Goal: Task Accomplishment & Management: Manage account settings

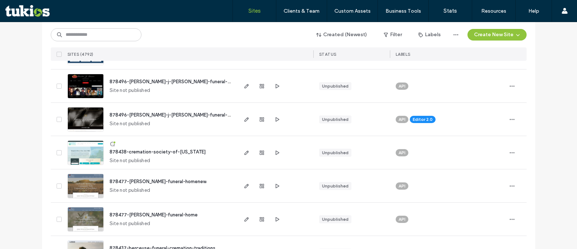
scroll to position [181, 0]
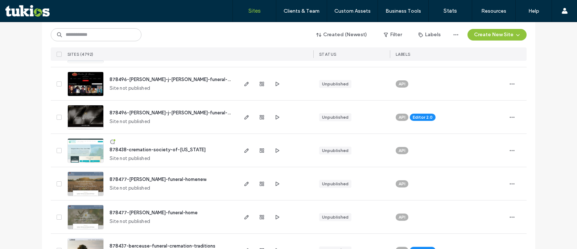
click at [162, 112] on span "878496-[PERSON_NAME]-j-[PERSON_NAME]-funeral-services" at bounding box center [178, 112] width 136 height 5
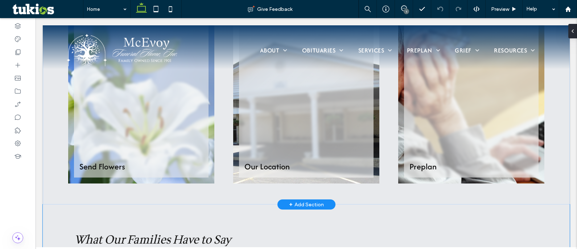
scroll to position [508, 0]
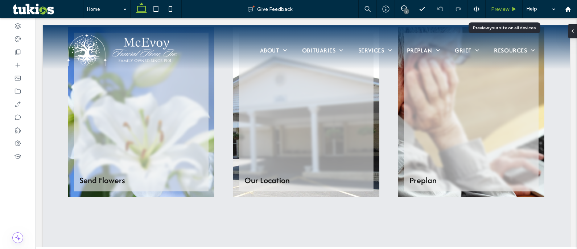
click at [504, 9] on span "Preview" at bounding box center [500, 9] width 18 height 6
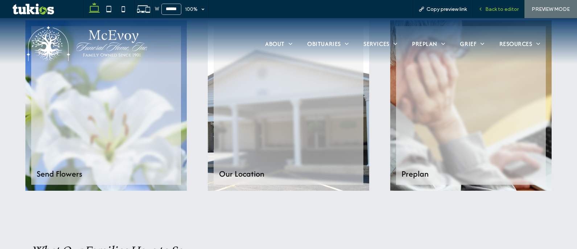
click at [505, 9] on span "Back to editor" at bounding box center [501, 9] width 33 height 6
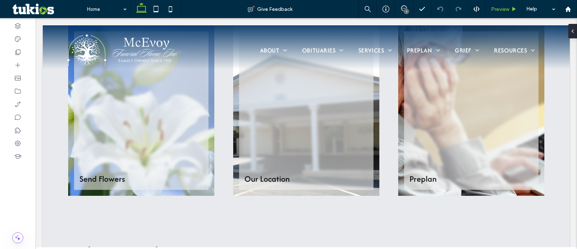
scroll to position [508, 0]
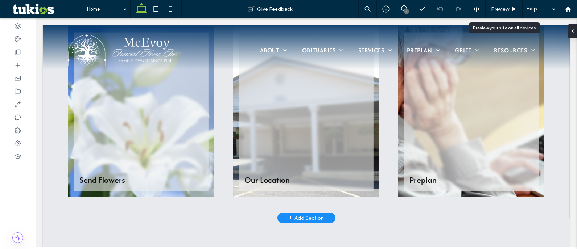
click at [460, 108] on link at bounding box center [471, 111] width 135 height 159
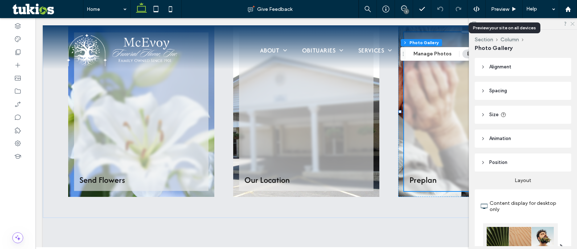
click at [571, 25] on use at bounding box center [572, 24] width 4 height 4
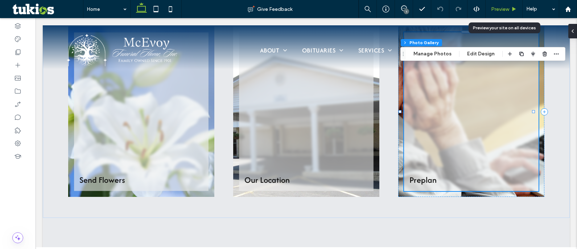
click at [508, 10] on span "Preview" at bounding box center [500, 9] width 18 height 6
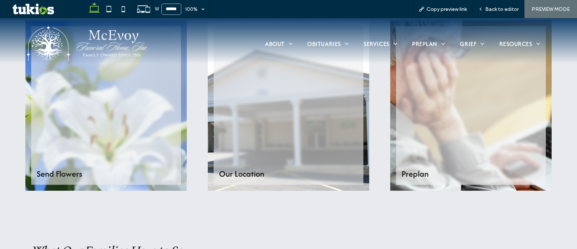
scroll to position [509, 0]
click at [503, 9] on span "Back to editor" at bounding box center [501, 9] width 33 height 6
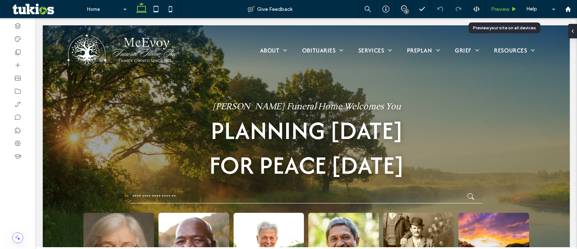
click at [512, 6] on div "Preview" at bounding box center [504, 9] width 37 height 6
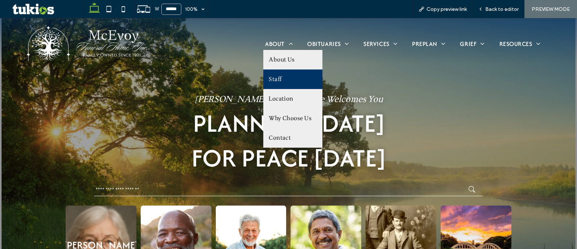
click at [284, 83] on link "Staff" at bounding box center [292, 80] width 59 height 20
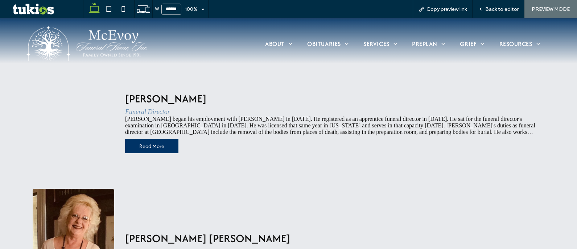
scroll to position [254, 0]
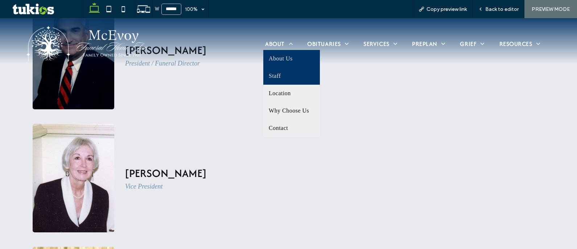
drag, startPoint x: 287, startPoint y: 62, endPoint x: 286, endPoint y: 80, distance: 18.2
click at [287, 62] on span "About Us" at bounding box center [281, 58] width 24 height 7
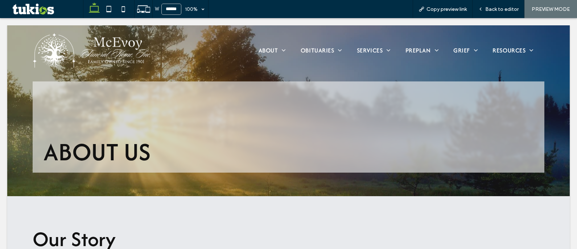
scroll to position [0, 0]
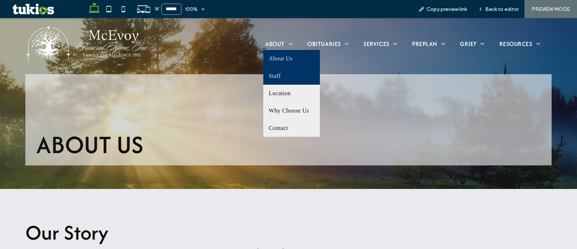
click at [282, 71] on link "Staff" at bounding box center [291, 75] width 57 height 17
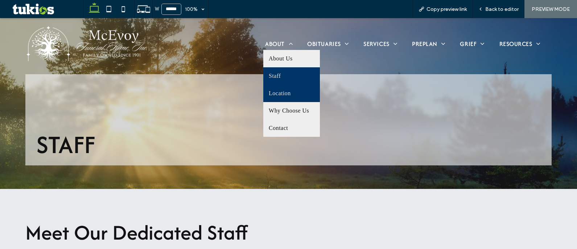
click at [285, 95] on span "Location" at bounding box center [280, 93] width 22 height 7
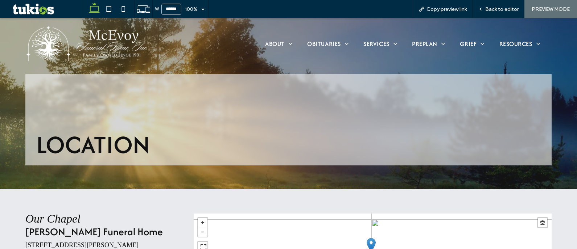
click at [87, 39] on img at bounding box center [86, 44] width 127 height 36
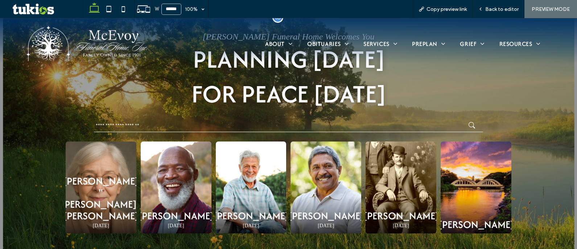
scroll to position [73, 0]
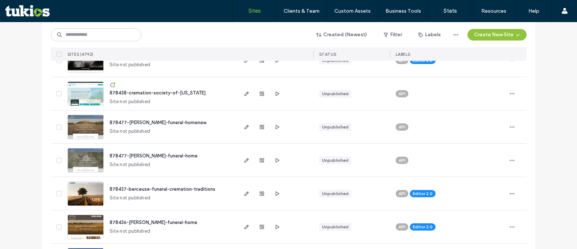
scroll to position [326, 0]
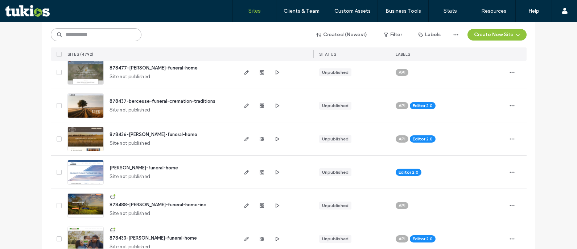
click at [98, 38] on input at bounding box center [96, 34] width 91 height 13
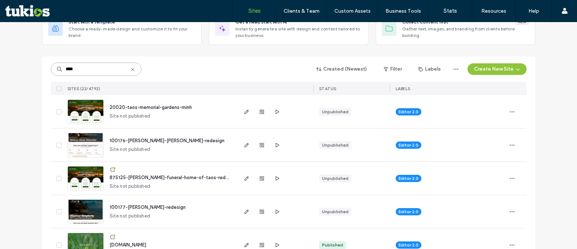
scroll to position [73, 0]
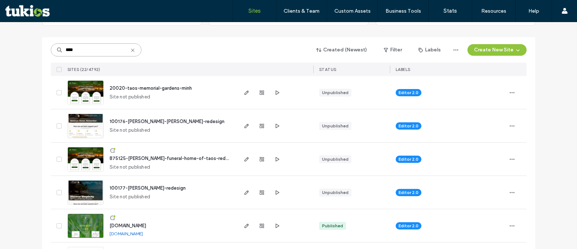
type input "****"
click at [153, 89] on span "20020-taos-memorial-gardens-minh" at bounding box center [151, 88] width 82 height 5
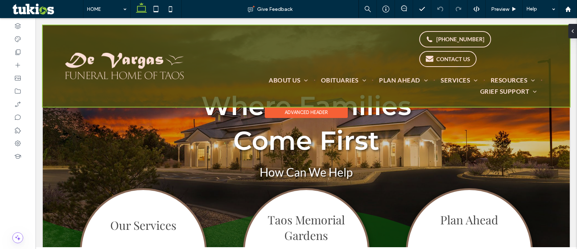
click at [125, 53] on div at bounding box center [306, 66] width 527 height 82
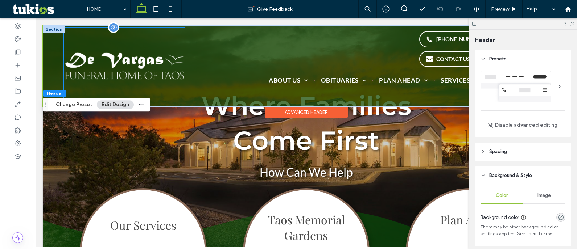
click at [126, 53] on img at bounding box center [124, 66] width 121 height 77
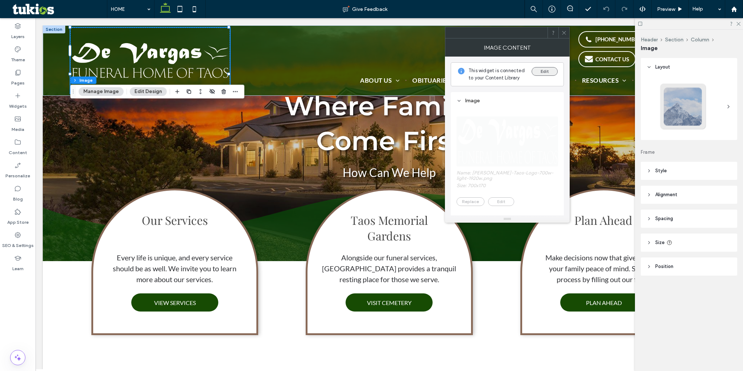
click at [542, 74] on button "Edit" at bounding box center [545, 71] width 26 height 9
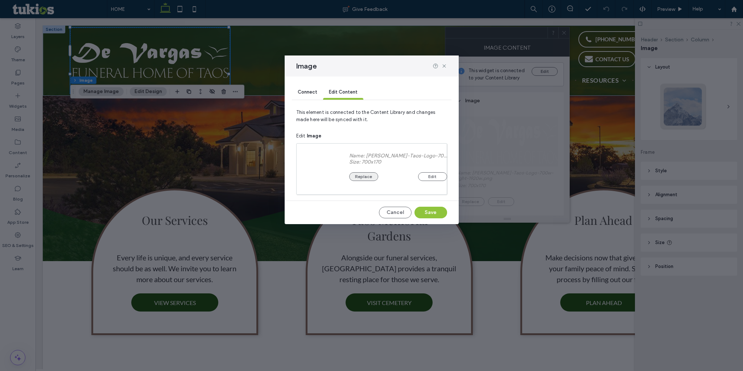
click at [363, 179] on button "Replace" at bounding box center [363, 176] width 29 height 9
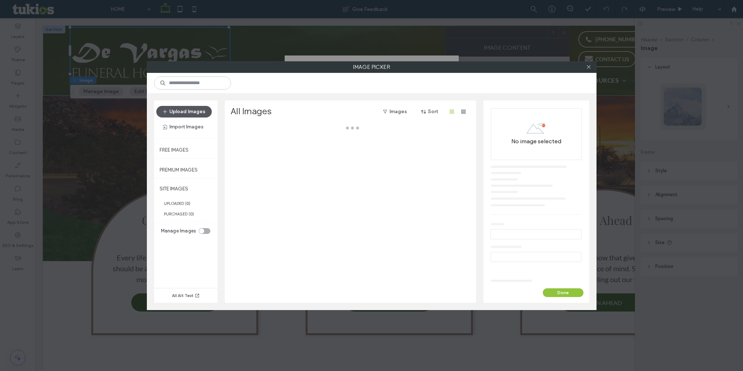
click at [198, 113] on button "Upload Images" at bounding box center [183, 112] width 55 height 12
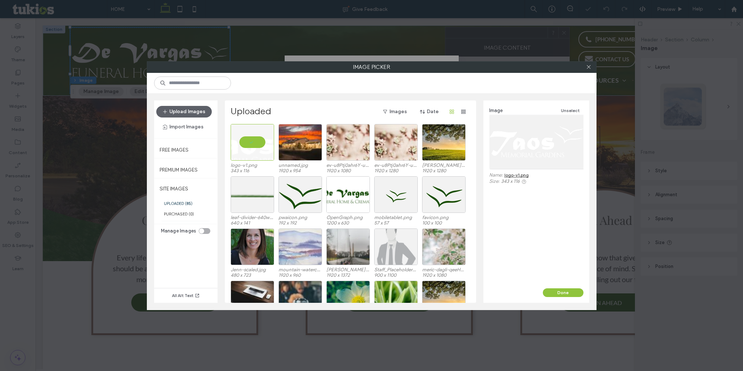
click at [566, 249] on button "Done" at bounding box center [563, 292] width 41 height 9
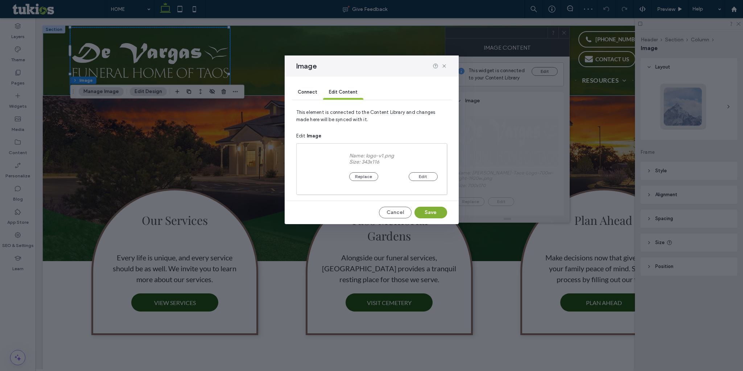
click at [430, 213] on button "Save" at bounding box center [430, 213] width 33 height 12
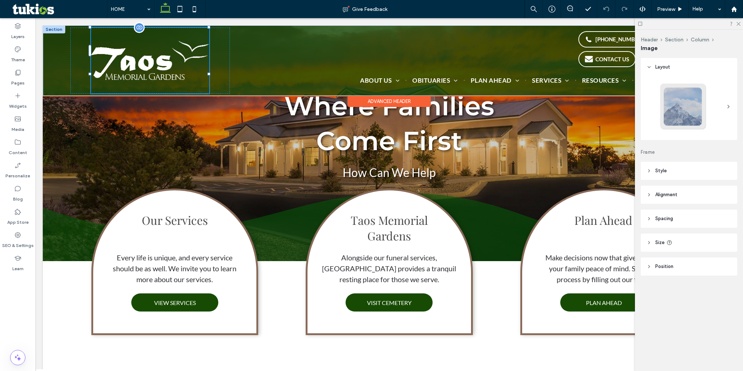
drag, startPoint x: 228, startPoint y: 81, endPoint x: 159, endPoint y: 53, distance: 74.1
click at [149, 50] on div "75% , -2657px (866) 657-4019 CONTACT US ABOUT US About Our Staff Our Location C…" at bounding box center [389, 60] width 693 height 70
type input "**"
type input "****"
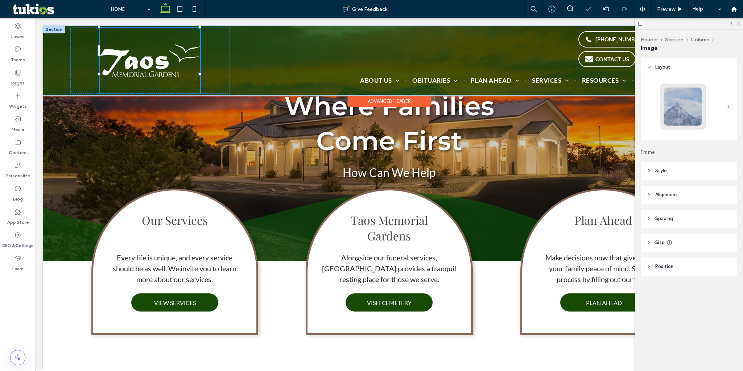
drag, startPoint x: 211, startPoint y: 73, endPoint x: 87, endPoint y: 66, distance: 124.2
click at [87, 66] on div "63% , -4493px (866) 657-4019 CONTACT US ABOUT US About Our Staff Our Location C…" at bounding box center [389, 60] width 693 height 70
type input "**"
type input "****"
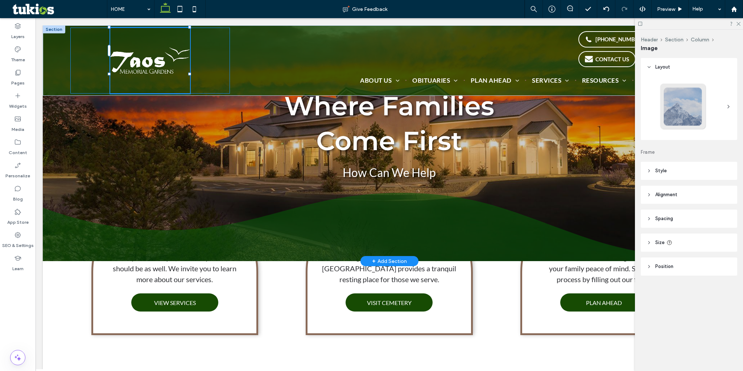
drag, startPoint x: 199, startPoint y: 27, endPoint x: 86, endPoint y: 112, distance: 141.4
type input "**"
type input "****"
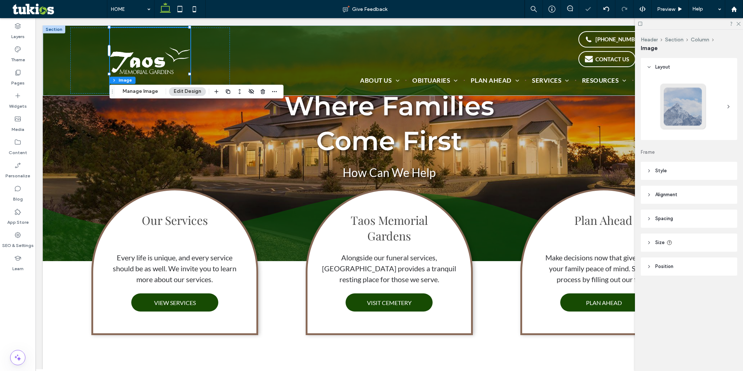
click at [577, 166] on header "Style" at bounding box center [689, 171] width 96 height 18
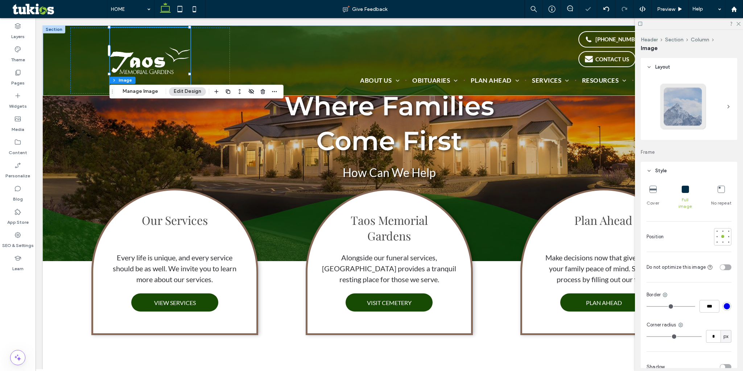
click at [577, 174] on header "Style" at bounding box center [689, 171] width 96 height 18
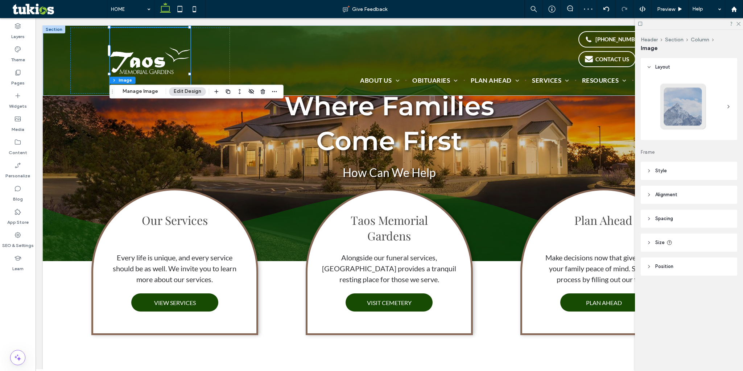
click at [577, 196] on span "Alignment" at bounding box center [666, 194] width 22 height 7
click at [577, 195] on span "Alignment" at bounding box center [666, 194] width 22 height 7
click at [577, 241] on icon at bounding box center [669, 243] width 6 height 6
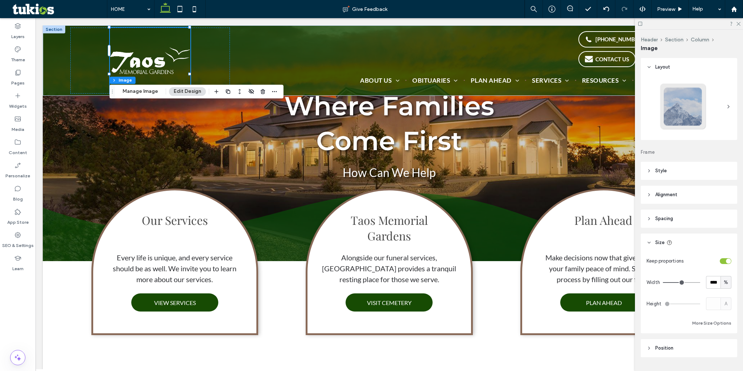
click at [577, 249] on div "Keep proportions" at bounding box center [689, 261] width 85 height 13
click at [577, 249] on div "toggle" at bounding box center [728, 261] width 5 height 5
type input "***"
type input "*****"
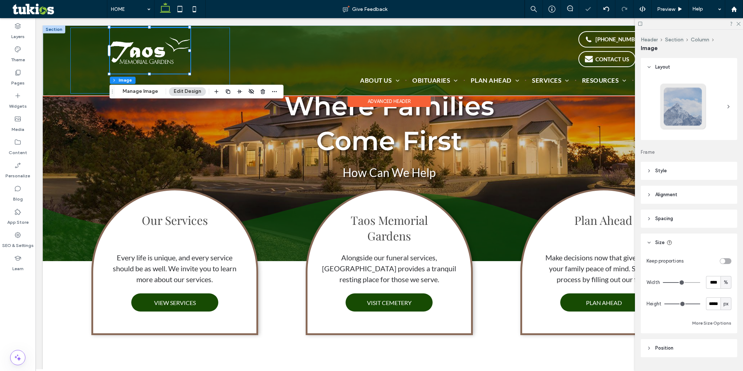
click at [110, 28] on div at bounding box center [110, 28] width 0 height 0
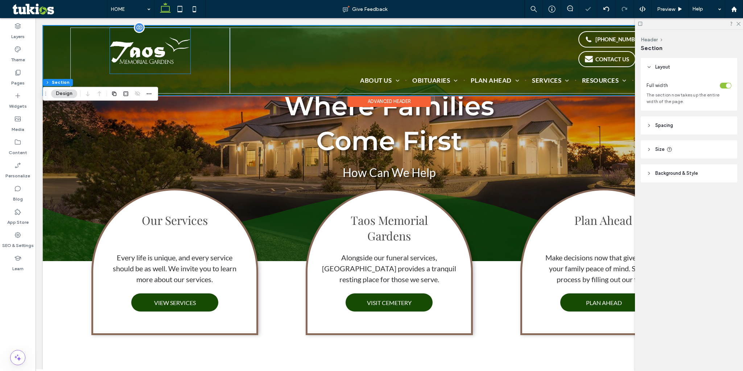
click at [182, 50] on img at bounding box center [150, 51] width 81 height 46
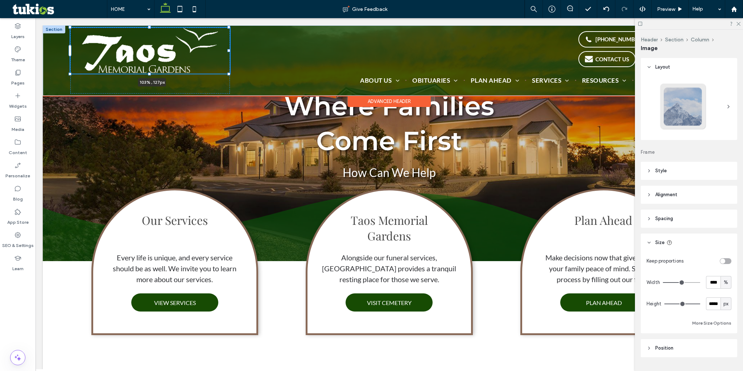
drag, startPoint x: 189, startPoint y: 51, endPoint x: 231, endPoint y: 52, distance: 41.7
click at [231, 52] on div "103% , 127px (866) 657-4019 CONTACT US ABOUT US About Our Staff Our Location Co…" at bounding box center [389, 60] width 693 height 70
type input "***"
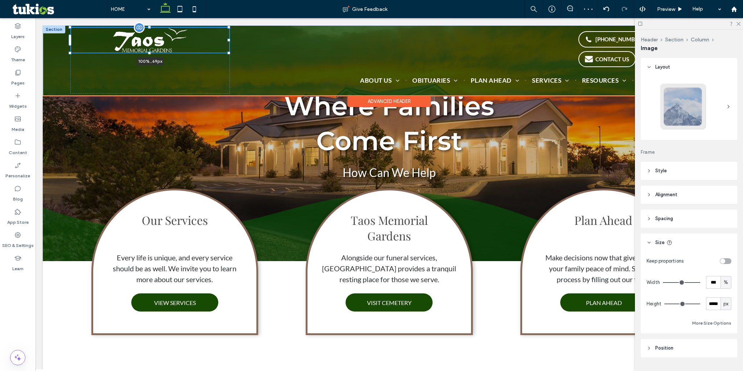
drag, startPoint x: 150, startPoint y: 28, endPoint x: 155, endPoint y: 38, distance: 11.7
click at [155, 38] on div "100% , 69px (866) 657-4019 CONTACT US ABOUT US About Our Staff Our Location Con…" at bounding box center [389, 60] width 693 height 70
type input "**"
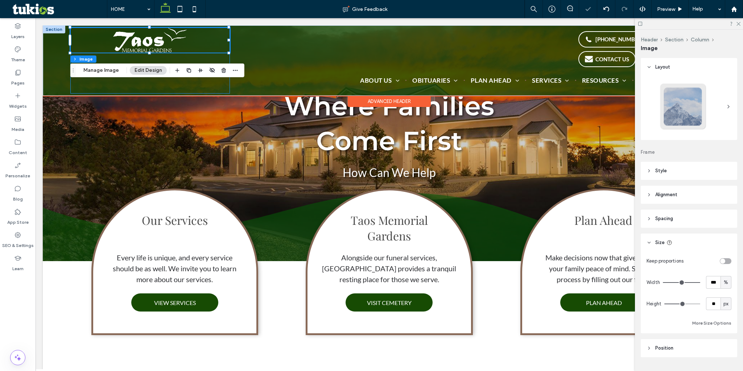
click at [157, 56] on div "100% , 69px" at bounding box center [150, 61] width 160 height 66
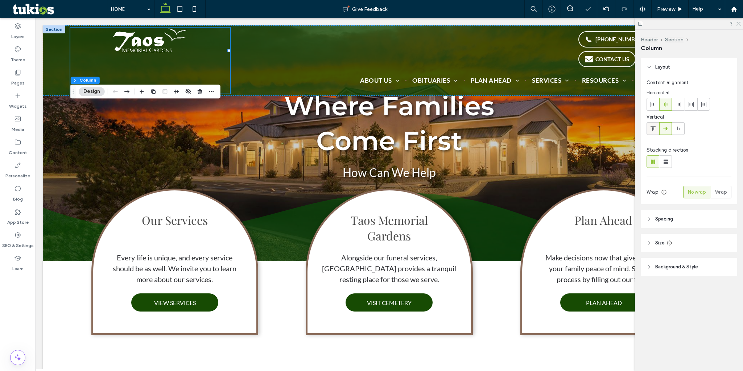
click at [577, 129] on icon at bounding box center [653, 129] width 6 height 6
click at [577, 128] on div at bounding box center [666, 129] width 12 height 12
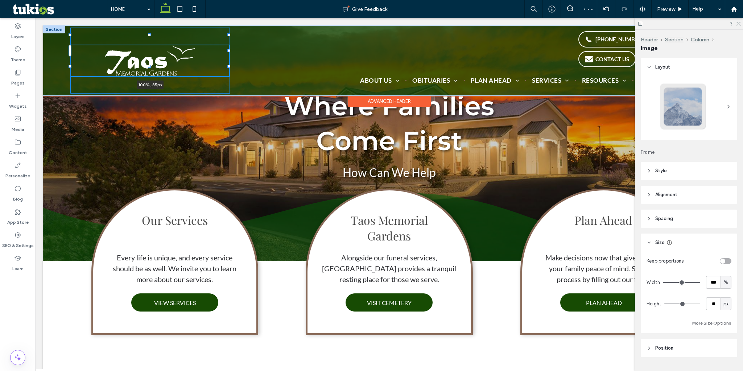
click at [149, 66] on div at bounding box center [149, 66] width 3 height 3
type input "**"
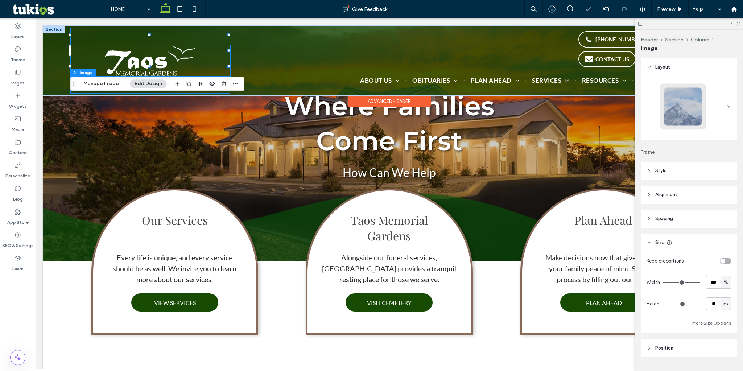
click at [205, 29] on div "100% , 85px" at bounding box center [150, 61] width 160 height 66
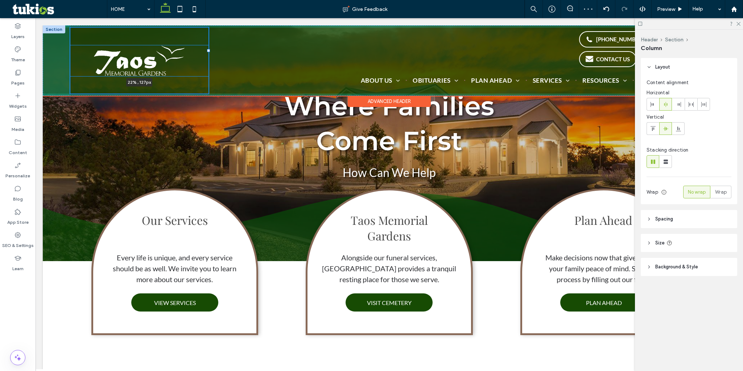
drag, startPoint x: 228, startPoint y: 50, endPoint x: 207, endPoint y: 50, distance: 21.0
click at [207, 50] on div at bounding box center [208, 50] width 3 height 3
type input "**"
type input "*****"
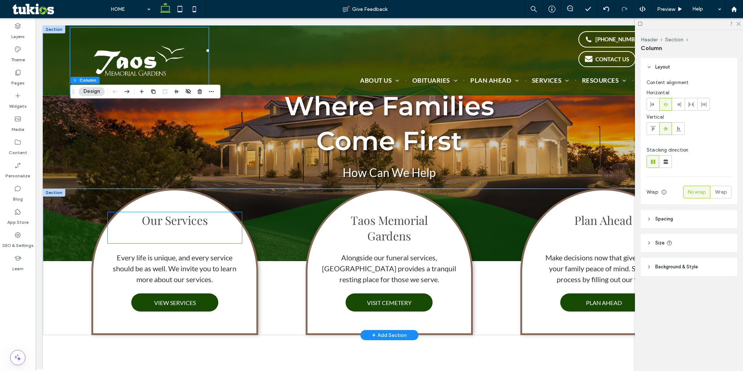
click at [182, 223] on span "Our Services" at bounding box center [175, 220] width 66 height 16
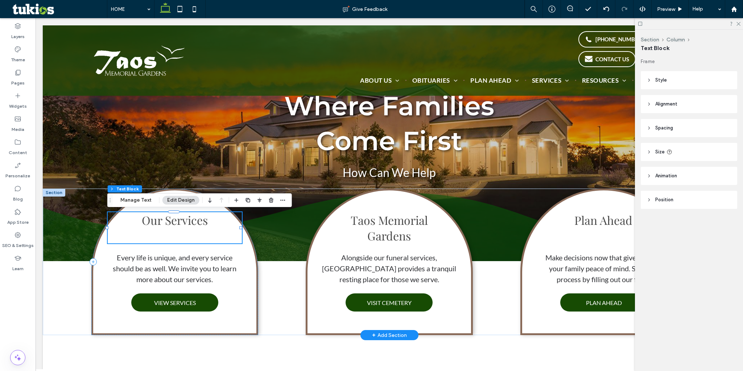
click at [182, 223] on span "Our Services" at bounding box center [175, 220] width 66 height 16
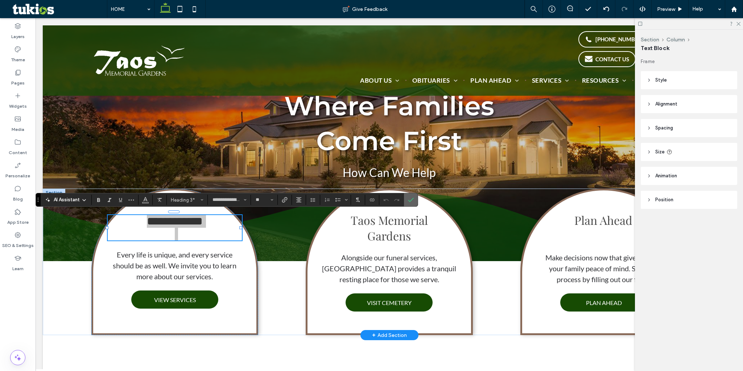
click at [416, 198] on label "Confirm" at bounding box center [410, 199] width 11 height 13
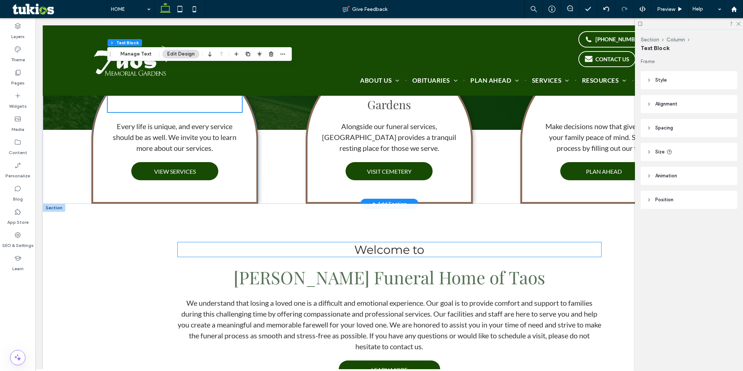
scroll to position [109, 0]
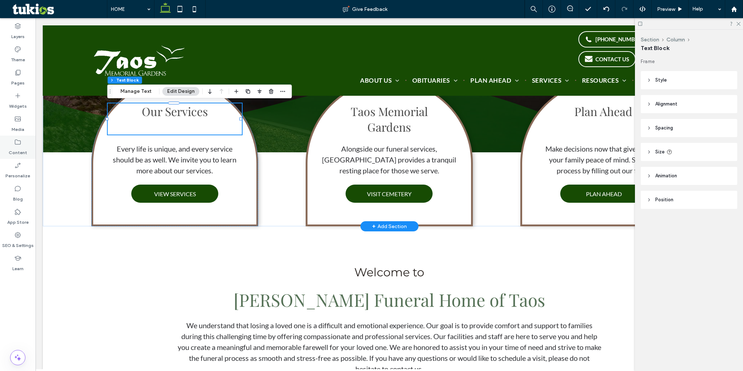
click at [17, 145] on icon at bounding box center [17, 142] width 7 height 7
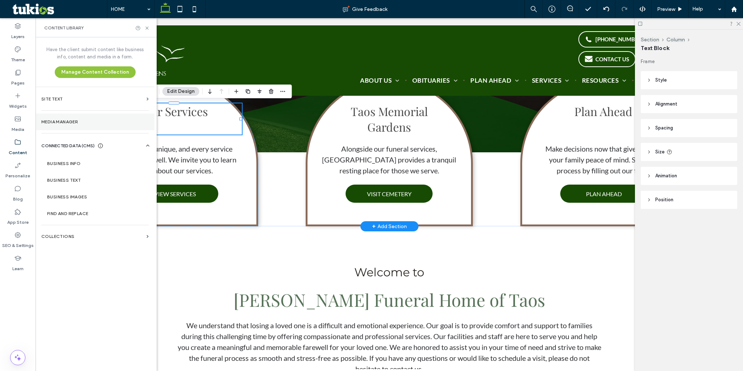
click at [92, 121] on label "Media Manager" at bounding box center [94, 121] width 107 height 5
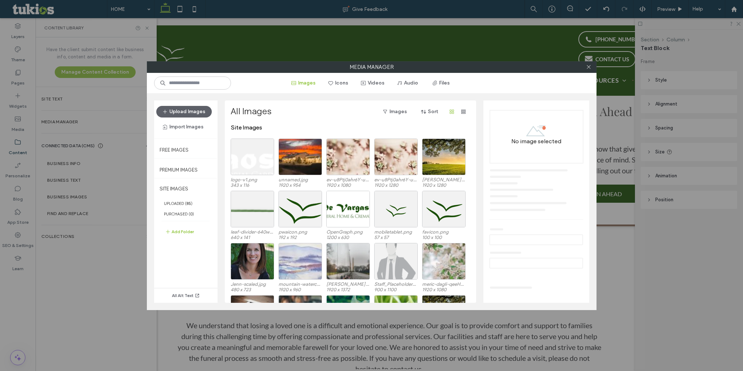
click at [81, 163] on div "Media Manager Images Icons Videos Audio Files Upload Images Import Images Free …" at bounding box center [371, 185] width 743 height 371
click at [577, 66] on icon at bounding box center [588, 66] width 5 height 5
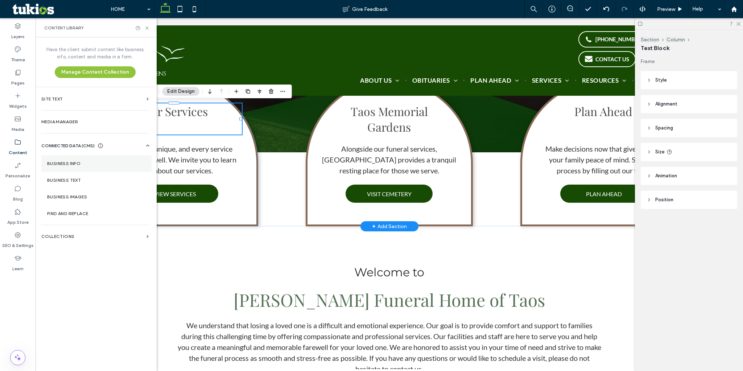
click at [90, 164] on label "Business Info" at bounding box center [96, 163] width 99 height 5
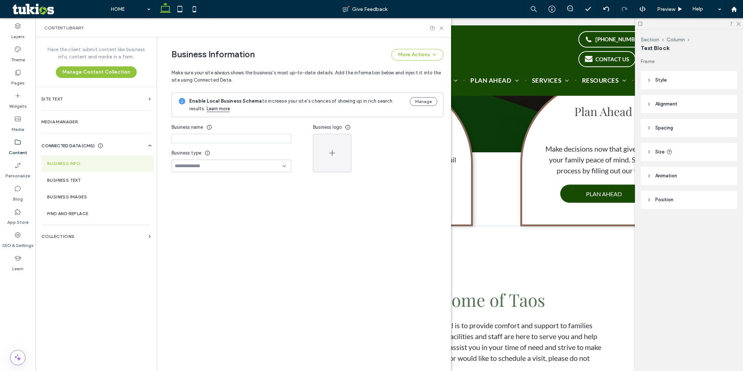
type input "**********"
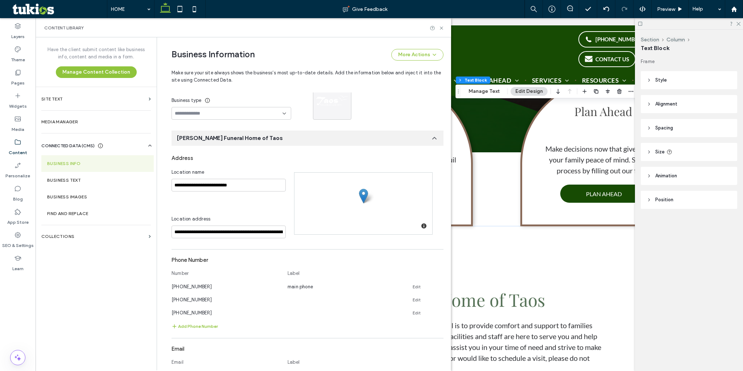
scroll to position [54, 0]
click at [243, 182] on input "**********" at bounding box center [229, 184] width 114 height 13
paste input
type input "**********"
click at [198, 199] on div "**********" at bounding box center [233, 203] width 123 height 70
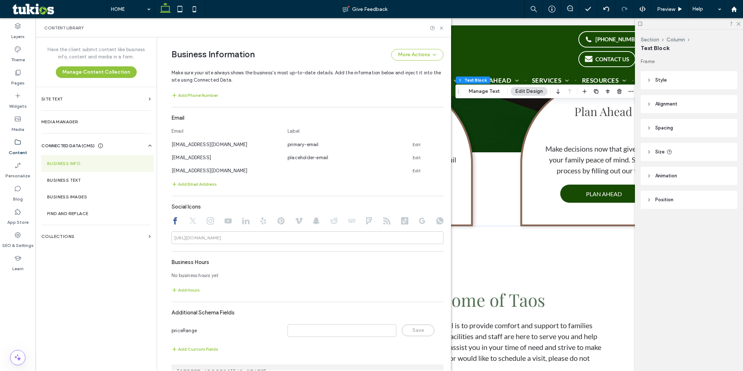
scroll to position [300, 0]
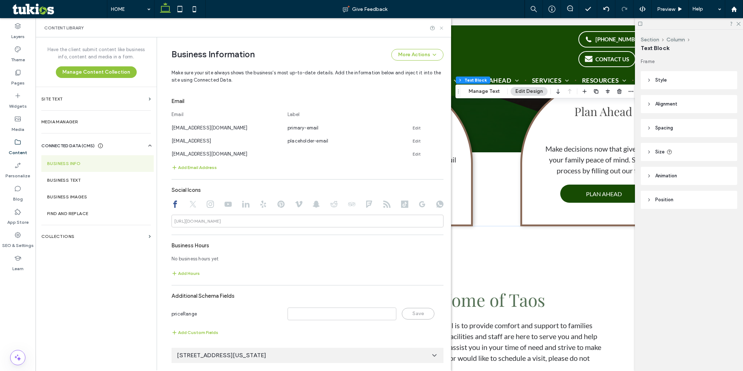
drag, startPoint x: 442, startPoint y: 27, endPoint x: 408, endPoint y: 12, distance: 37.8
click at [442, 27] on use at bounding box center [441, 27] width 3 height 3
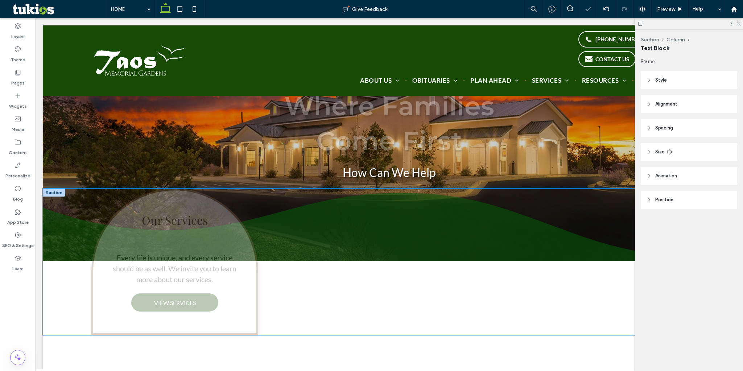
scroll to position [181, 0]
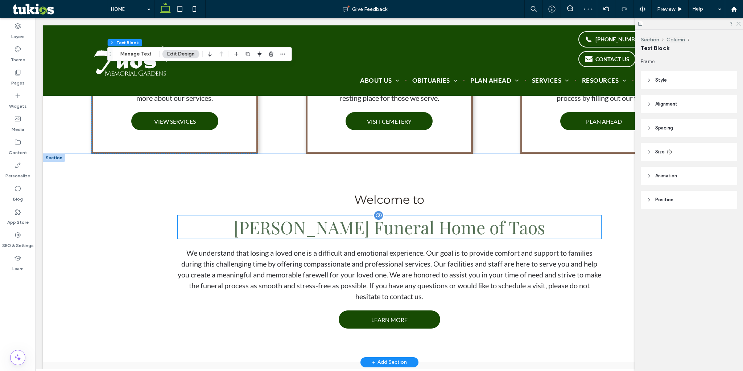
click at [342, 238] on span "DeVargas Funeral Home of Taos" at bounding box center [389, 226] width 311 height 23
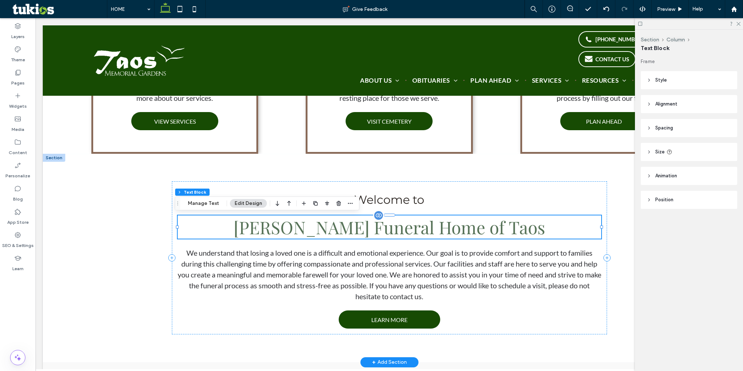
click at [342, 232] on span "DeVargas Funeral Home of Taos" at bounding box center [389, 226] width 311 height 23
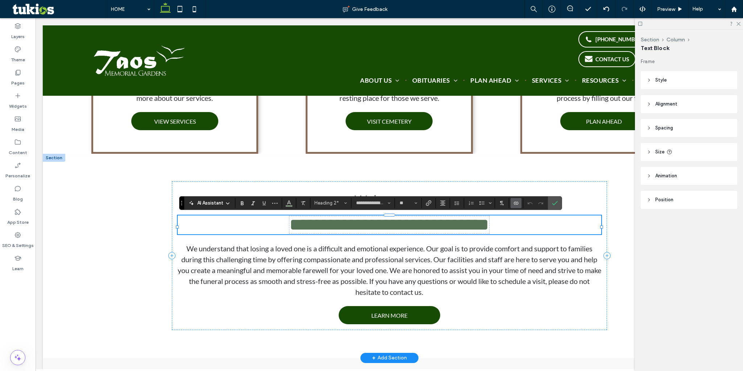
click at [395, 233] on span "**********" at bounding box center [389, 224] width 200 height 17
click at [434, 230] on span "**********" at bounding box center [389, 224] width 200 height 17
click at [553, 206] on icon "Confirm" at bounding box center [555, 203] width 6 height 6
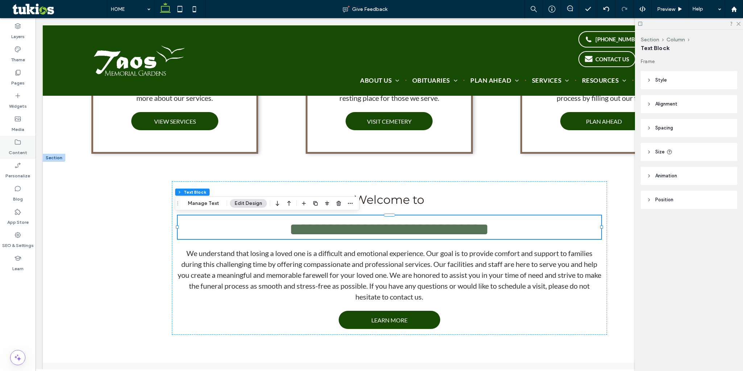
click at [21, 141] on icon at bounding box center [17, 142] width 7 height 7
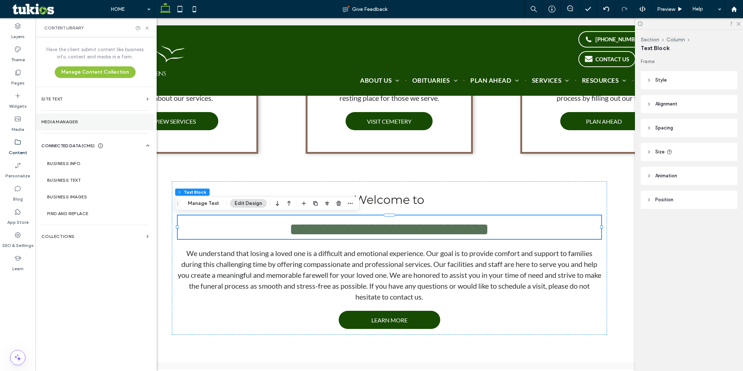
click at [74, 119] on section "Media Manager" at bounding box center [95, 121] width 119 height 17
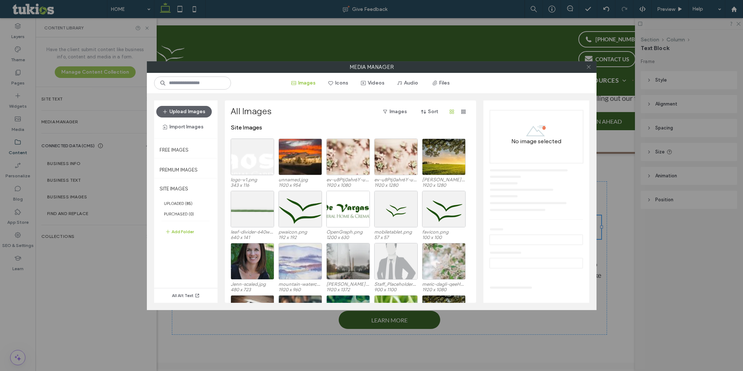
click at [577, 69] on icon at bounding box center [588, 66] width 5 height 5
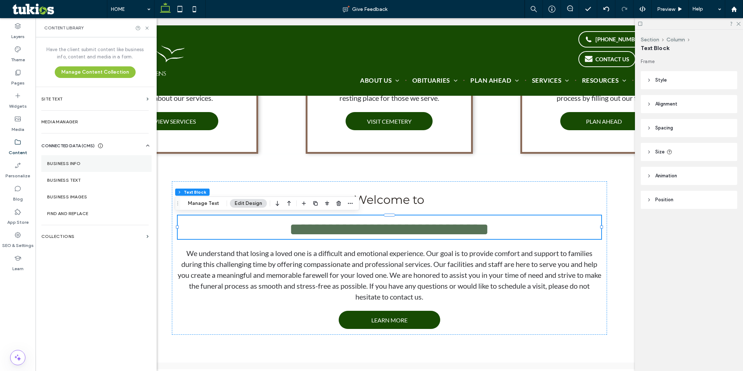
click at [90, 163] on label "Business Info" at bounding box center [96, 163] width 99 height 5
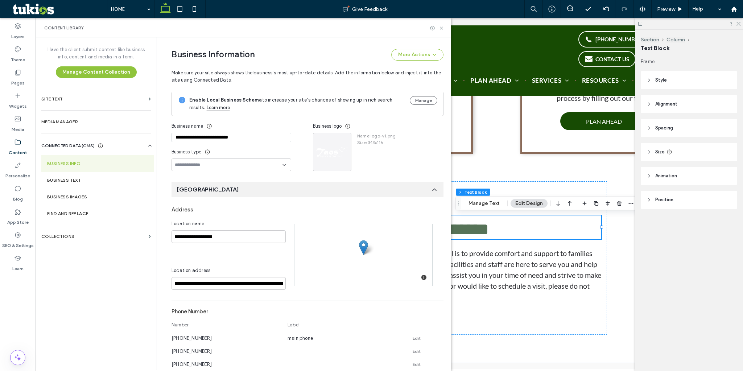
scroll to position [0, 0]
click at [249, 139] on input "**********" at bounding box center [232, 138] width 120 height 9
paste input
type input "**********"
click at [281, 152] on div "Business type" at bounding box center [232, 152] width 120 height 13
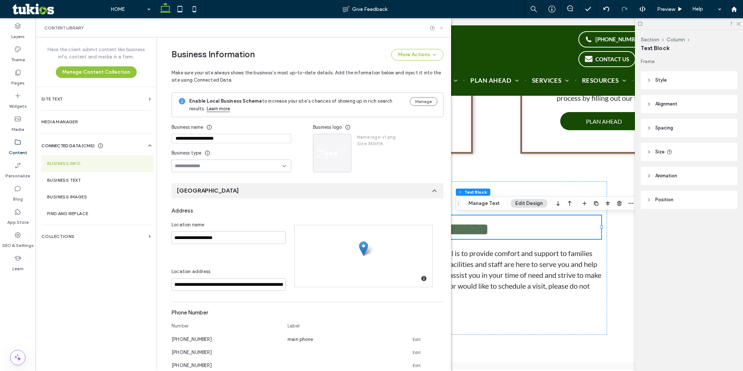
click at [442, 29] on icon at bounding box center [441, 27] width 5 height 5
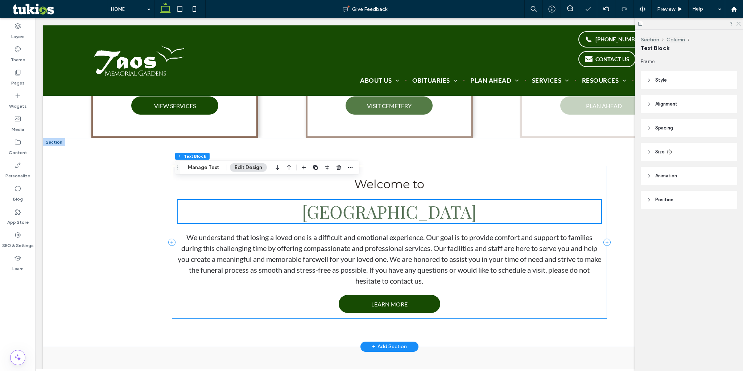
scroll to position [108, 0]
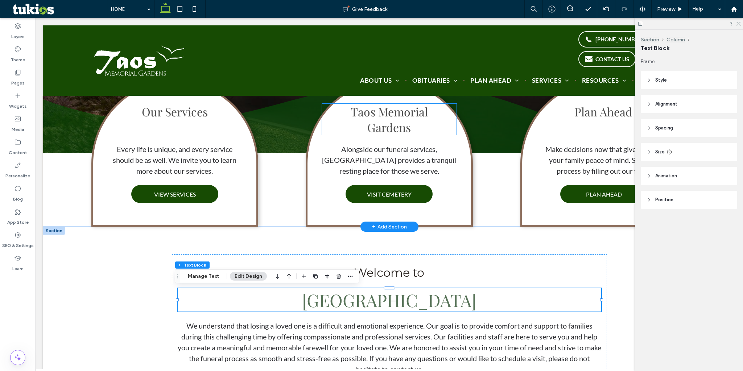
click at [396, 117] on span "Taos Memorial" at bounding box center [389, 112] width 77 height 16
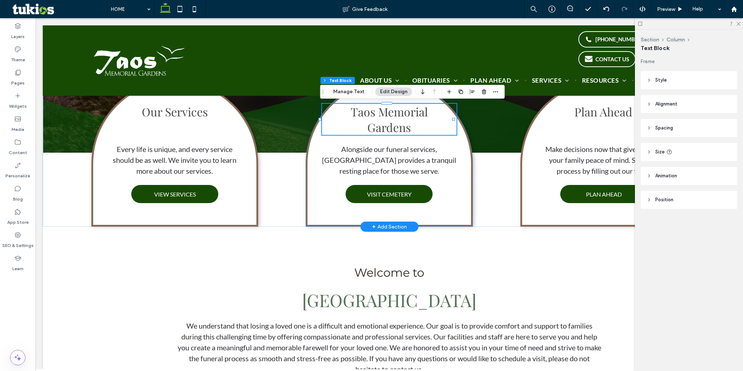
click at [396, 117] on span "Taos Memorial" at bounding box center [389, 112] width 77 height 16
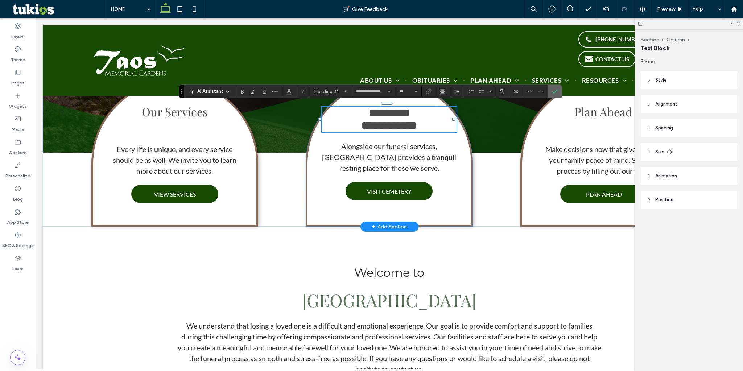
click at [553, 89] on icon "Confirm" at bounding box center [555, 91] width 6 height 6
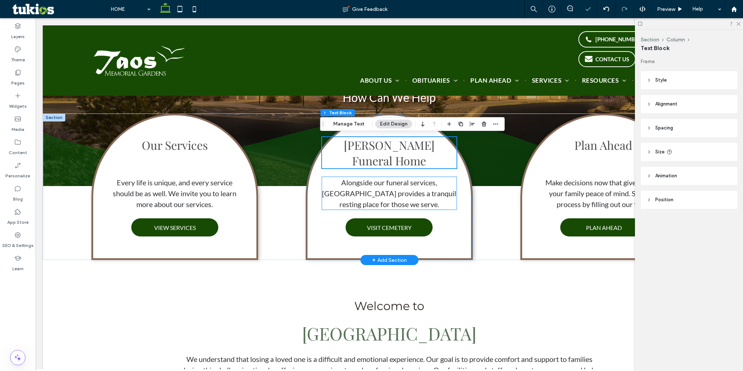
scroll to position [72, 0]
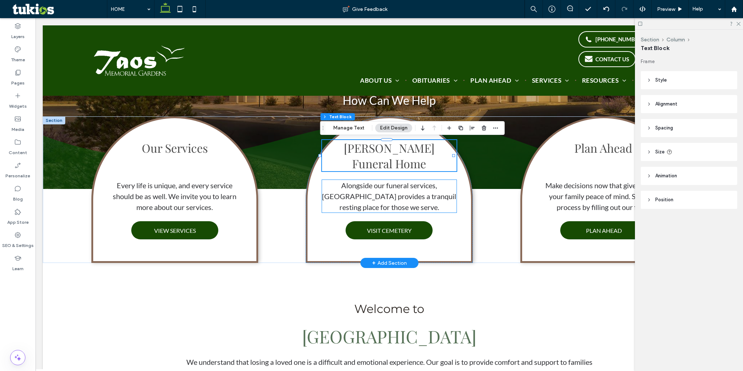
click at [431, 191] on p "Alongside our funeral services, Taos Memorial Gardens provides a tranquil resti…" at bounding box center [389, 196] width 134 height 33
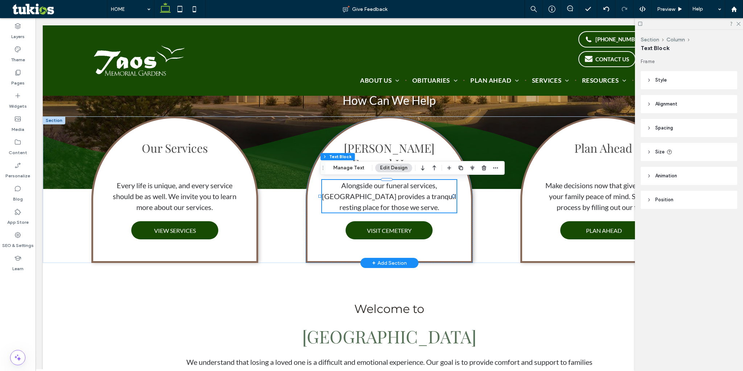
click at [381, 190] on p "Alongside our funeral services, Taos Memorial Gardens provides a tranquil resti…" at bounding box center [389, 196] width 134 height 33
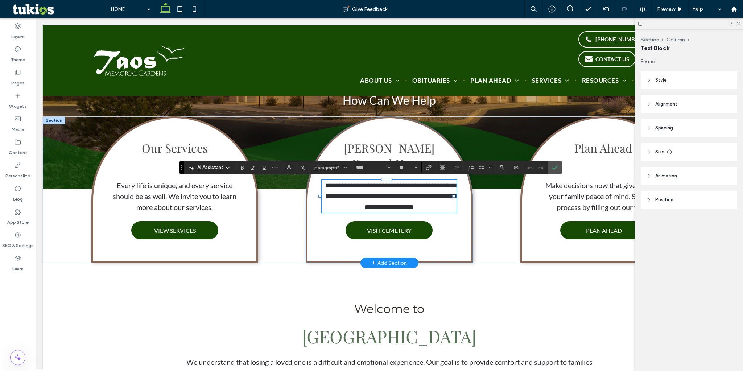
click at [384, 188] on span "**********" at bounding box center [390, 196] width 131 height 29
click at [396, 186] on span "**********" at bounding box center [390, 196] width 131 height 29
drag, startPoint x: 433, startPoint y: 186, endPoint x: 437, endPoint y: 206, distance: 20.4
click at [437, 206] on span "**********" at bounding box center [390, 196] width 131 height 29
click at [414, 194] on span "**********" at bounding box center [390, 196] width 131 height 29
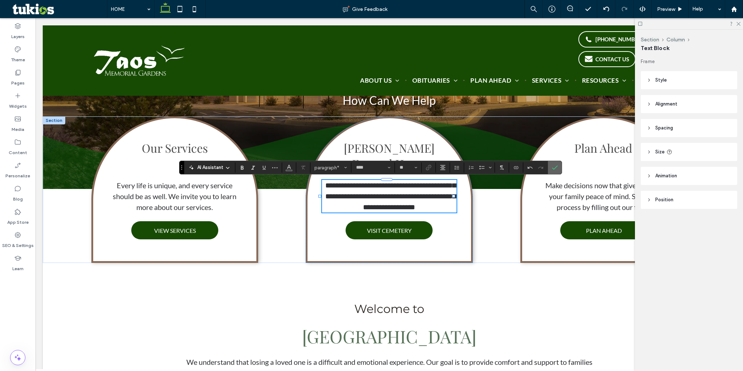
click at [552, 169] on icon "Confirm" at bounding box center [555, 168] width 6 height 6
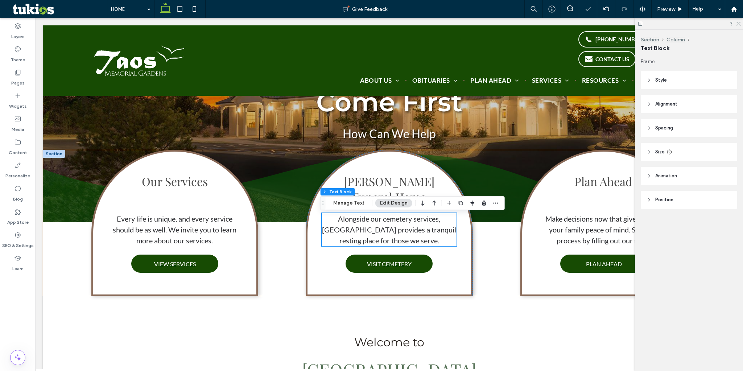
scroll to position [36, 0]
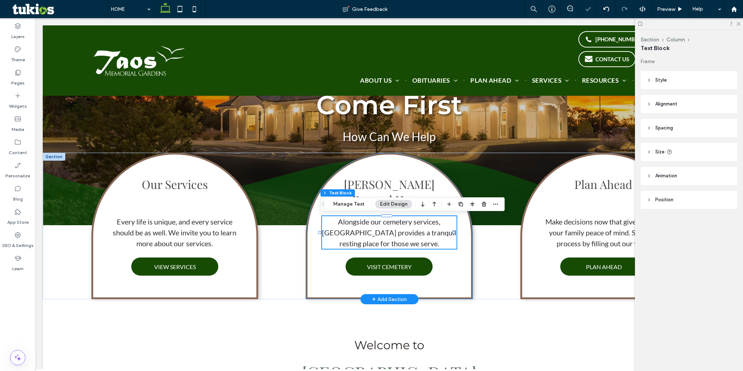
click at [460, 245] on div "DeVargas ﻿ Funeral Home Alongside our cemetery services, Taos Memorial Gardens …" at bounding box center [389, 226] width 167 height 146
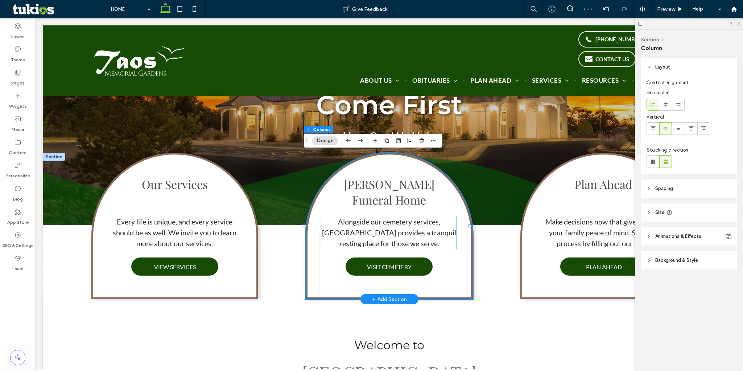
click at [440, 241] on p "Alongside our cemetery services, Taos Memorial Gardens provides a tranquil rest…" at bounding box center [389, 232] width 134 height 33
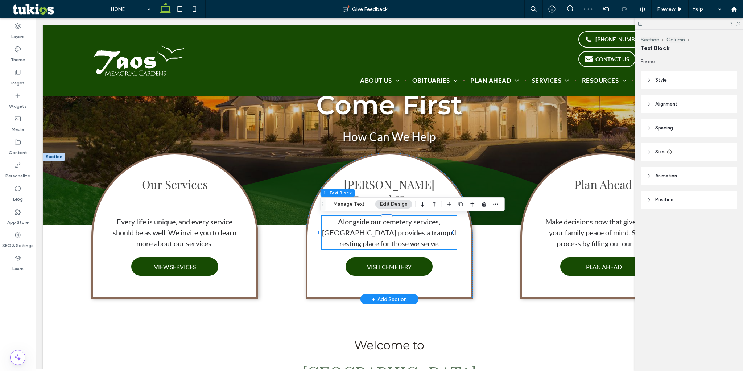
click at [440, 241] on p "Alongside our cemetery services, Taos Memorial Gardens provides a tranquil rest…" at bounding box center [389, 232] width 134 height 33
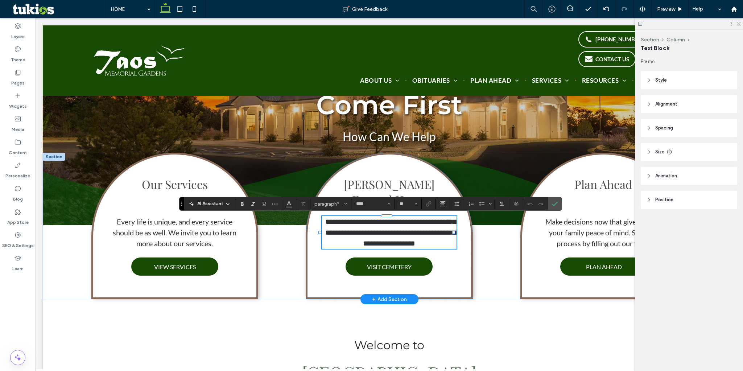
click at [440, 242] on p "**********" at bounding box center [389, 232] width 134 height 33
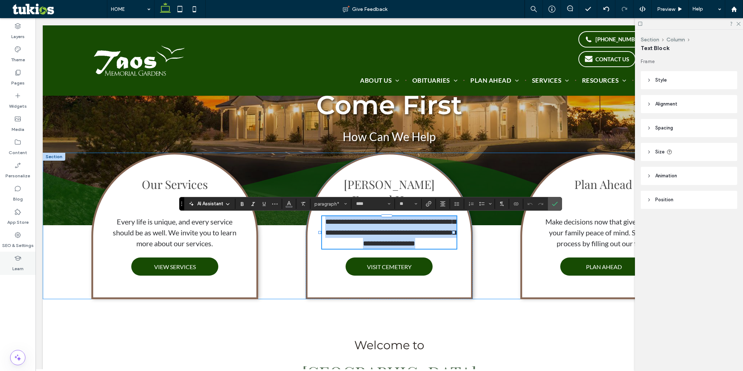
copy span "**********"
click at [393, 240] on span "**********" at bounding box center [390, 232] width 131 height 29
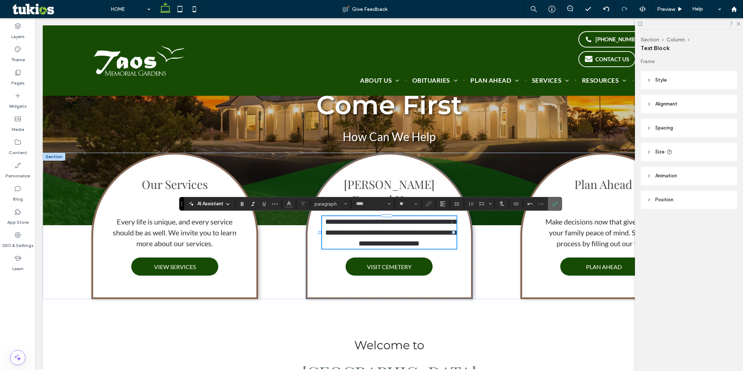
click at [555, 204] on use "Confirm" at bounding box center [555, 204] width 6 height 4
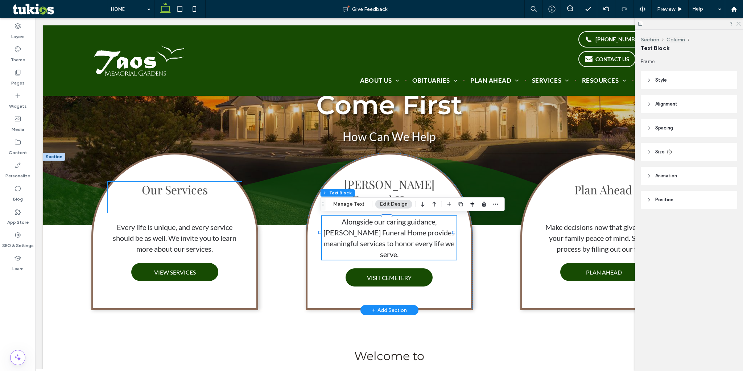
click at [194, 197] on h3 "﻿" at bounding box center [175, 205] width 134 height 16
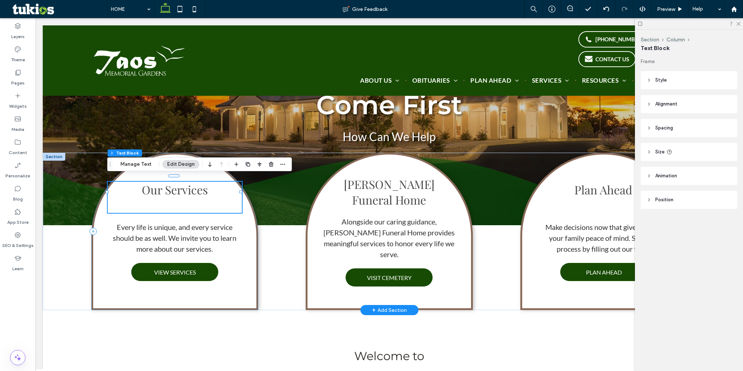
click at [194, 197] on h3 "﻿" at bounding box center [175, 205] width 134 height 16
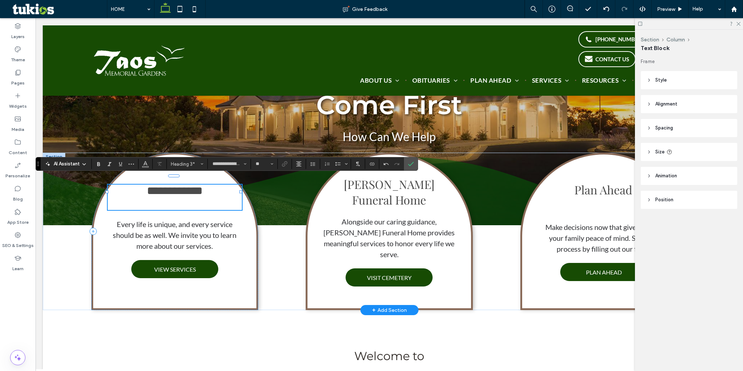
click at [178, 187] on h3 "**********" at bounding box center [175, 191] width 134 height 13
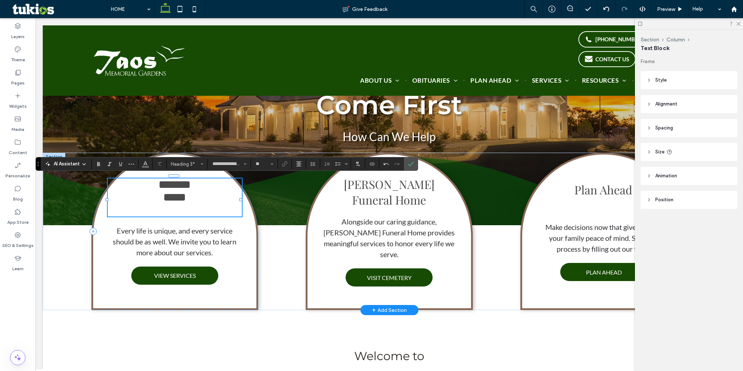
click at [184, 216] on h3 "﻿" at bounding box center [175, 210] width 134 height 13
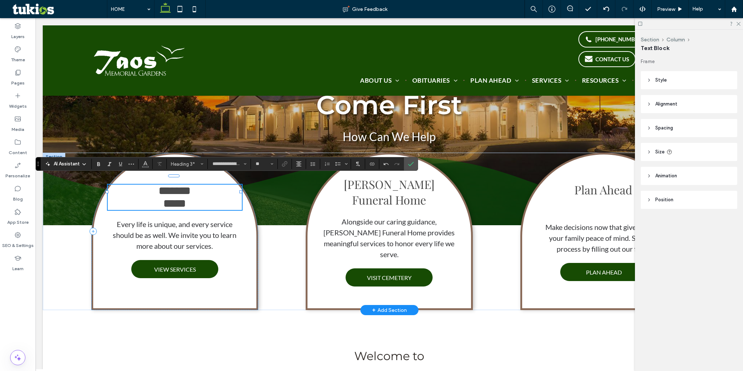
click at [155, 198] on h3 "***** ﻿" at bounding box center [175, 203] width 134 height 13
click at [409, 164] on icon "Confirm" at bounding box center [411, 164] width 6 height 6
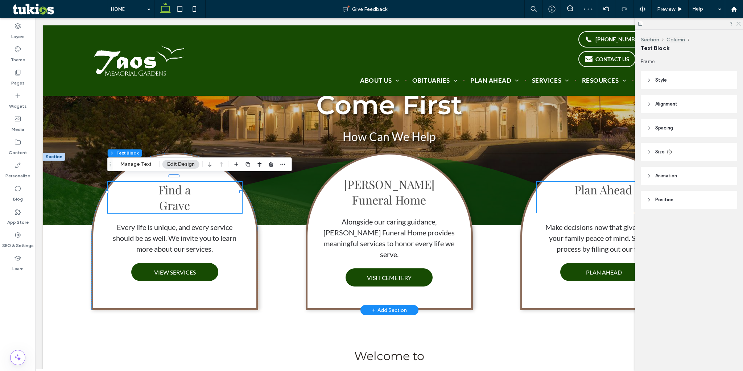
click at [577, 186] on span "Plan Ahead" at bounding box center [603, 190] width 58 height 16
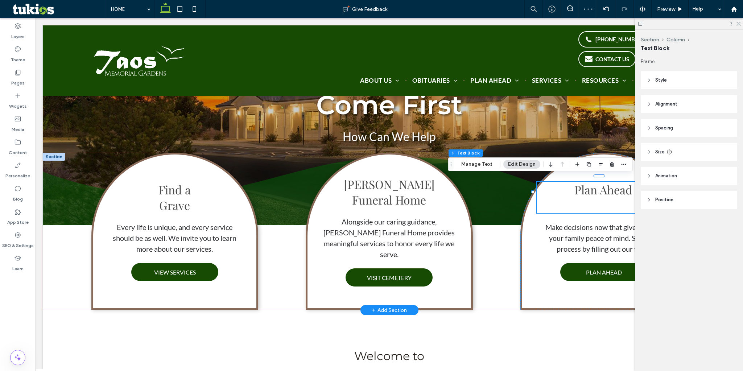
click at [577, 186] on span "Plan Ahead" at bounding box center [603, 190] width 58 height 16
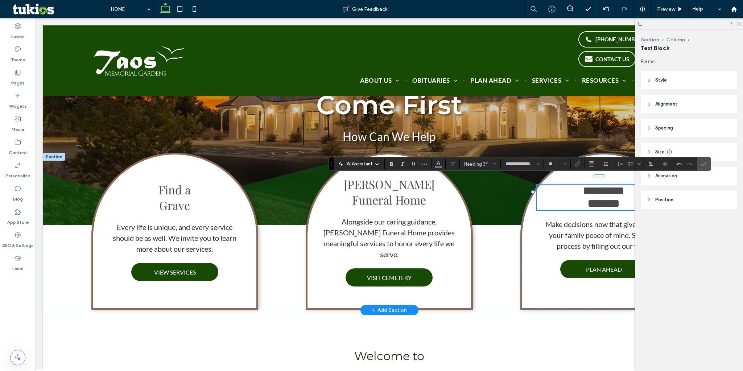
drag, startPoint x: 706, startPoint y: 163, endPoint x: 721, endPoint y: 138, distance: 28.8
click at [577, 162] on icon "Confirm" at bounding box center [704, 164] width 6 height 6
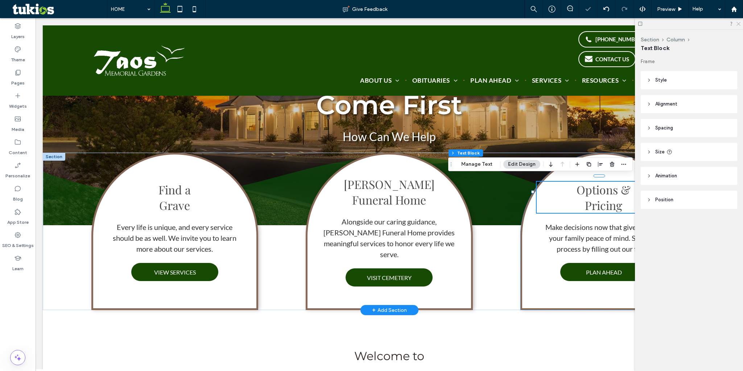
click at [577, 25] on icon at bounding box center [738, 23] width 5 height 5
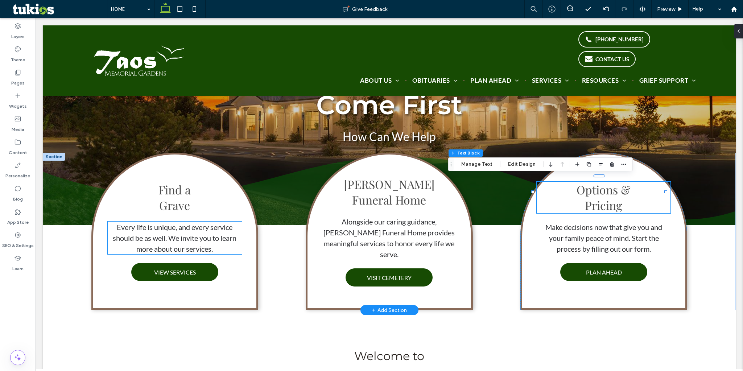
click at [184, 245] on span "Every life is unique, and every service should be as well. We invite you to lea…" at bounding box center [175, 238] width 124 height 30
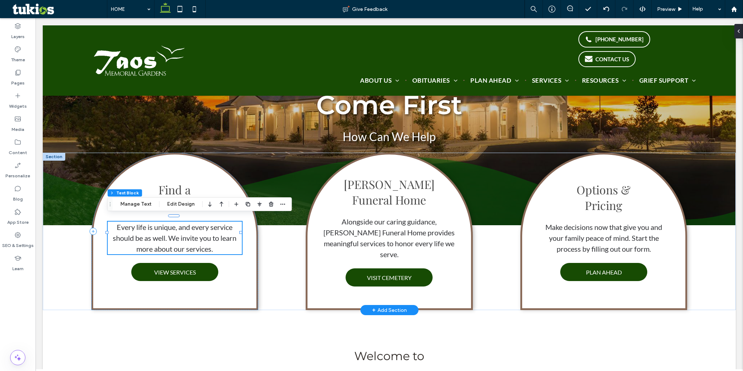
click at [183, 245] on span "Every life is unique, and every service should be as well. We invite you to lea…" at bounding box center [175, 238] width 124 height 30
type input "****"
type input "**"
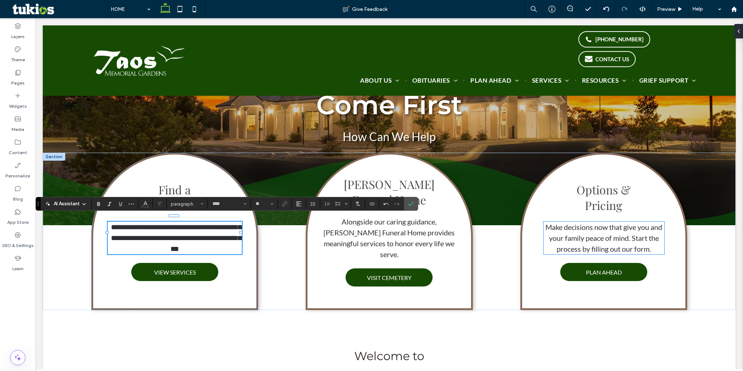
click at [577, 238] on p "Make decisions now that give you and your family peace of mind. Start the proce…" at bounding box center [604, 238] width 121 height 33
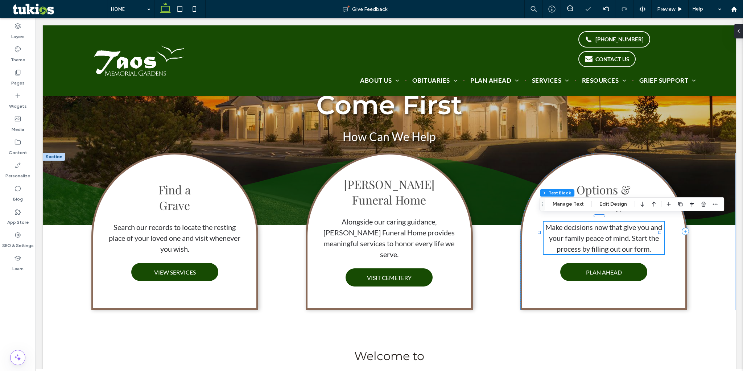
click at [577, 238] on p "Make decisions now that give you and your family peace of mind. Start the proce…" at bounding box center [604, 238] width 121 height 33
type input "****"
type input "**"
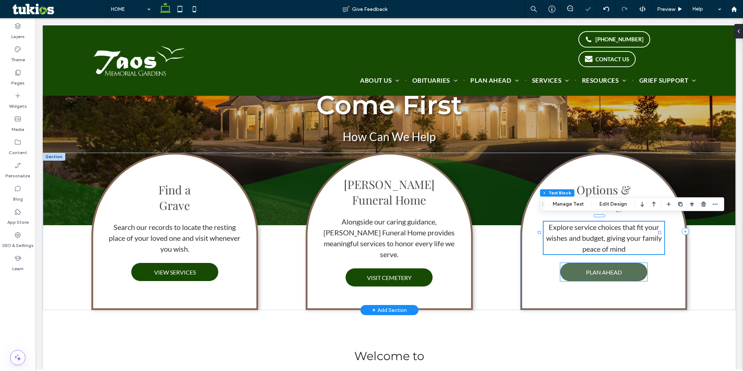
click at [577, 249] on span "PLAN AHEAD" at bounding box center [604, 272] width 36 height 14
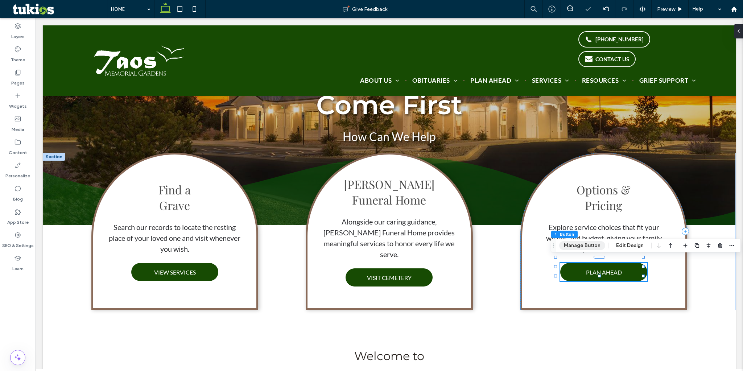
click at [577, 244] on button "Manage Button" at bounding box center [582, 245] width 46 height 9
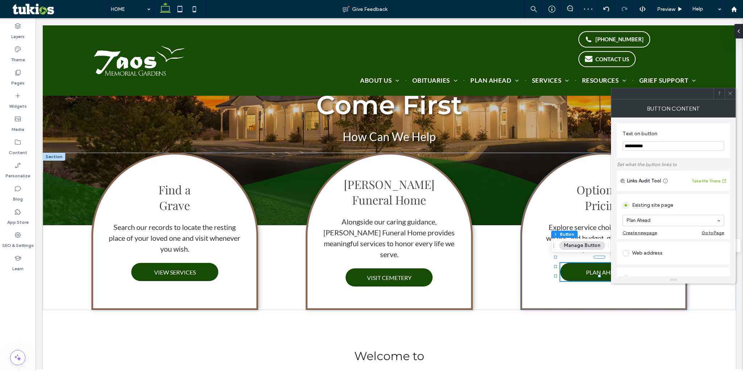
click at [577, 145] on input "**********" at bounding box center [674, 145] width 102 height 9
type input "**********"
drag, startPoint x: 730, startPoint y: 91, endPoint x: 700, endPoint y: 113, distance: 37.1
click at [577, 91] on icon at bounding box center [729, 93] width 5 height 5
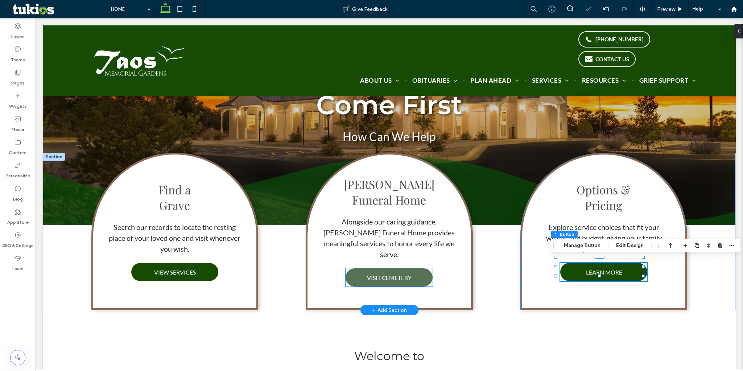
click at [401, 249] on span "VISIT CEMETERY" at bounding box center [389, 278] width 45 height 14
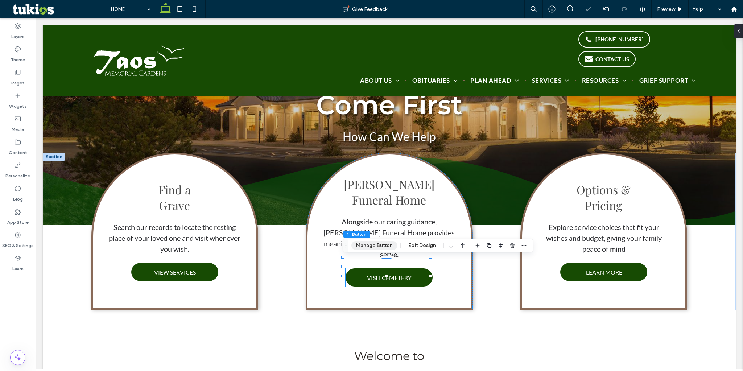
click at [373, 249] on button "Manage Button" at bounding box center [374, 245] width 46 height 9
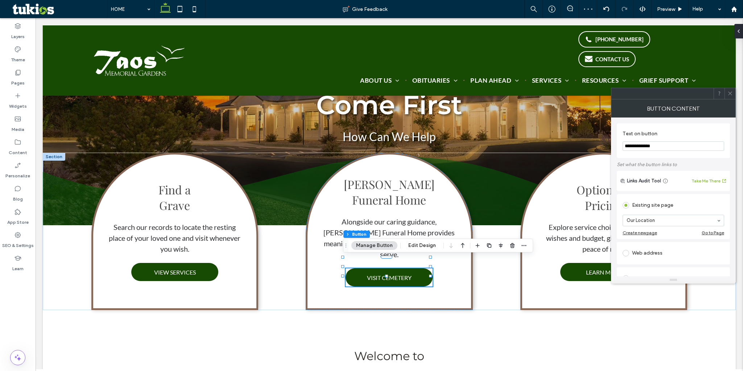
click at [577, 148] on input "**********" at bounding box center [674, 145] width 102 height 9
type input "*"
type input "**********"
click at [577, 96] on span at bounding box center [729, 93] width 5 height 11
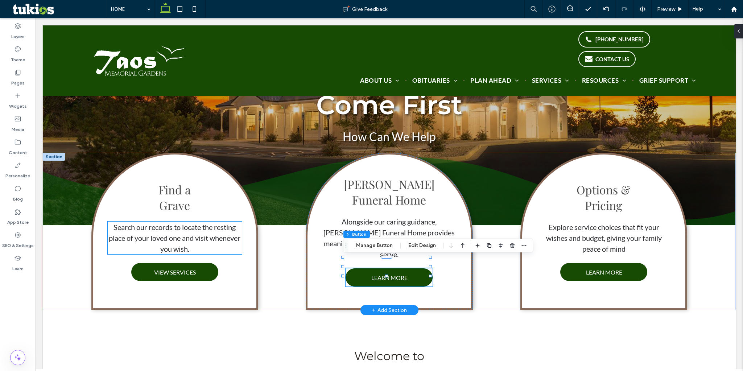
click at [186, 244] on span "Search our records to locate the resting place of your loved one and visit when…" at bounding box center [175, 238] width 132 height 30
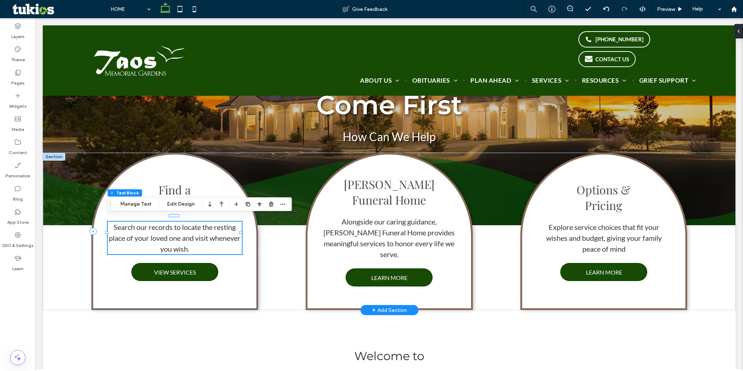
click at [186, 244] on span "Search our records to locate the resting place of your loved one and visit when…" at bounding box center [175, 238] width 132 height 30
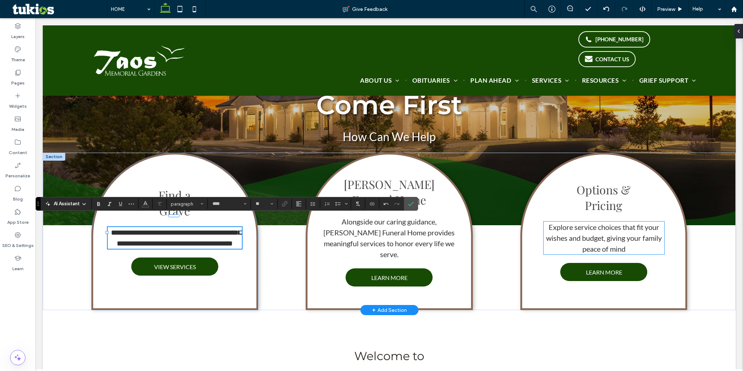
click at [559, 236] on span "Explore service choices that fit your wishes and budget, giving your family pea…" at bounding box center [604, 238] width 116 height 30
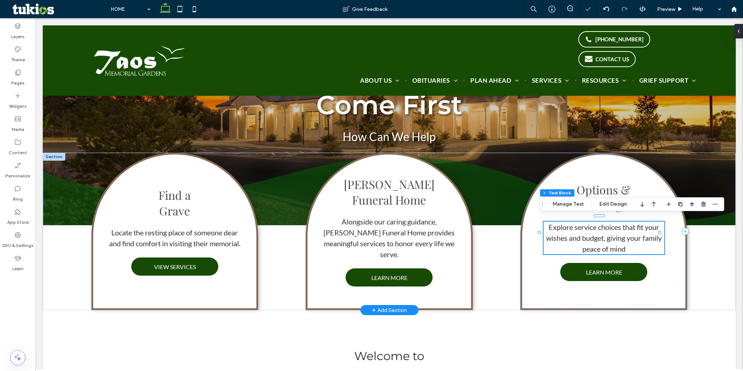
click at [559, 236] on span "Explore service choices that fit your wishes and budget, giving your family pea…" at bounding box center [604, 238] width 116 height 30
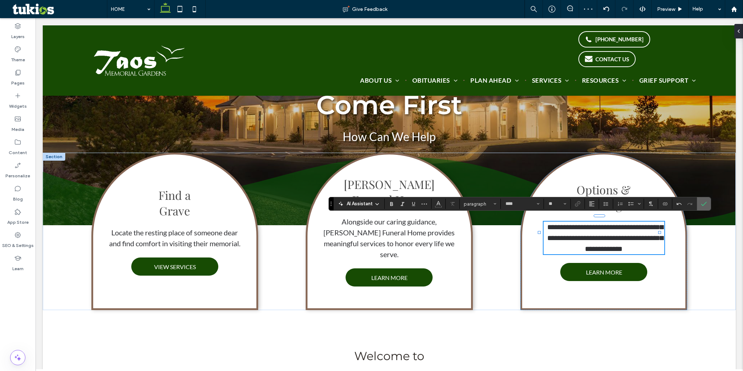
click at [577, 202] on icon "Confirm" at bounding box center [704, 204] width 6 height 6
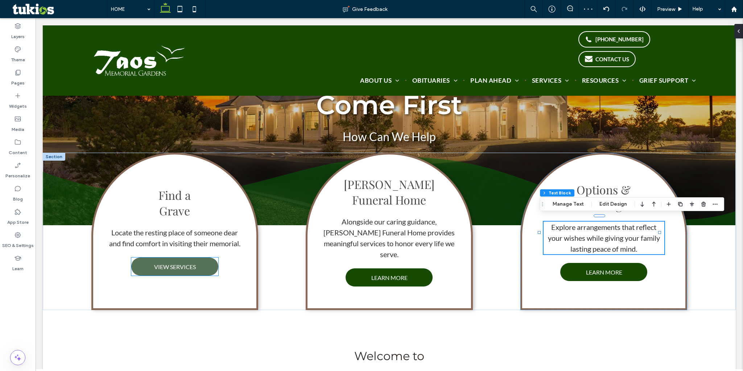
click at [188, 249] on span "VIEW SERVICES" at bounding box center [175, 267] width 42 height 14
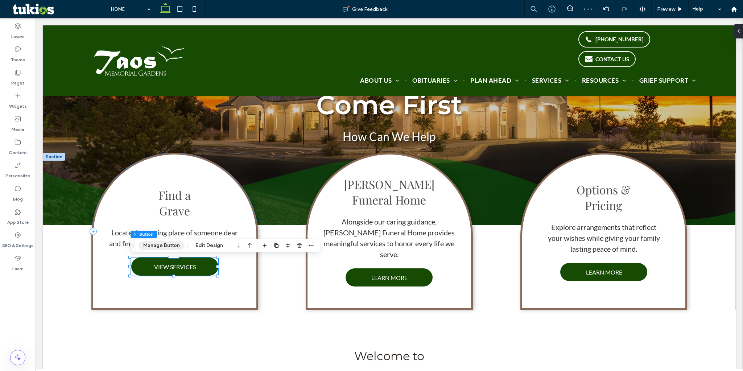
drag, startPoint x: 163, startPoint y: 244, endPoint x: 174, endPoint y: 239, distance: 12.4
click at [163, 243] on button "Manage Button" at bounding box center [162, 245] width 46 height 9
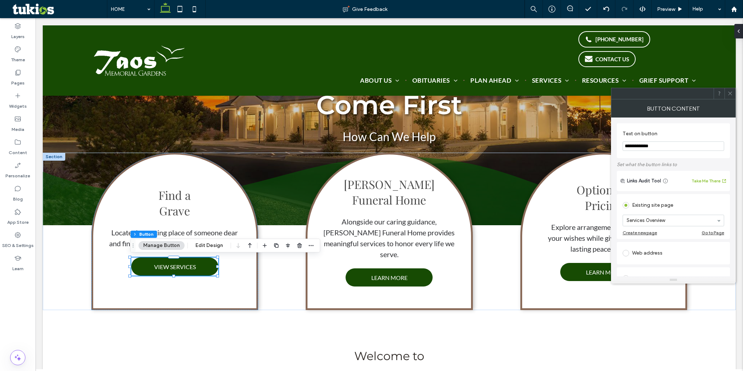
click at [577, 148] on input "**********" at bounding box center [674, 145] width 102 height 9
type input "**********"
click at [577, 92] on icon at bounding box center [729, 93] width 5 height 5
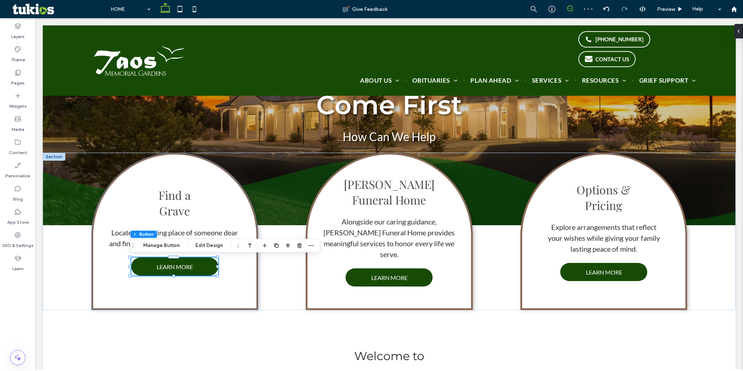
click at [573, 10] on span at bounding box center [570, 8] width 18 height 6
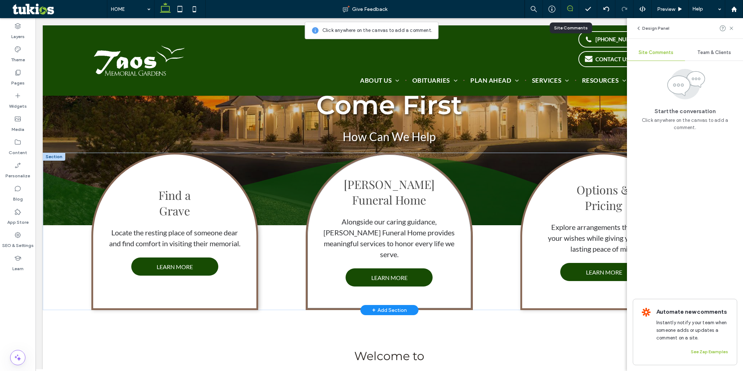
click at [399, 249] on div "DeVargas ﻿ Funeral Home Alongside our caring guidance, DeVargas Funeral Home pr…" at bounding box center [389, 231] width 167 height 157
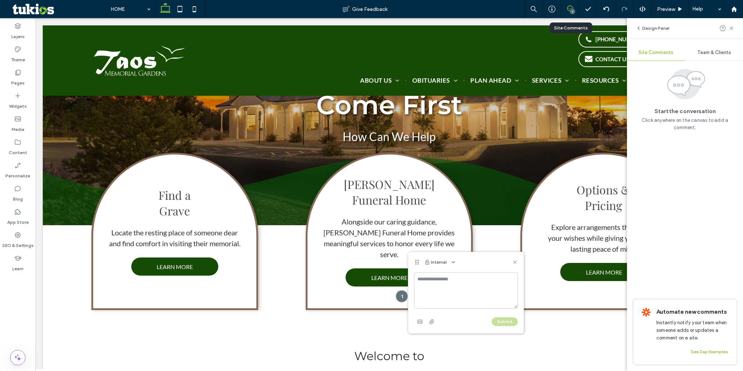
click at [441, 249] on textarea at bounding box center [466, 290] width 104 height 36
type textarea "**********"
click at [502, 249] on button "Submit" at bounding box center [505, 321] width 26 height 9
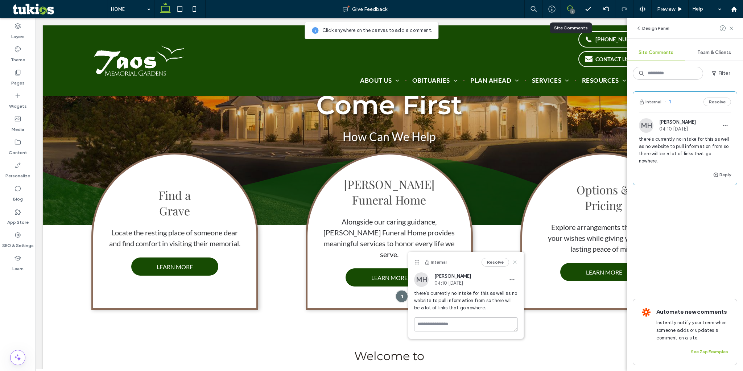
click at [516, 249] on use at bounding box center [514, 261] width 3 height 3
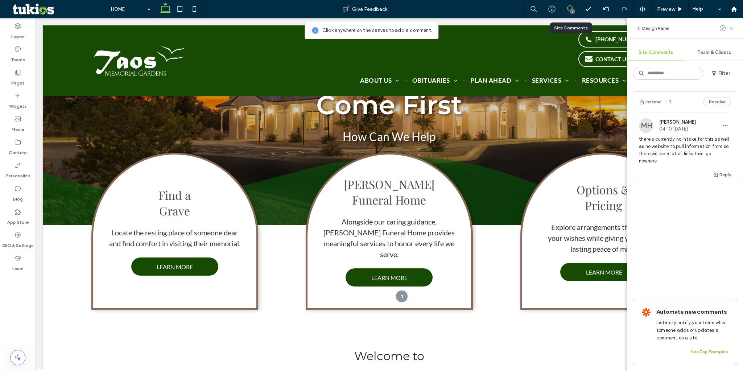
click at [577, 29] on icon at bounding box center [731, 28] width 6 height 6
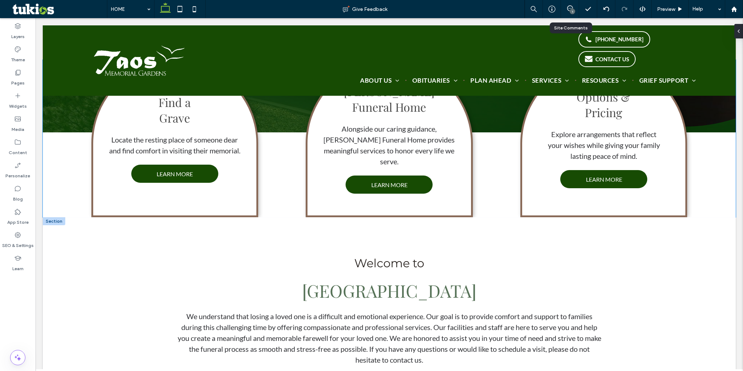
scroll to position [217, 0]
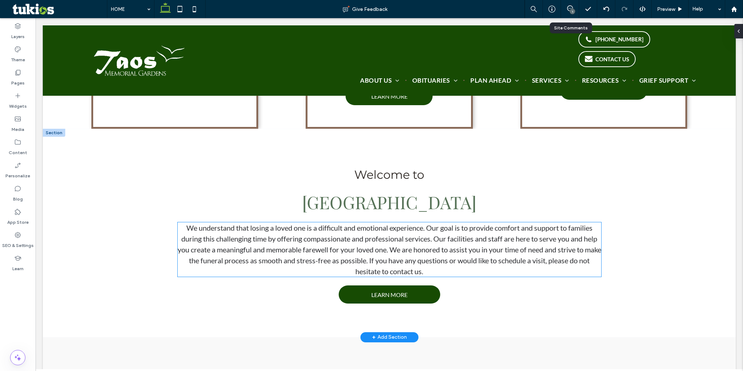
click at [458, 226] on span "We understand that losing a loved one is a difficult and emotional experience. …" at bounding box center [390, 249] width 424 height 52
click at [129, 179] on div "Welcome to Taos Memorial Gardens We understand that losing a loved one is a dif…" at bounding box center [389, 233] width 693 height 209
click at [418, 229] on span "We understand that losing a loved one is a difficult and emotional experience. …" at bounding box center [390, 249] width 424 height 52
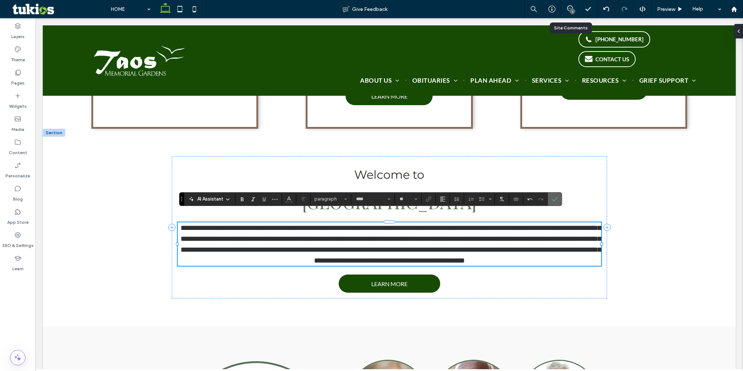
drag, startPoint x: 551, startPoint y: 199, endPoint x: 498, endPoint y: 182, distance: 55.5
click at [551, 199] on label "Confirm" at bounding box center [554, 199] width 11 height 13
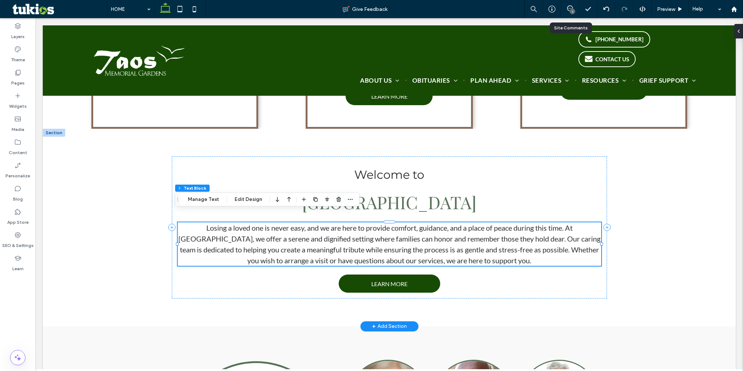
click at [330, 234] on span "Losing a loved one is never easy, and we are here to provide comfort, guidance,…" at bounding box center [389, 243] width 422 height 41
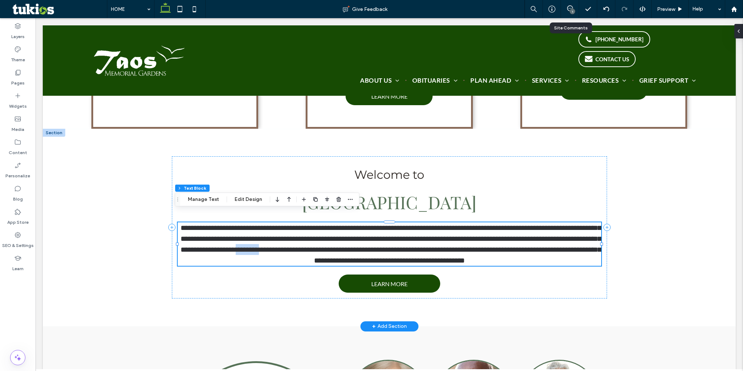
click at [330, 234] on span "**********" at bounding box center [391, 244] width 421 height 40
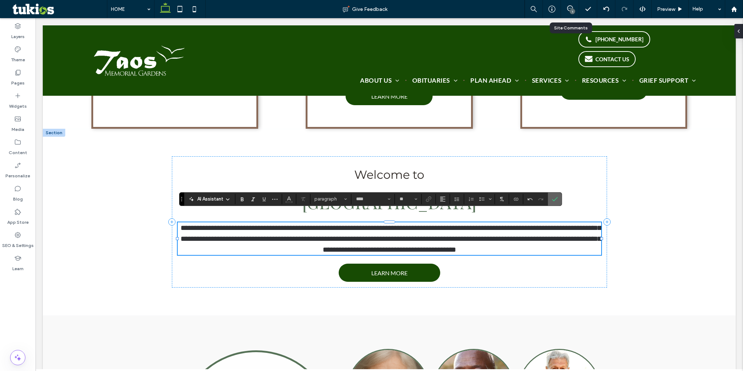
drag, startPoint x: 555, startPoint y: 200, endPoint x: 518, endPoint y: 195, distance: 37.0
click at [555, 200] on icon "Confirm" at bounding box center [555, 199] width 6 height 6
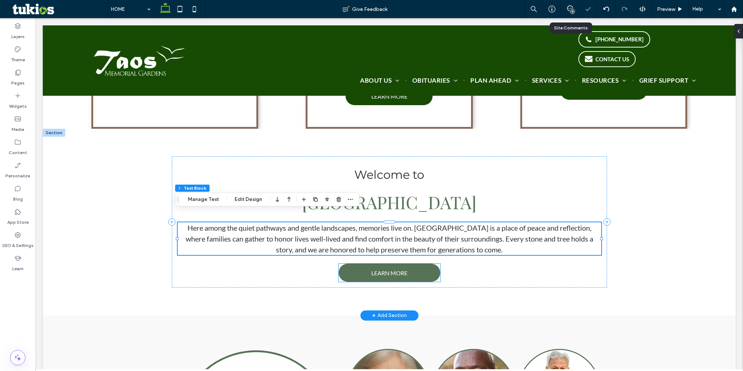
click at [422, 249] on link "LEARN MORE" at bounding box center [390, 273] width 102 height 18
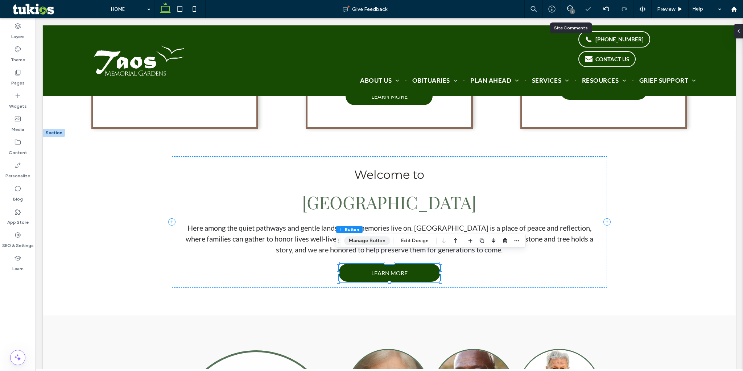
click at [372, 241] on button "Manage Button" at bounding box center [367, 240] width 46 height 9
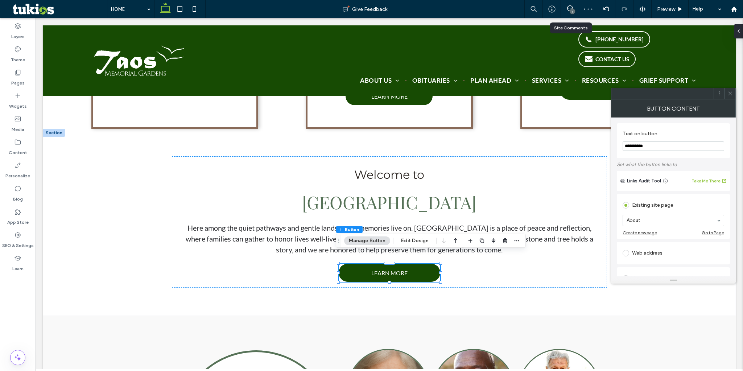
drag, startPoint x: 729, startPoint y: 94, endPoint x: 552, endPoint y: 156, distance: 187.7
click at [577, 94] on icon at bounding box center [729, 93] width 5 height 5
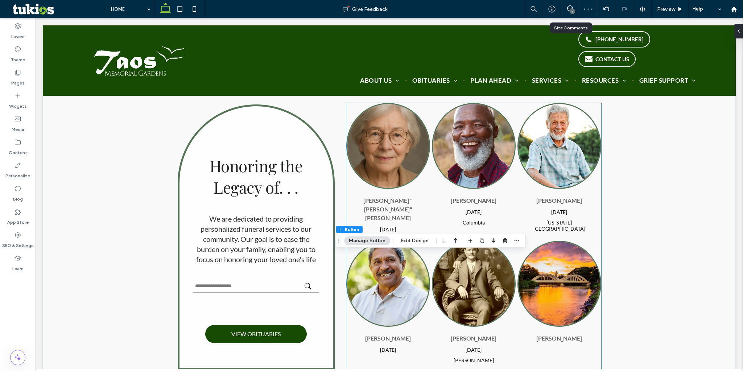
scroll to position [471, 0]
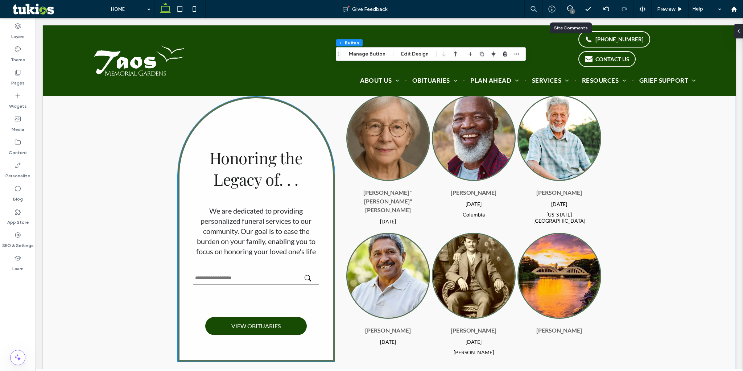
click at [247, 158] on span "Honoring the Legacy of. . ." at bounding box center [256, 168] width 93 height 43
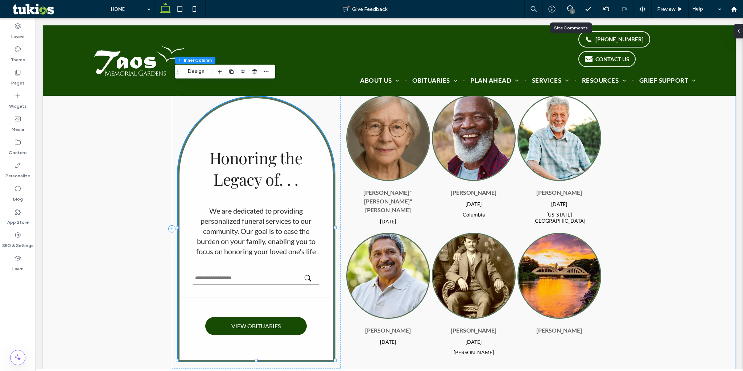
click at [247, 158] on span "Honoring the Legacy of. . ." at bounding box center [256, 168] width 93 height 43
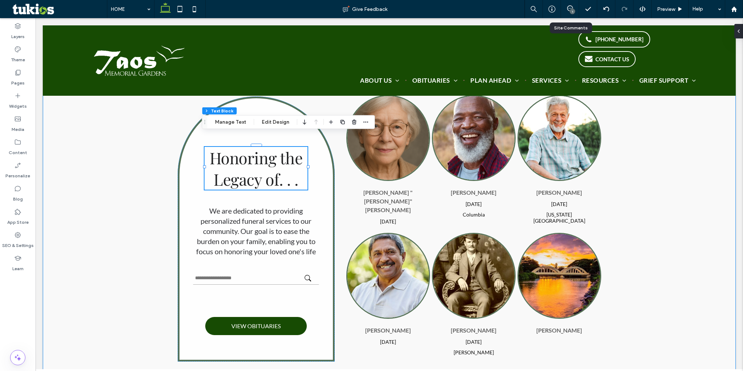
click at [114, 185] on div "Honoring the Legacy of. . . We are dedicated to providing personalized funeral …" at bounding box center [389, 229] width 693 height 335
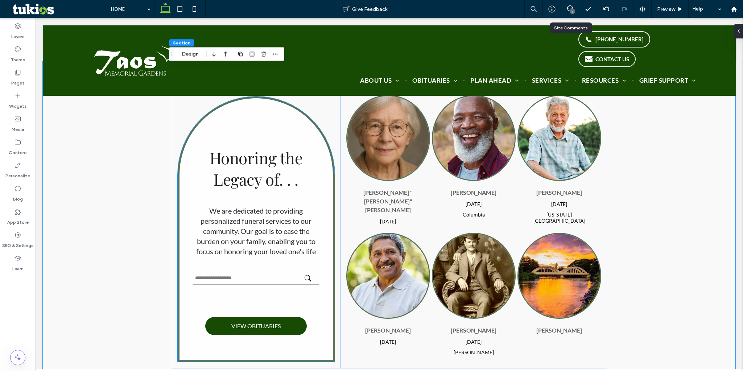
click at [265, 148] on span "Honoring the Legacy of. . ." at bounding box center [256, 168] width 93 height 43
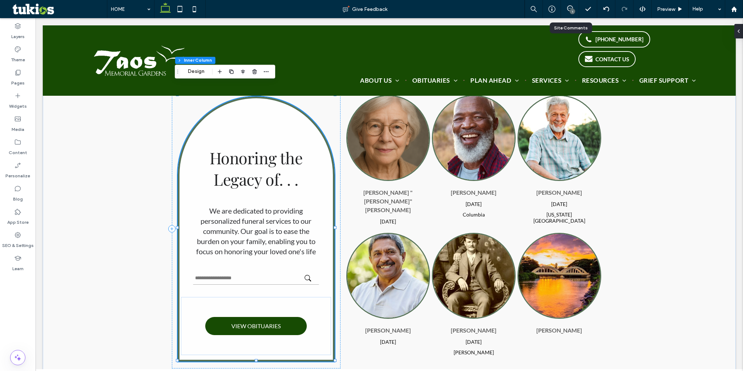
click at [261, 149] on span "Honoring the Legacy of. . ." at bounding box center [256, 168] width 93 height 43
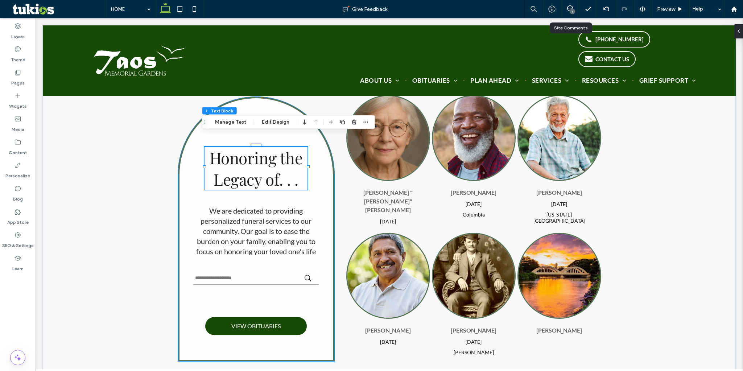
click at [261, 149] on span "Honoring the Legacy of. . ." at bounding box center [256, 168] width 93 height 43
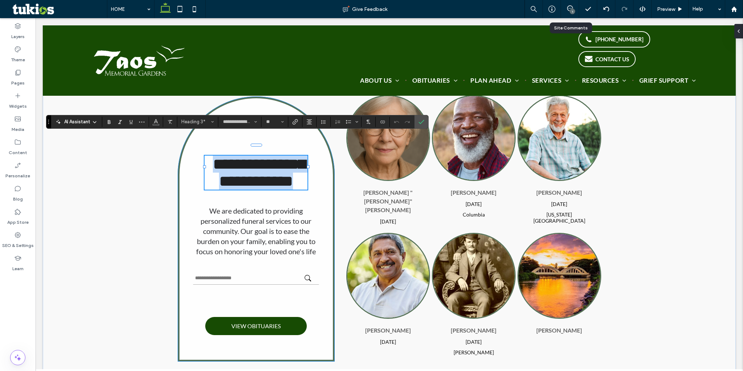
click at [261, 156] on span "**********" at bounding box center [259, 172] width 92 height 33
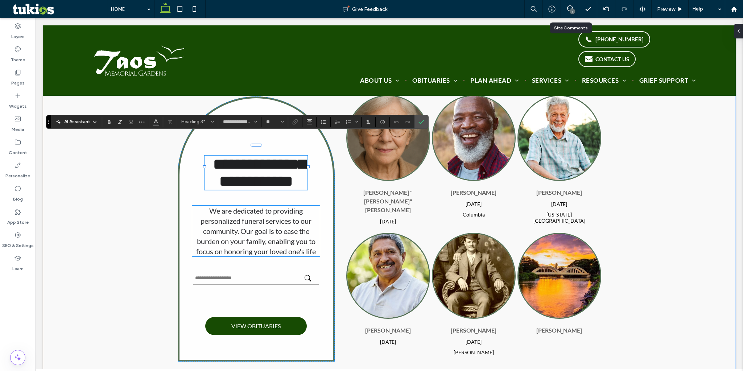
click at [273, 216] on span "We are dedicated to providing personalized funeral services to our community. O…" at bounding box center [256, 230] width 120 height 49
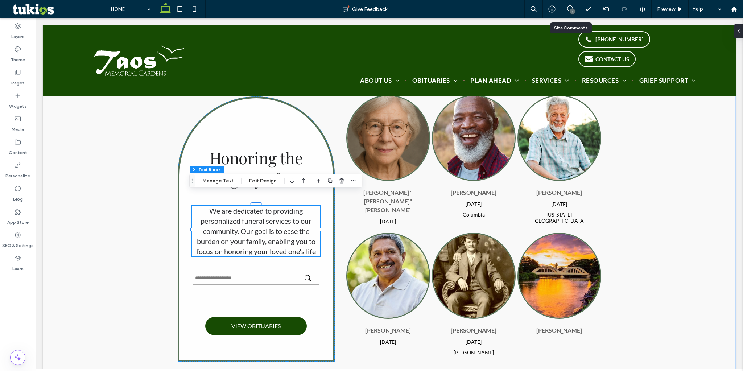
click at [273, 216] on span "We are dedicated to providing personalized funeral services to our community. O…" at bounding box center [256, 230] width 120 height 49
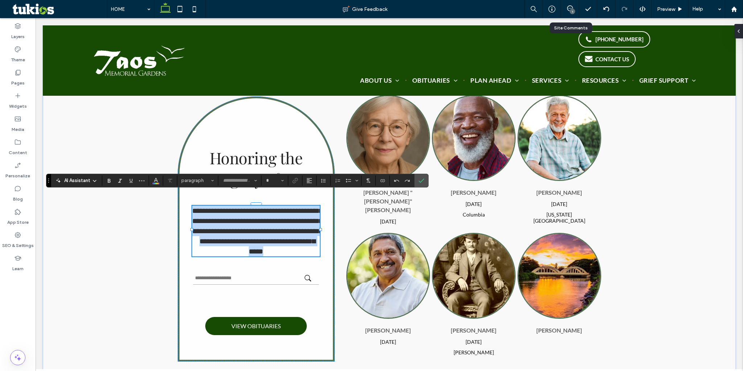
type input "****"
type input "**"
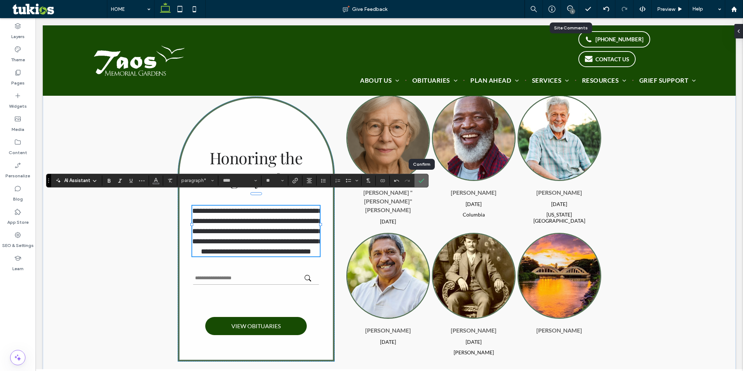
click at [423, 179] on icon "Confirm" at bounding box center [421, 181] width 6 height 6
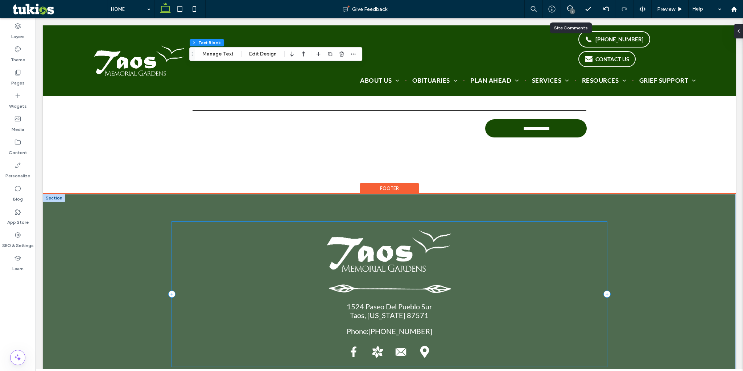
scroll to position [1885, 0]
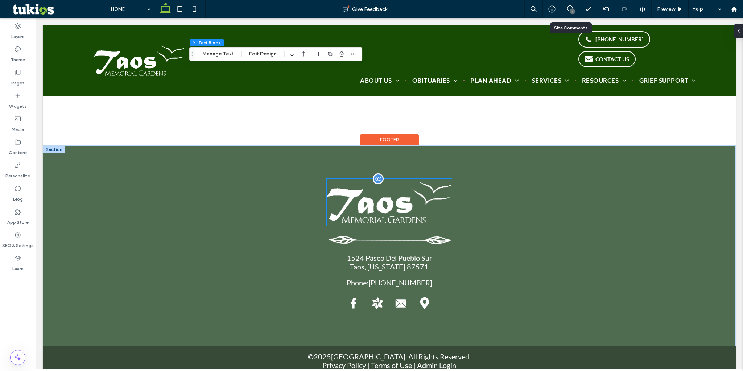
click at [409, 205] on img at bounding box center [389, 202] width 125 height 47
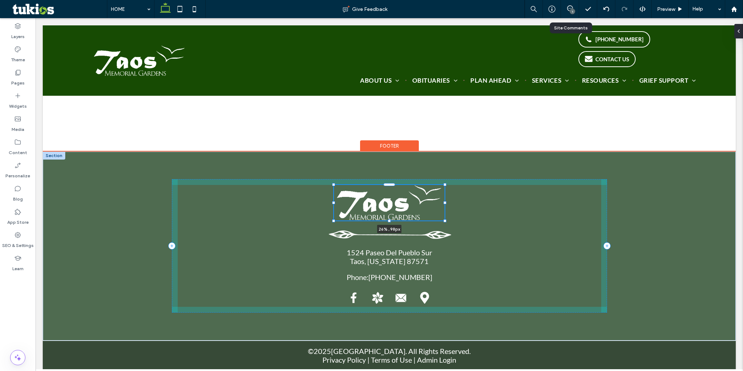
scroll to position [1878, 0]
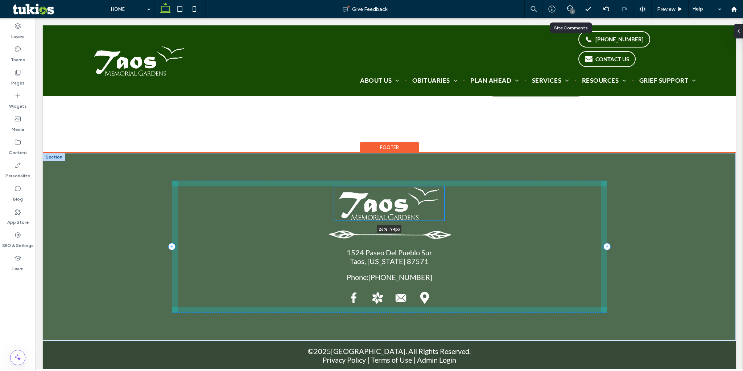
drag, startPoint x: 449, startPoint y: 223, endPoint x: 442, endPoint y: 217, distance: 10.0
click at [442, 217] on div "26% , 94px 1524 Paseo Del Pueblo Sur Taos, New Mexico 87571 Phone: (866) 657-40…" at bounding box center [389, 246] width 435 height 187
type input "**"
type input "****"
type input "**"
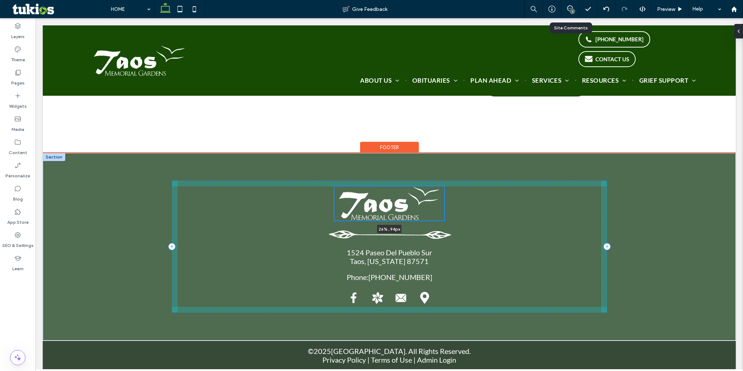
type input "**"
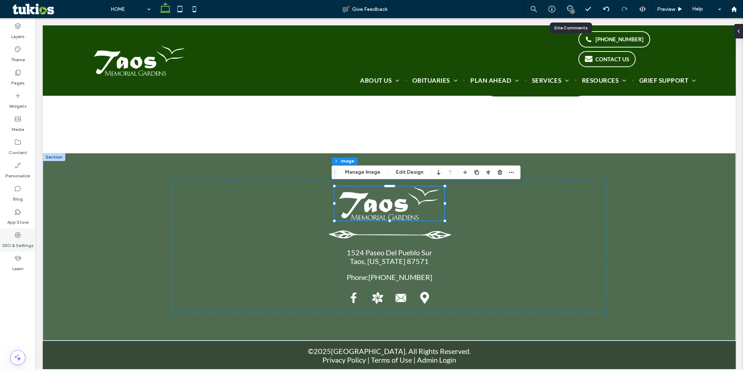
click at [22, 237] on div "SEO & Settings" at bounding box center [18, 239] width 36 height 23
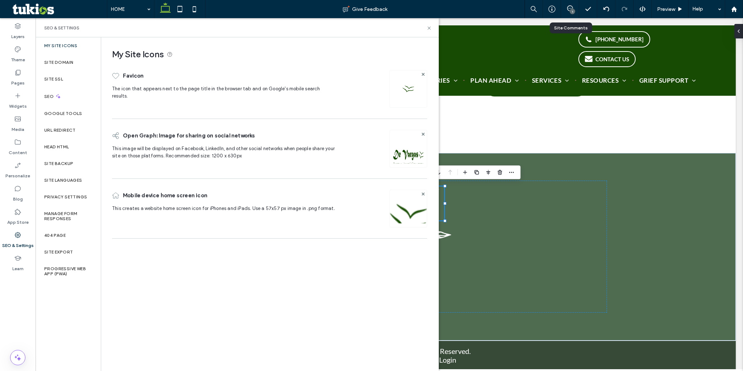
click at [404, 157] on img at bounding box center [408, 158] width 37 height 49
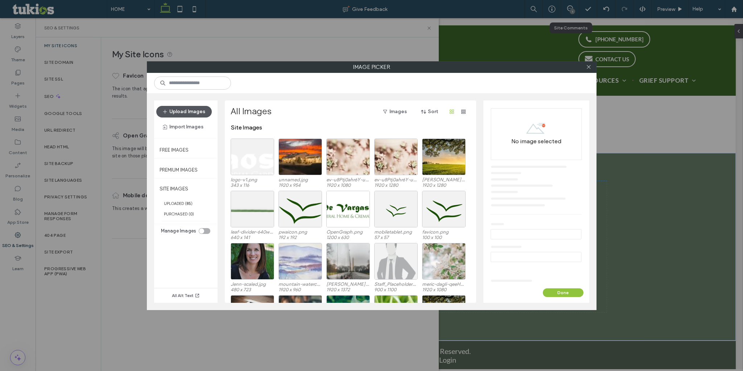
click at [190, 110] on button "Upload Images" at bounding box center [183, 112] width 55 height 12
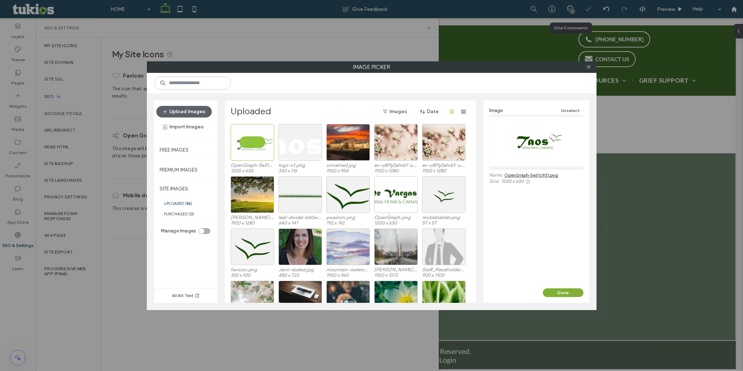
click at [564, 249] on button "Done" at bounding box center [563, 292] width 41 height 9
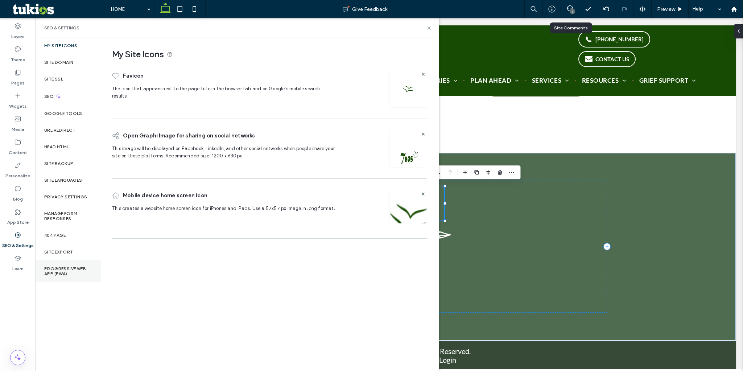
click at [70, 249] on label "Progressive Web App (PWA)" at bounding box center [68, 271] width 48 height 10
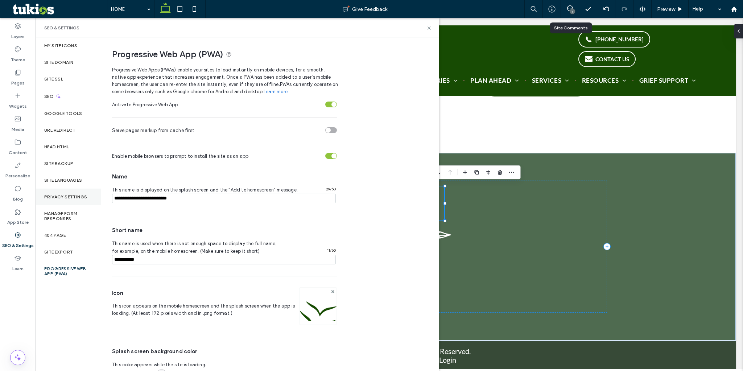
drag, startPoint x: 183, startPoint y: 197, endPoint x: 78, endPoint y: 195, distance: 104.5
click at [79, 195] on div "My Site Icons Site Domain Site SSL SEO Google Tools URL Redirect Head HTML Site…" at bounding box center [237, 204] width 403 height 334
type input "**********"
click at [172, 249] on input "notEmpty" at bounding box center [224, 259] width 224 height 9
type input "*******"
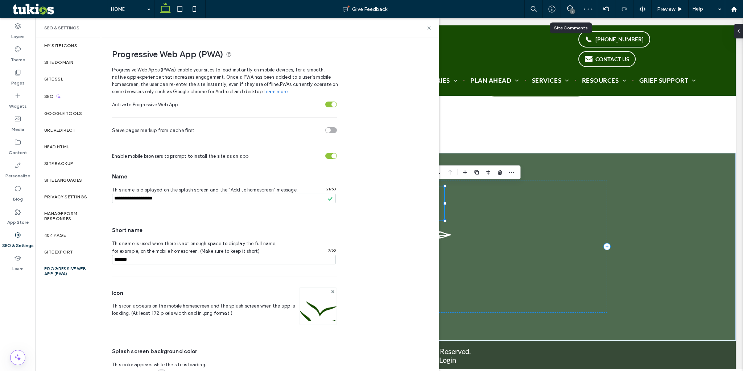
drag, startPoint x: 365, startPoint y: 232, endPoint x: 398, endPoint y: 124, distance: 112.6
click at [365, 232] on div "Activate Progressive Web App Serve pages markup from cache first Enable mobile …" at bounding box center [269, 241] width 315 height 292
click at [431, 31] on div "SEO & Settings" at bounding box center [237, 27] width 403 height 19
click at [429, 26] on icon at bounding box center [428, 27] width 5 height 5
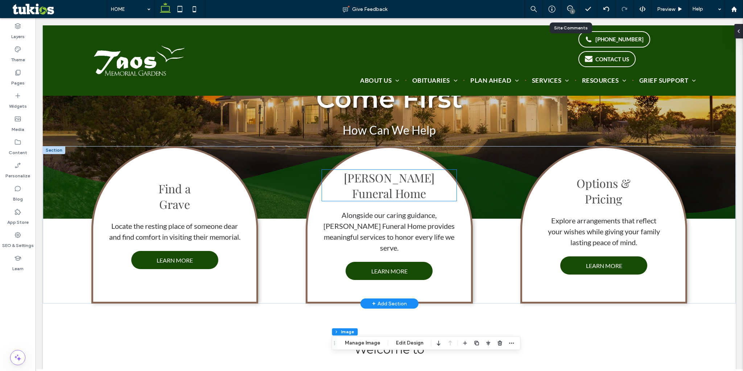
scroll to position [0, 0]
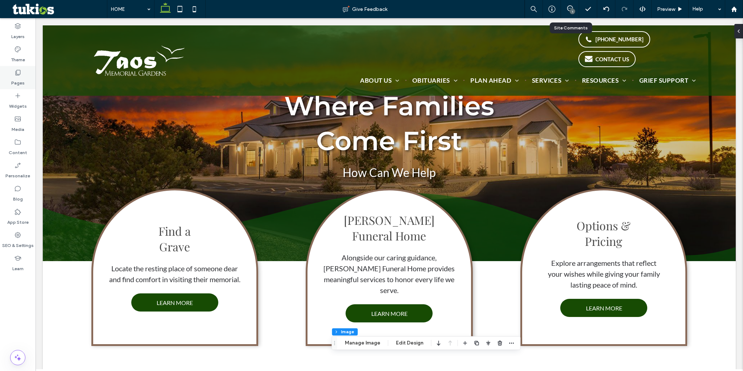
click at [10, 73] on div "Pages" at bounding box center [18, 77] width 36 height 23
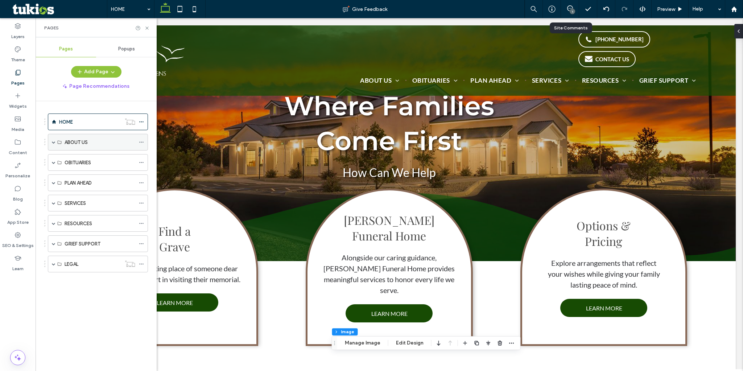
click at [54, 145] on span at bounding box center [54, 142] width 4 height 16
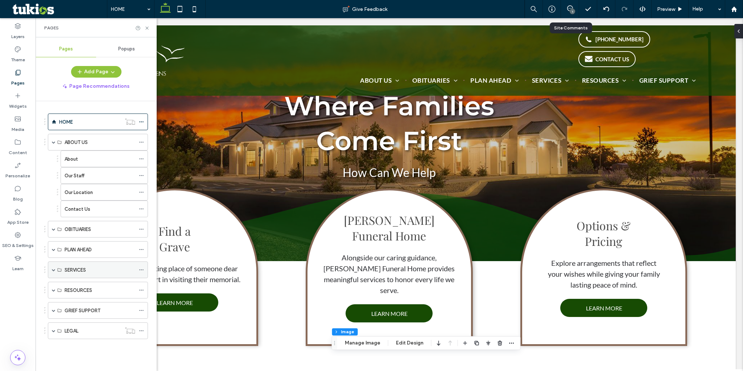
click at [53, 249] on span at bounding box center [54, 270] width 4 height 4
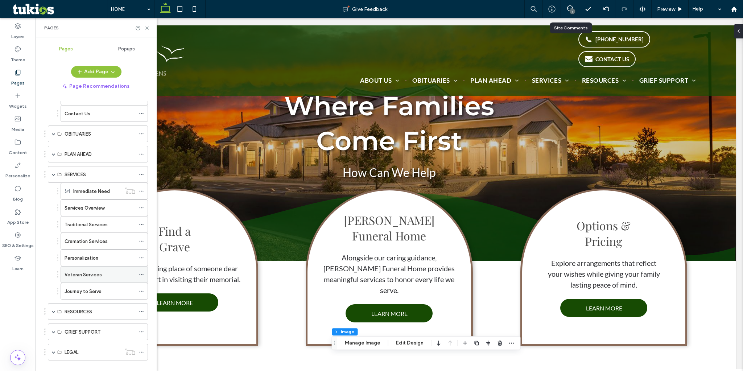
scroll to position [107, 0]
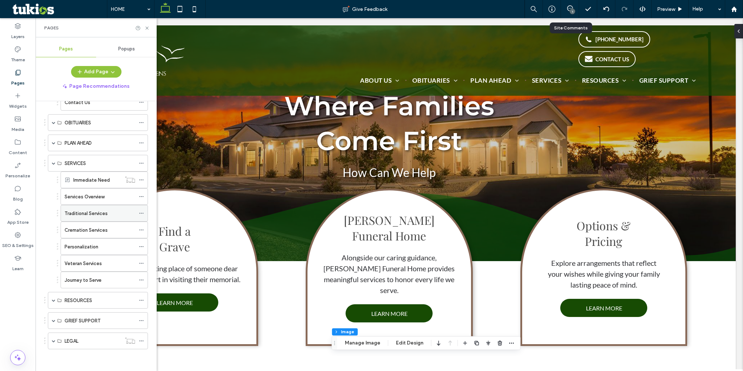
click at [92, 211] on label "Traditional Services" at bounding box center [86, 213] width 43 height 13
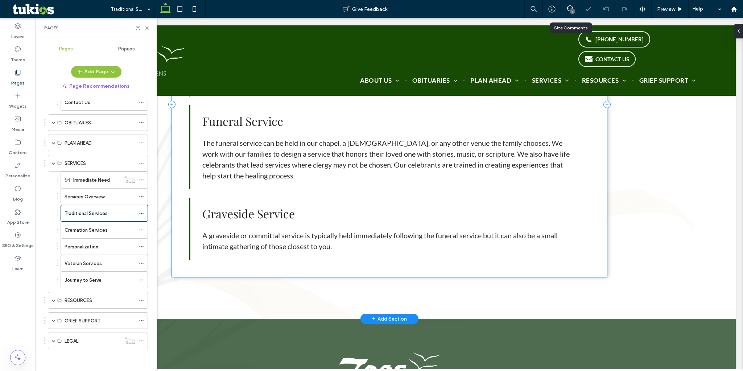
scroll to position [399, 0]
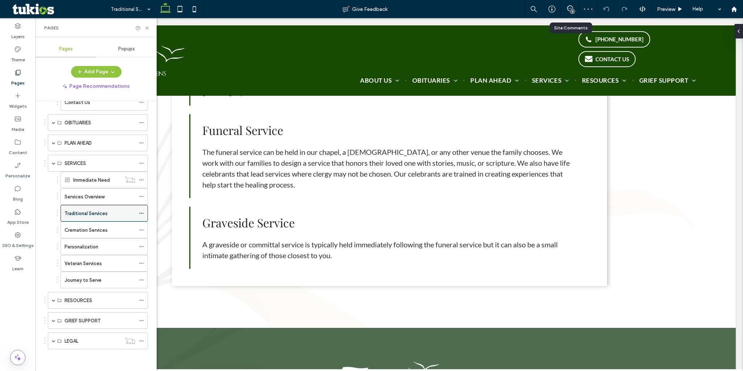
click at [141, 214] on icon at bounding box center [141, 213] width 5 height 5
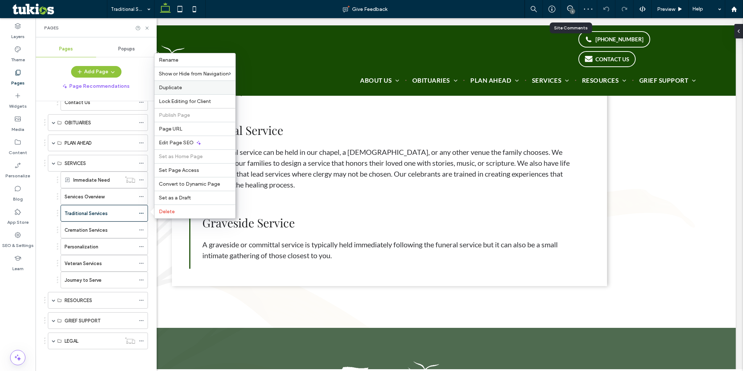
click at [199, 88] on label "Duplicate" at bounding box center [195, 87] width 72 height 6
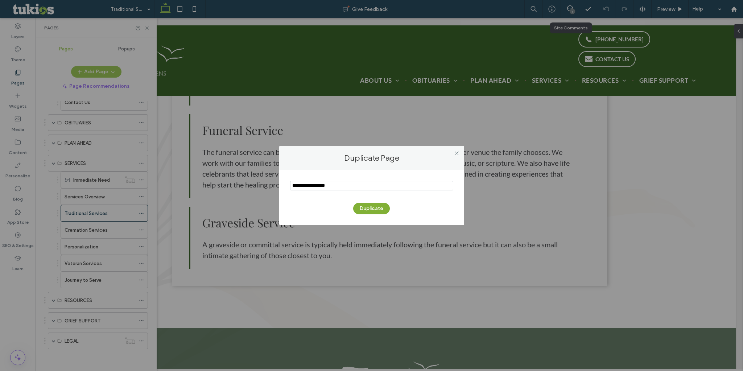
type input "**********"
click at [375, 206] on button "Duplicate" at bounding box center [371, 209] width 37 height 12
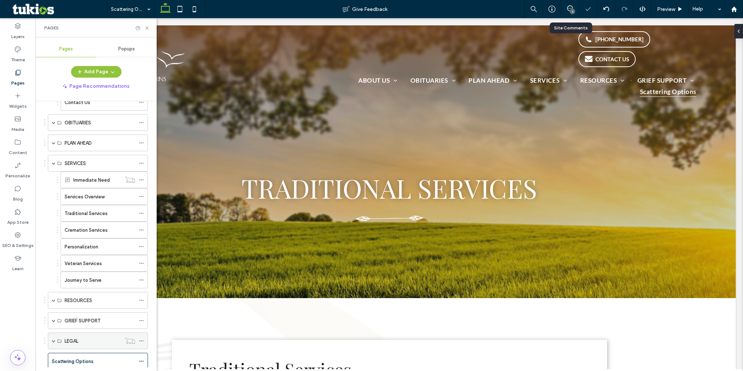
scroll to position [0, 0]
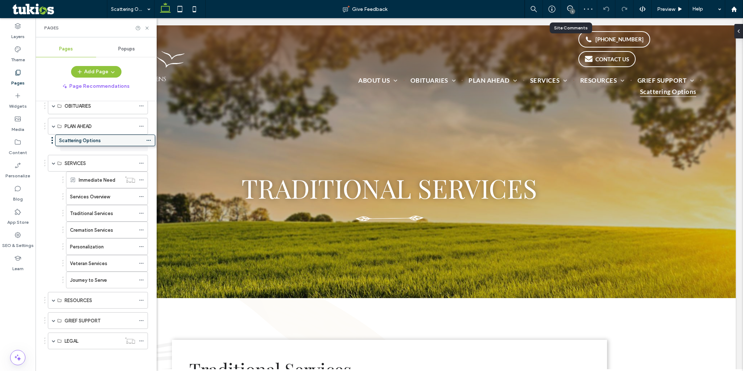
scroll to position [127, 0]
drag, startPoint x: 88, startPoint y: 343, endPoint x: 91, endPoint y: 149, distance: 194.4
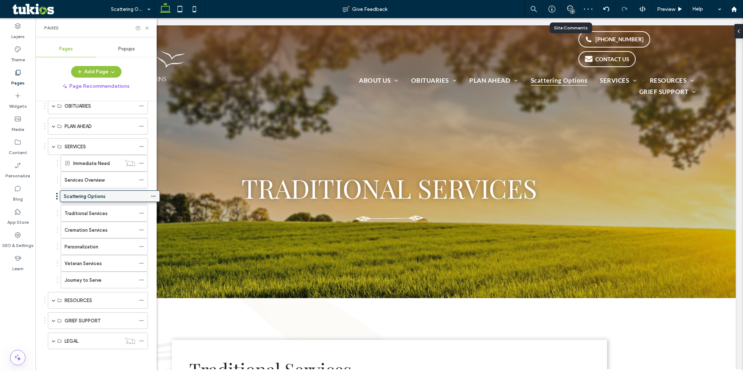
drag, startPoint x: 95, startPoint y: 144, endPoint x: 107, endPoint y: 200, distance: 57.1
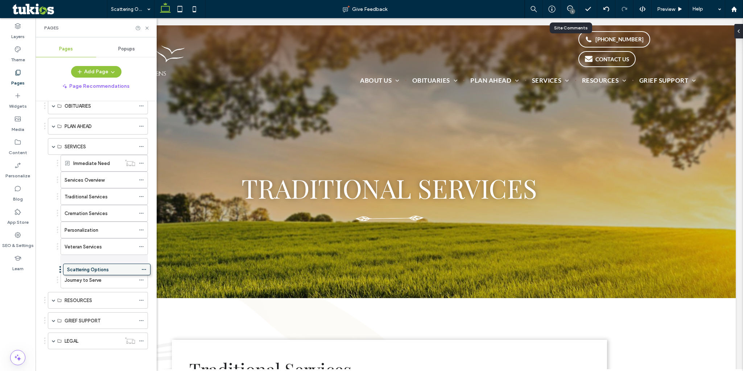
drag, startPoint x: 108, startPoint y: 196, endPoint x: 110, endPoint y: 271, distance: 75.5
drag, startPoint x: 95, startPoint y: 280, endPoint x: 94, endPoint y: 224, distance: 55.9
click at [144, 249] on icon at bounding box center [141, 263] width 5 height 5
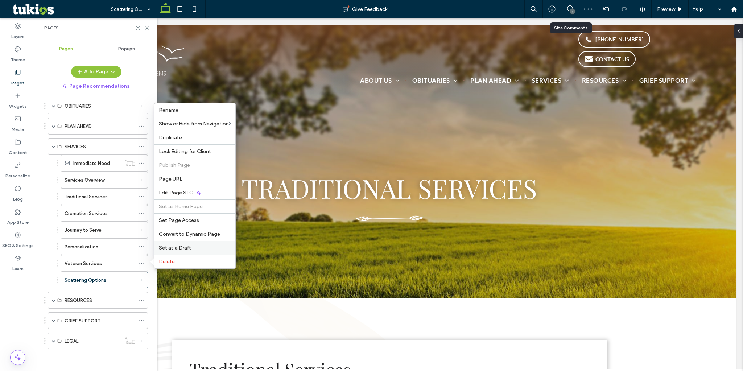
click at [211, 247] on label "Set as a Draft" at bounding box center [195, 248] width 72 height 6
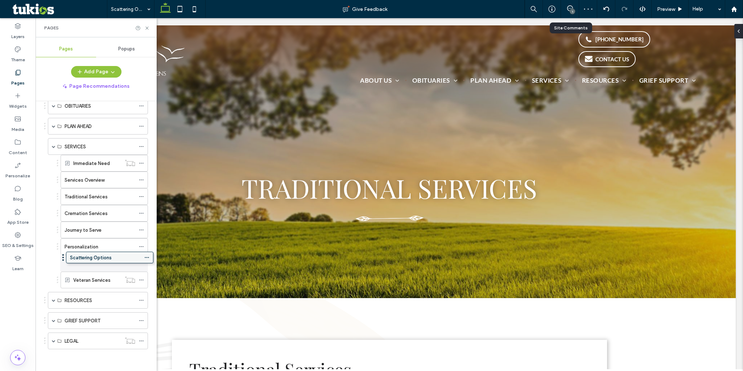
drag, startPoint x: 104, startPoint y: 268, endPoint x: 106, endPoint y: 257, distance: 11.4
click at [308, 184] on span "Traditional Services" at bounding box center [390, 187] width 296 height 35
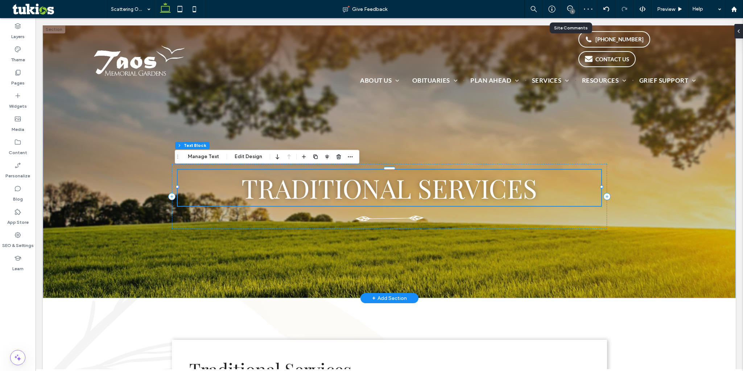
click at [308, 184] on span "Traditional Services" at bounding box center [390, 187] width 296 height 35
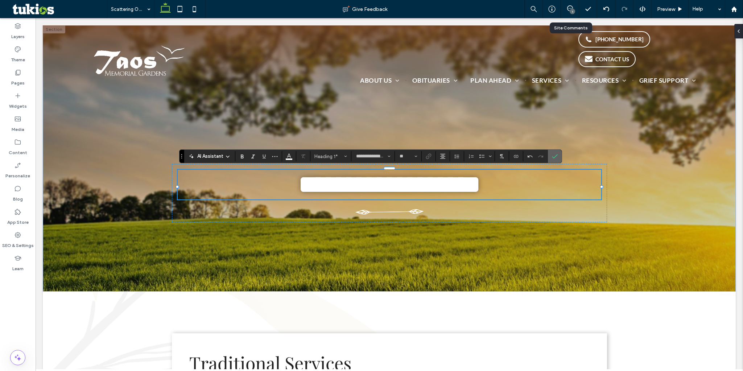
click at [556, 153] on icon "Confirm" at bounding box center [555, 156] width 6 height 6
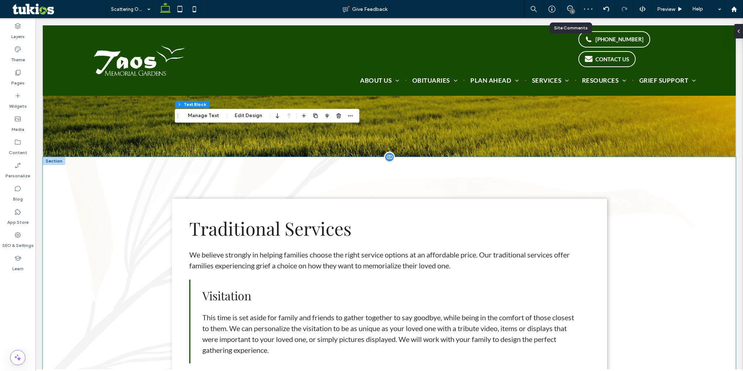
scroll to position [145, 0]
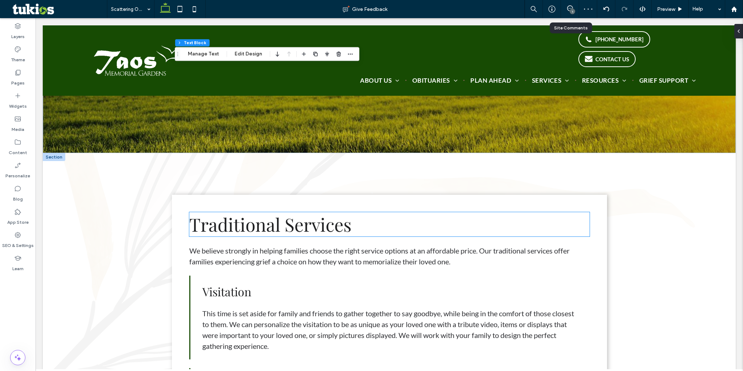
click at [362, 223] on h2 "Traditional Services" at bounding box center [389, 224] width 400 height 24
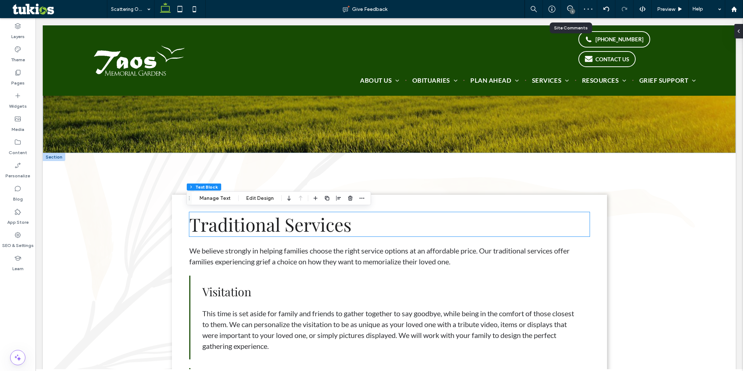
click at [362, 223] on h2 "Traditional Services" at bounding box center [389, 224] width 400 height 24
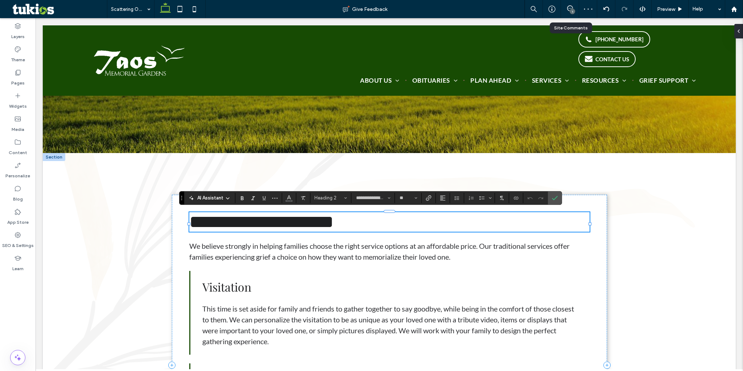
type input "****"
type input "**"
type input "**********"
type input "**"
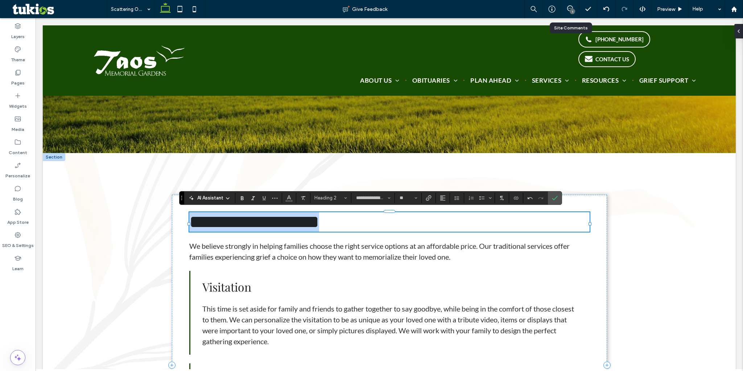
click at [403, 220] on h2 "**********" at bounding box center [389, 222] width 400 height 20
type input "****"
type input "**"
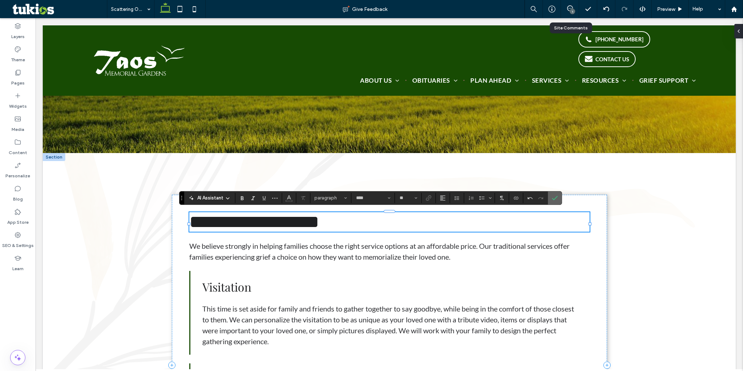
click at [549, 198] on label "Confirm" at bounding box center [554, 197] width 11 height 13
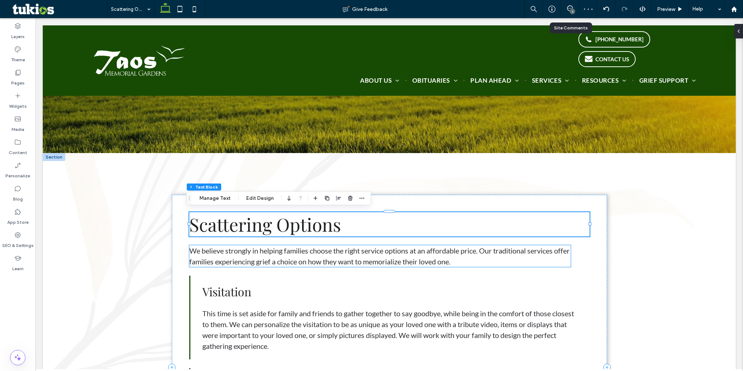
click at [369, 249] on span "We believe strongly in helping families choose the right service options at an …" at bounding box center [379, 256] width 380 height 20
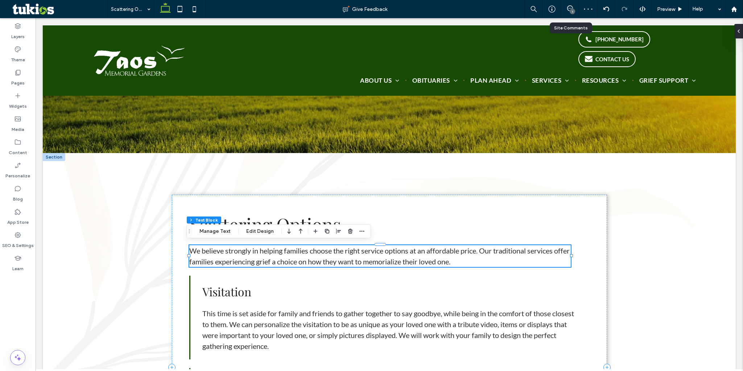
click at [369, 249] on span "We believe strongly in helping families choose the right service options at an …" at bounding box center [379, 256] width 380 height 20
type input "****"
type input "**"
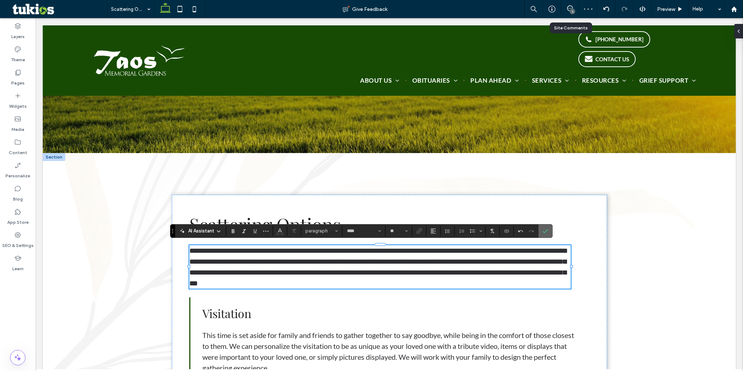
click at [544, 232] on icon "Confirm" at bounding box center [545, 231] width 6 height 6
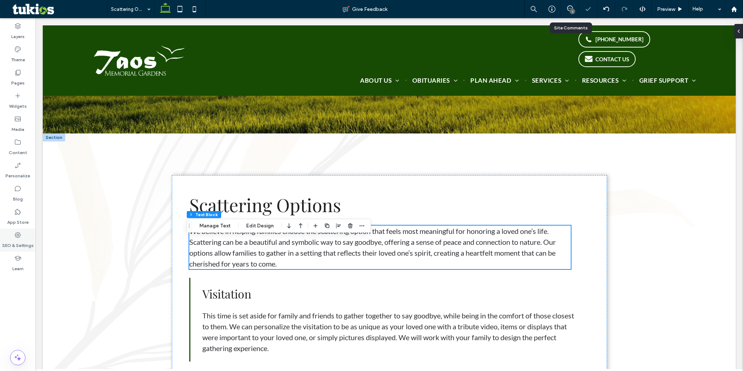
scroll to position [218, 0]
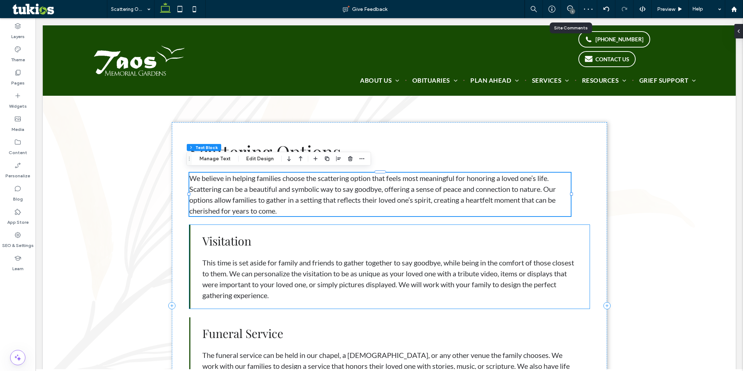
click at [269, 237] on h3 "Visitation" at bounding box center [389, 241] width 375 height 16
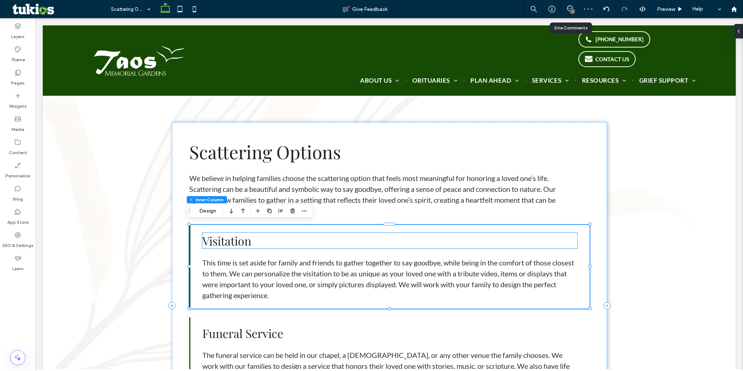
click at [241, 238] on span "Visitation" at bounding box center [226, 241] width 49 height 16
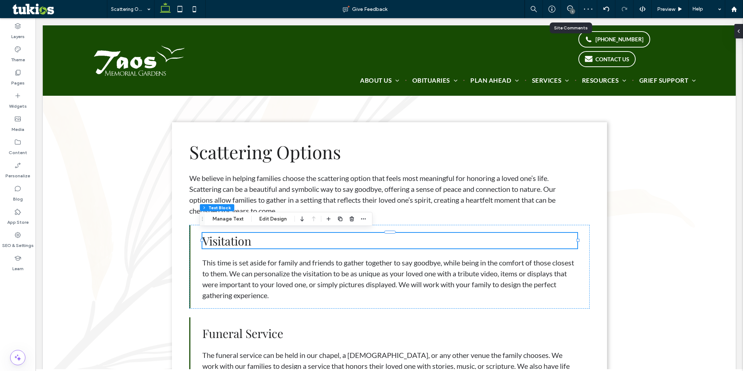
click at [241, 238] on span "Visitation" at bounding box center [226, 241] width 49 height 16
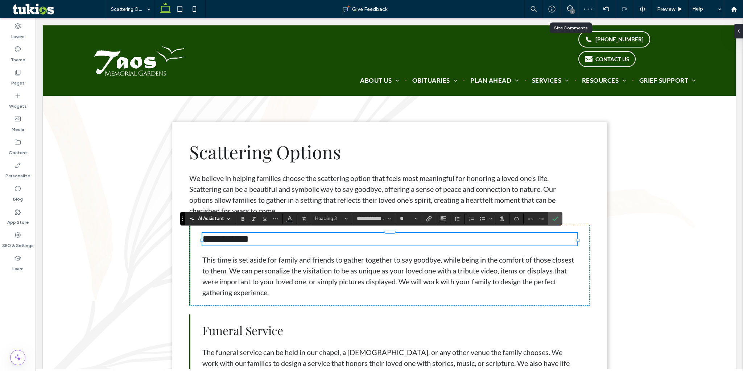
type input "****"
type input "**"
click at [324, 249] on span "This time is set aside for family and friends to gather together to say goodbye…" at bounding box center [388, 275] width 372 height 41
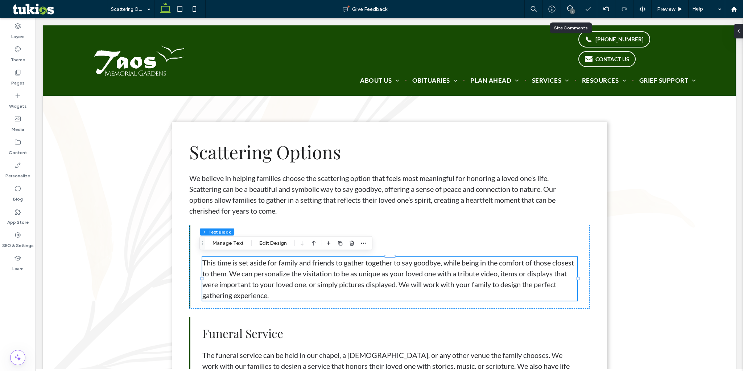
click at [324, 249] on span "This time is set aside for family and friends to gather together to say goodbye…" at bounding box center [388, 278] width 372 height 41
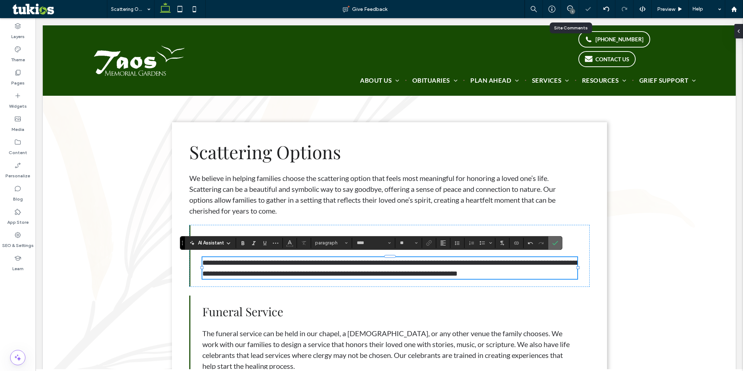
drag, startPoint x: 556, startPoint y: 247, endPoint x: 304, endPoint y: 235, distance: 252.7
click at [556, 247] on span "Confirm" at bounding box center [555, 243] width 6 height 12
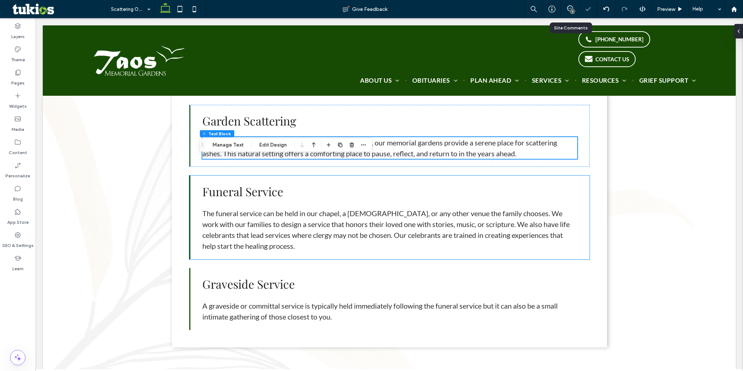
scroll to position [363, 0]
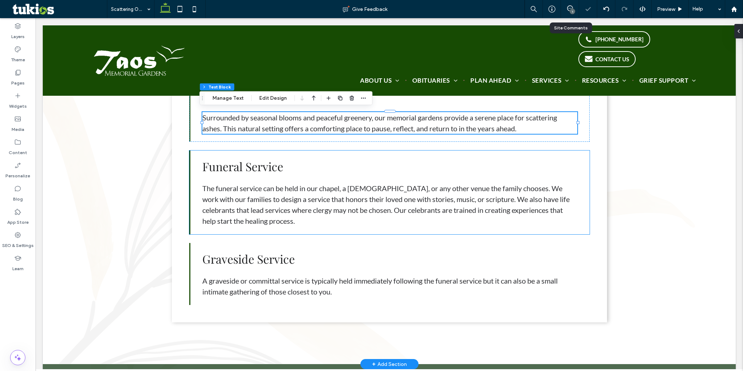
click at [197, 152] on div "Funeral Service The funeral service can be held in our chapel, a church, or any…" at bounding box center [389, 192] width 400 height 84
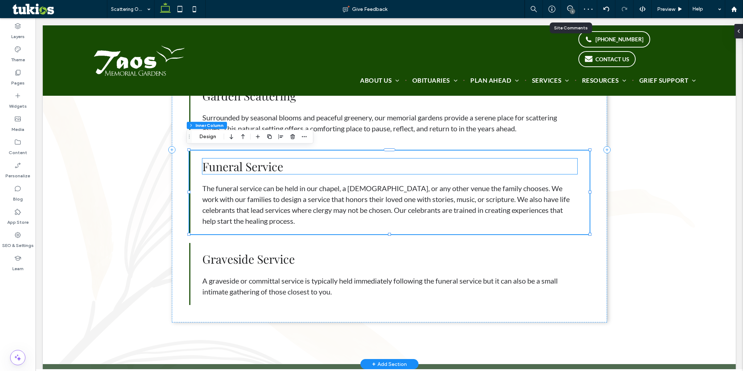
click at [296, 163] on h3 "Funeral Service" at bounding box center [389, 166] width 375 height 16
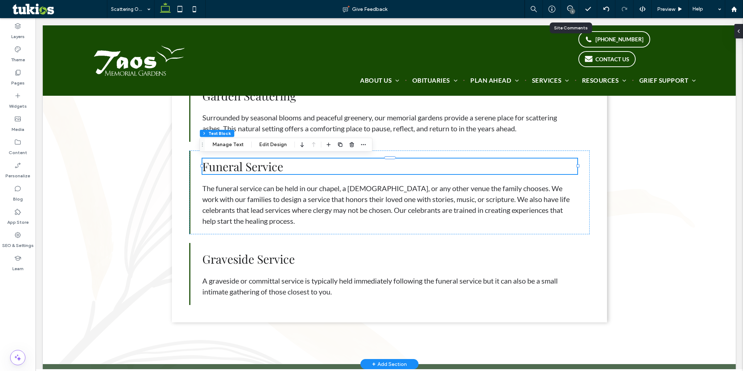
click at [296, 163] on h3 "Funeral Service" at bounding box center [389, 166] width 375 height 16
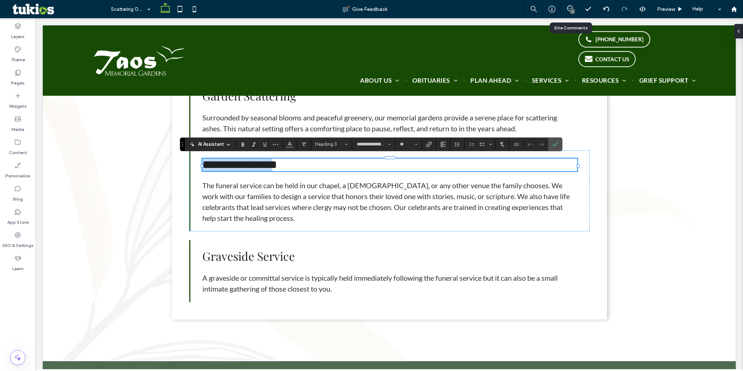
type input "****"
type input "**"
click at [330, 212] on p "The funeral service can be held in our chapel, a church, or any other venue the…" at bounding box center [389, 202] width 375 height 44
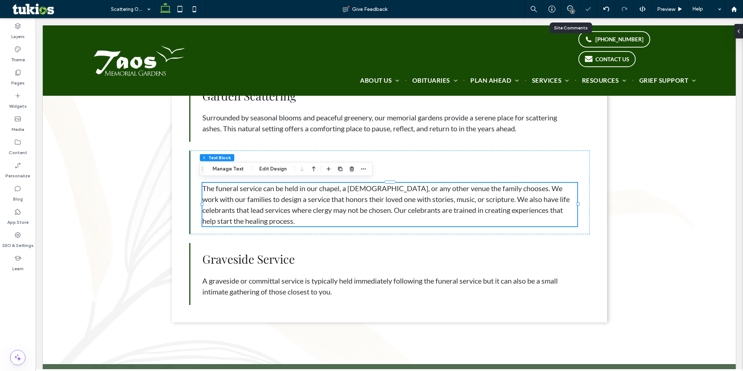
click at [330, 212] on p "The funeral service can be held in our chapel, a church, or any other venue the…" at bounding box center [389, 205] width 375 height 44
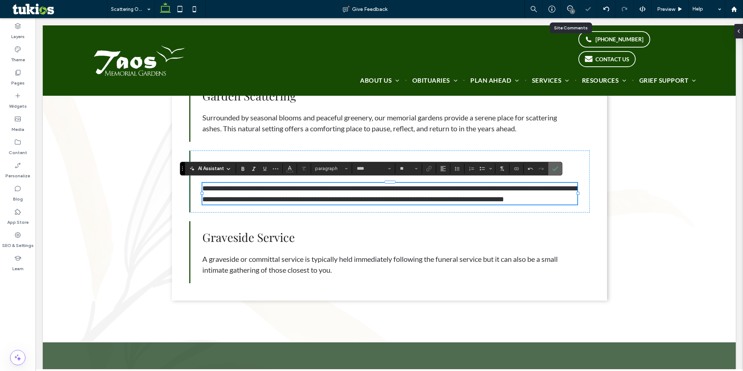
click at [553, 169] on icon "Confirm" at bounding box center [555, 169] width 6 height 6
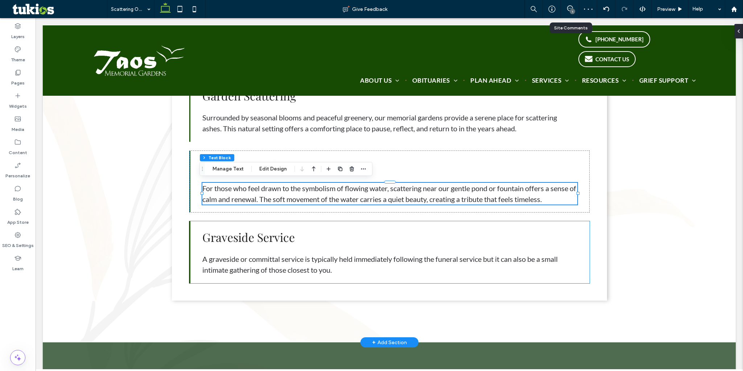
click at [284, 238] on span "Graveside Service" at bounding box center [248, 237] width 92 height 16
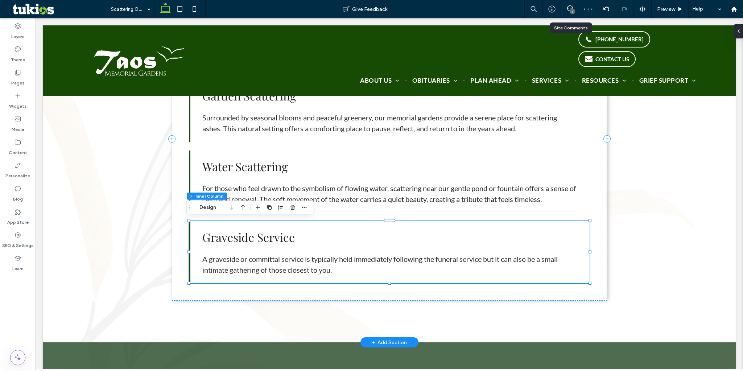
click at [284, 238] on span "Graveside Service" at bounding box center [248, 237] width 92 height 16
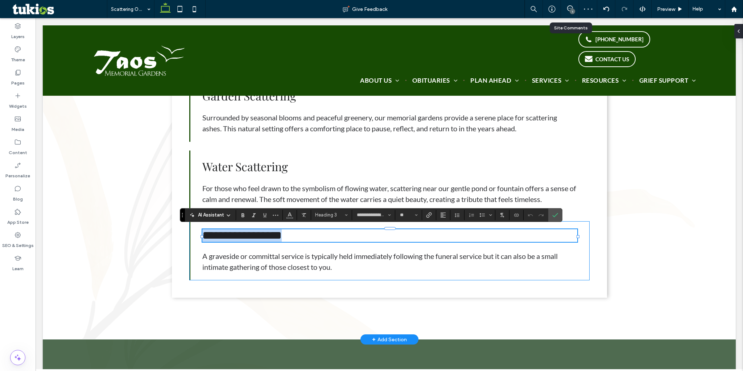
type input "****"
type input "**"
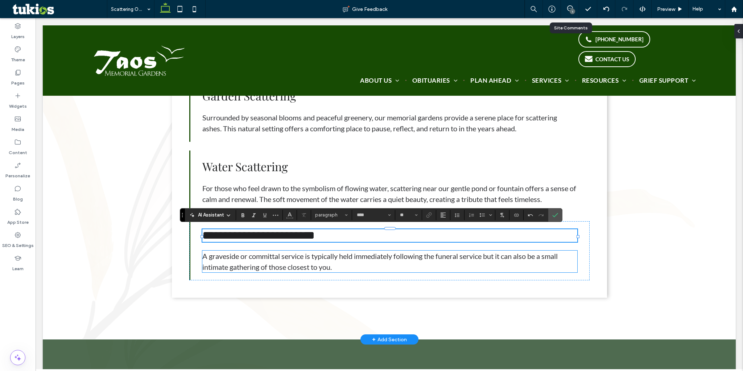
click at [363, 249] on p "A graveside or committal service is typically held immediately following the fu…" at bounding box center [389, 262] width 375 height 22
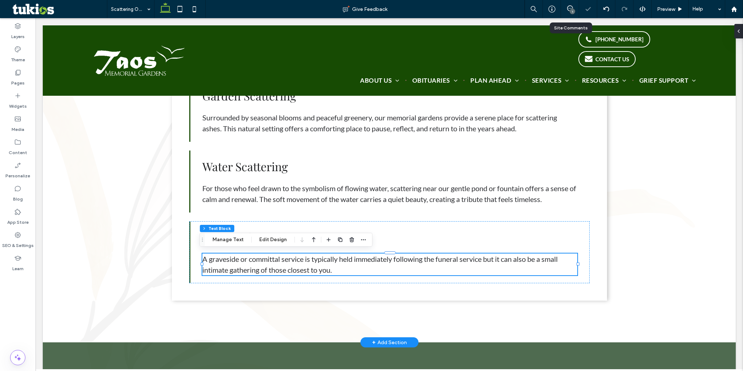
click at [363, 249] on p "A graveside or committal service is typically held immediately following the fu…" at bounding box center [389, 264] width 375 height 22
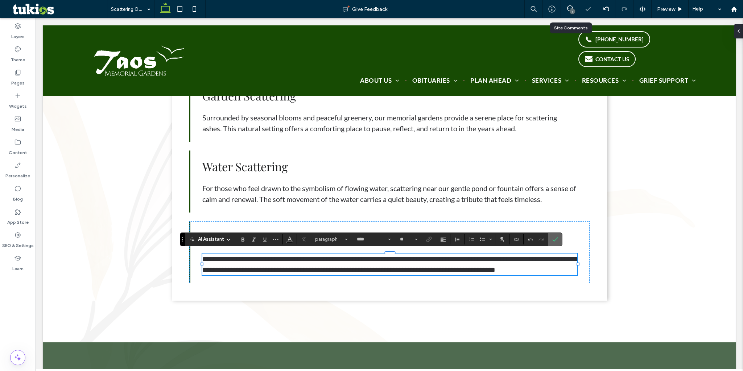
click at [552, 238] on label "Confirm" at bounding box center [555, 239] width 11 height 13
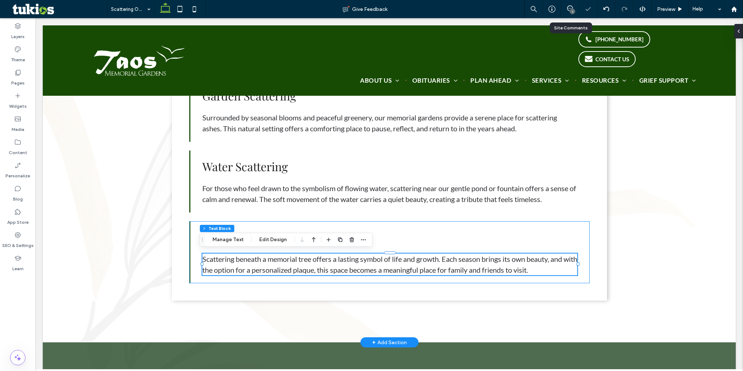
click at [191, 227] on div "Memorial Tree Scattering Scattering beneath a memorial tree offers a lasting sy…" at bounding box center [389, 252] width 400 height 62
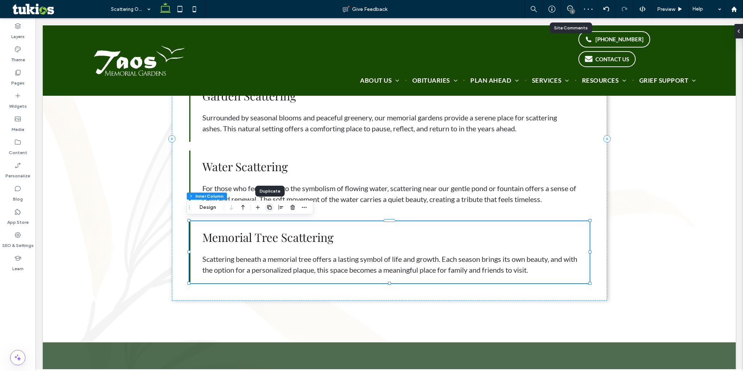
click at [268, 207] on use "button" at bounding box center [269, 207] width 4 height 4
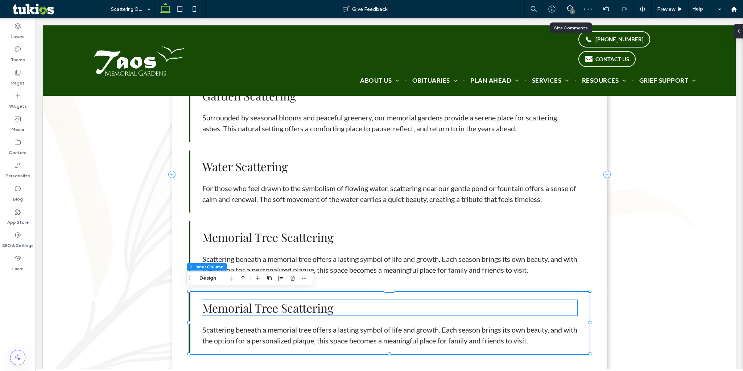
click at [347, 249] on h3 "Memorial Tree Scattering" at bounding box center [389, 308] width 375 height 16
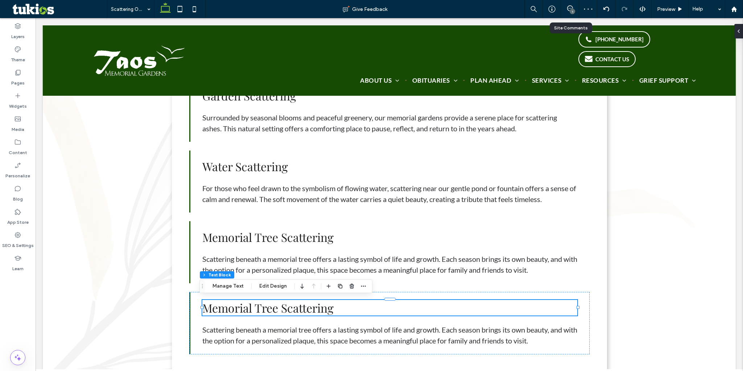
click at [347, 249] on h3 "Memorial Tree Scattering" at bounding box center [389, 308] width 375 height 16
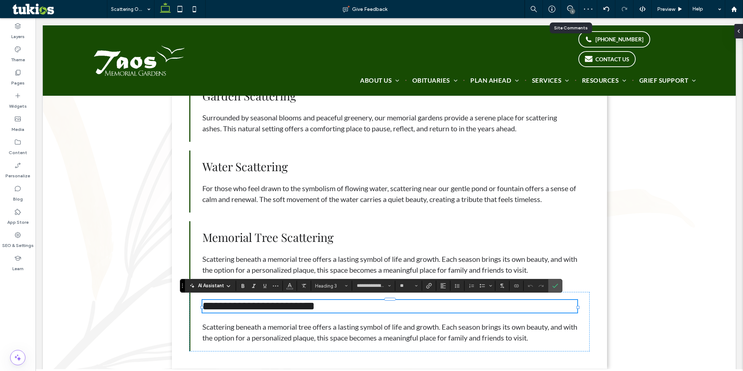
type input "****"
type input "**"
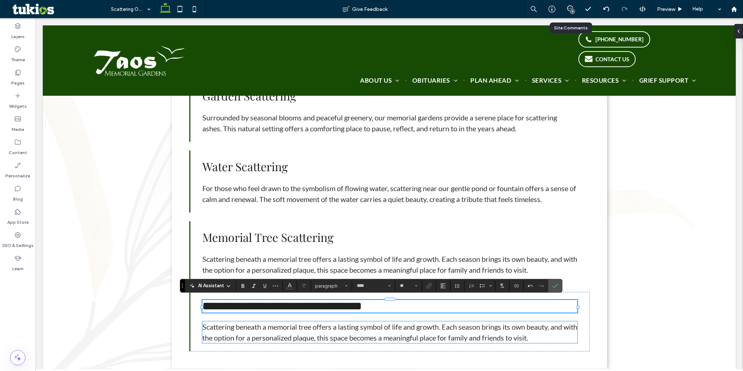
click at [385, 249] on span "Scattering beneath a memorial tree offers a lasting symbol of life and growth. …" at bounding box center [389, 332] width 375 height 20
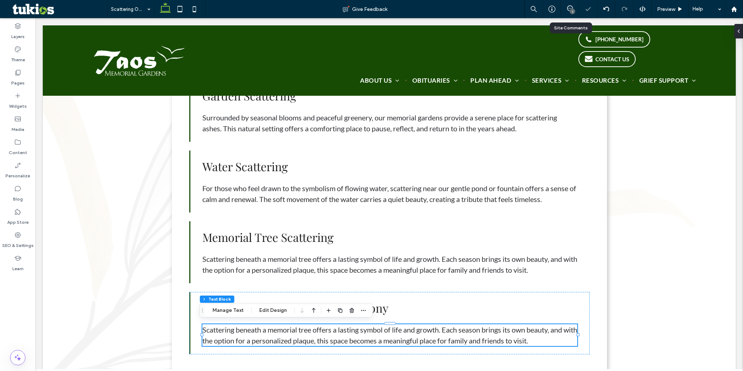
click at [385, 249] on span "Scattering beneath a memorial tree offers a lasting symbol of life and growth. …" at bounding box center [389, 335] width 375 height 20
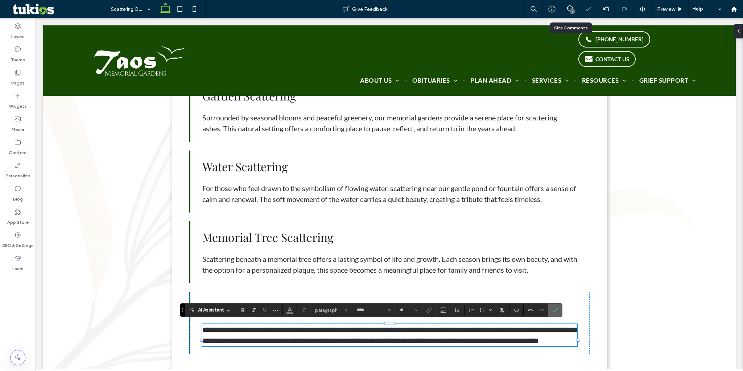
click at [555, 249] on icon "Confirm" at bounding box center [555, 310] width 6 height 6
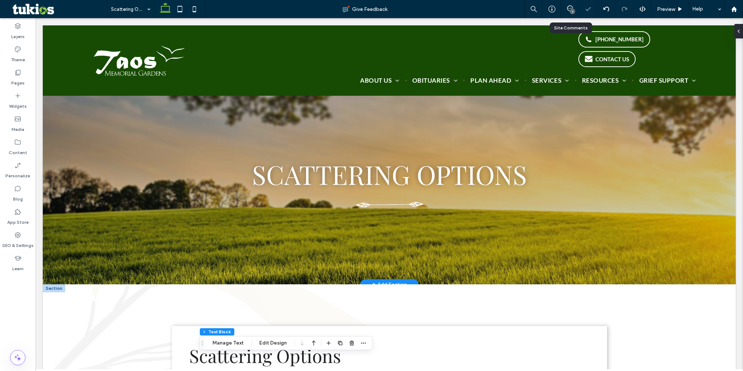
scroll to position [0, 0]
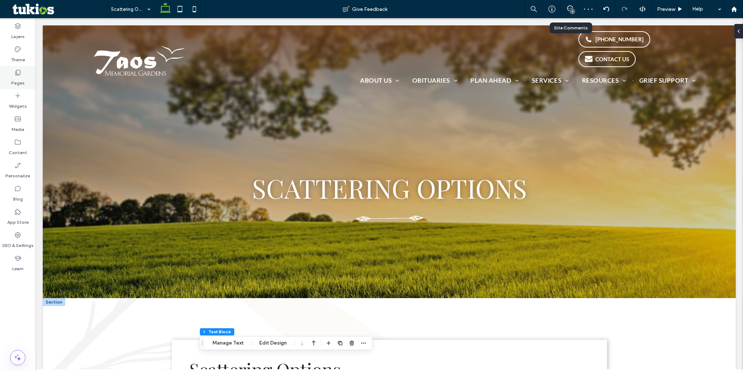
drag, startPoint x: 15, startPoint y: 78, endPoint x: 22, endPoint y: 80, distance: 7.7
click at [16, 78] on label "Pages" at bounding box center [17, 81] width 13 height 10
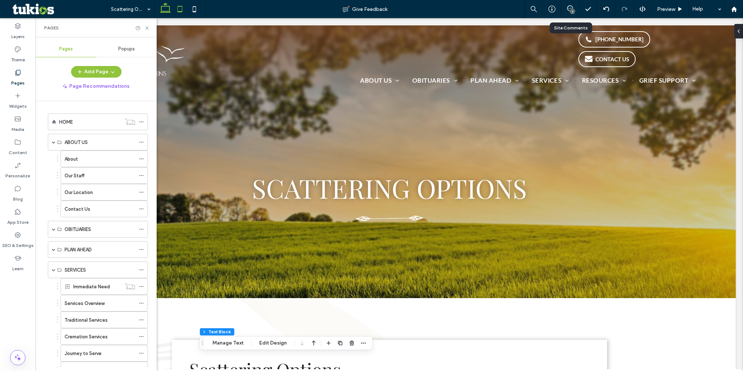
click at [181, 8] on icon at bounding box center [180, 9] width 15 height 15
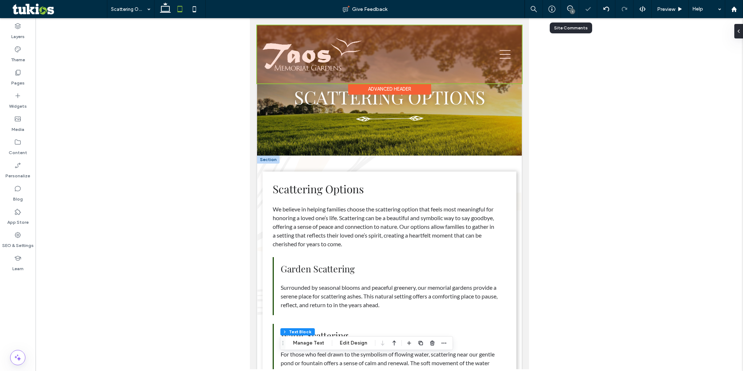
click at [289, 52] on div at bounding box center [389, 54] width 265 height 58
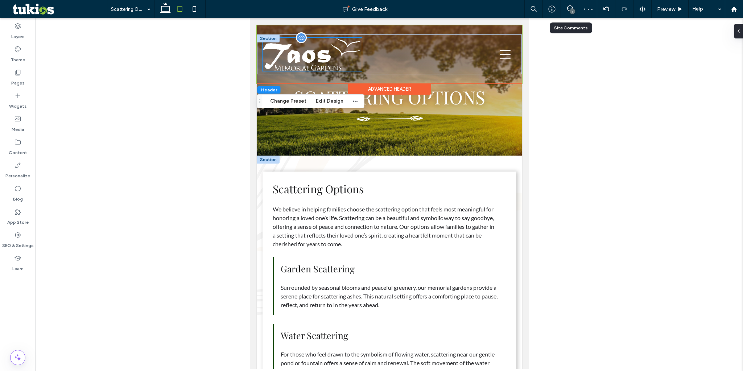
click at [310, 53] on img at bounding box center [311, 55] width 99 height 34
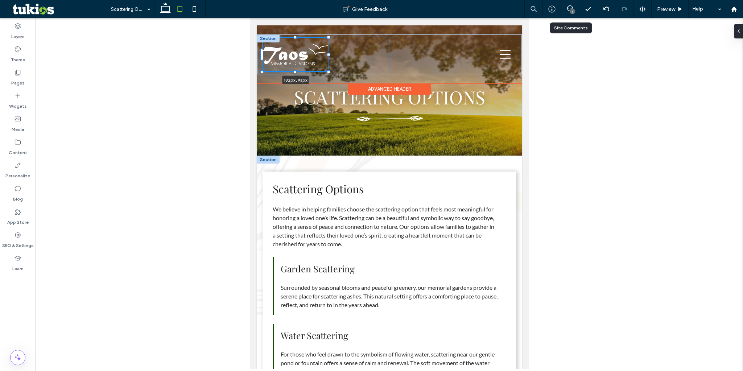
drag, startPoint x: 361, startPoint y: 54, endPoint x: 327, endPoint y: 54, distance: 33.4
click at [327, 54] on div at bounding box center [328, 54] width 3 height 3
type input "***"
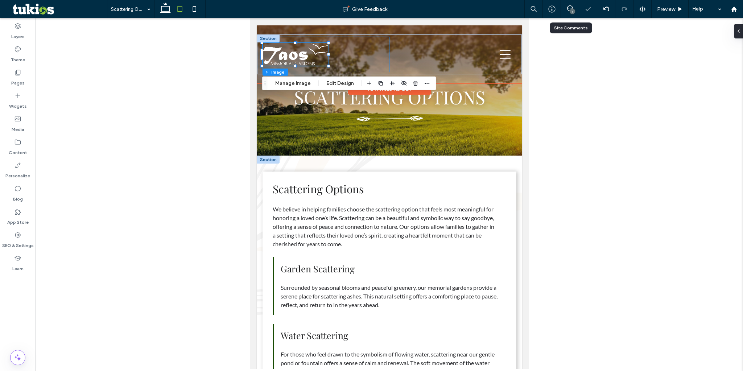
click at [360, 58] on div "182px , 93px" at bounding box center [325, 55] width 127 height 36
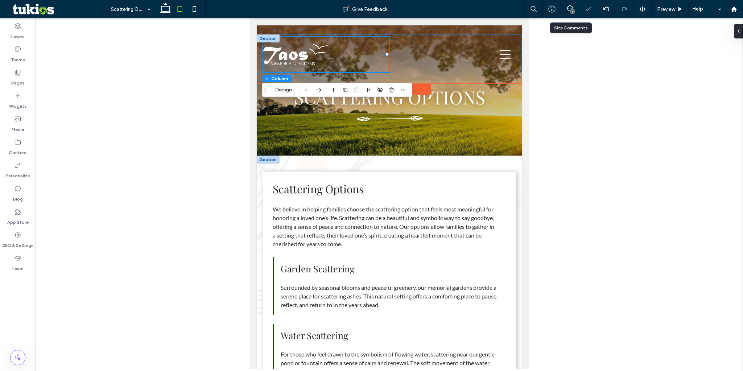
click at [370, 58] on div at bounding box center [325, 55] width 127 height 36
click at [323, 51] on img at bounding box center [295, 54] width 66 height 22
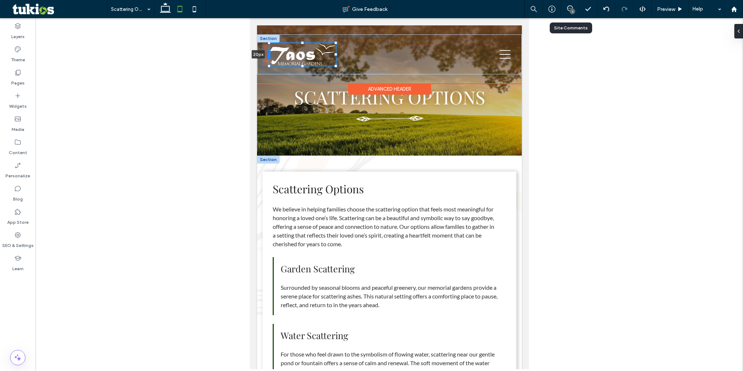
drag, startPoint x: 261, startPoint y: 53, endPoint x: 269, endPoint y: 53, distance: 8.0
click at [269, 53] on div at bounding box center [268, 55] width 3 height 12
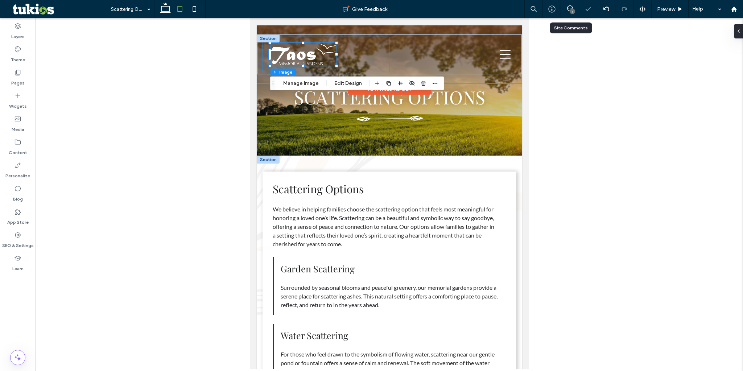
click at [339, 55] on div "22px" at bounding box center [325, 55] width 127 height 36
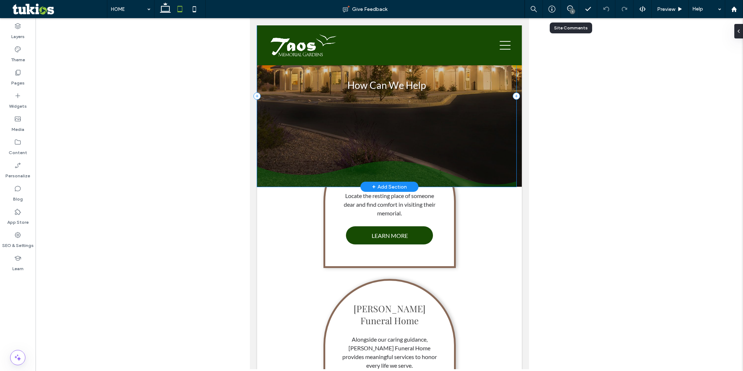
scroll to position [4, 0]
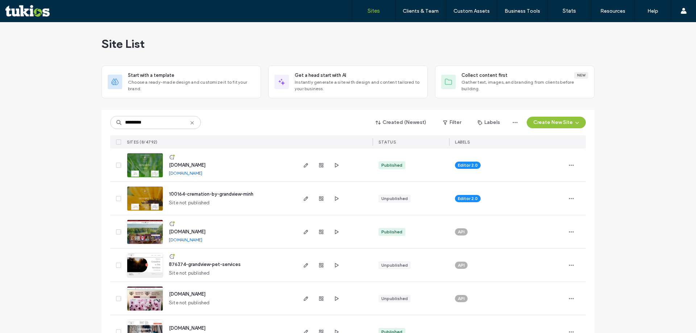
type input "*********"
click at [206, 166] on span "www.grandviewcemetery.com" at bounding box center [187, 164] width 37 height 5
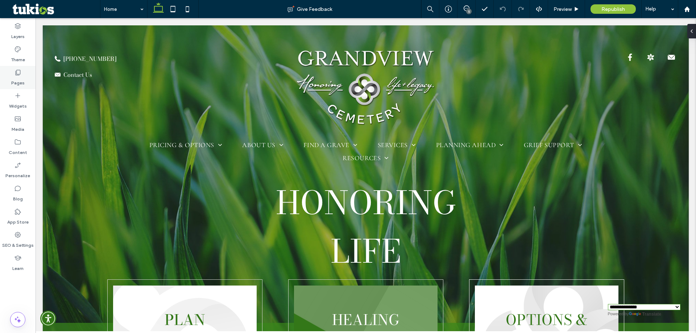
click at [21, 69] on div "Pages" at bounding box center [18, 77] width 36 height 23
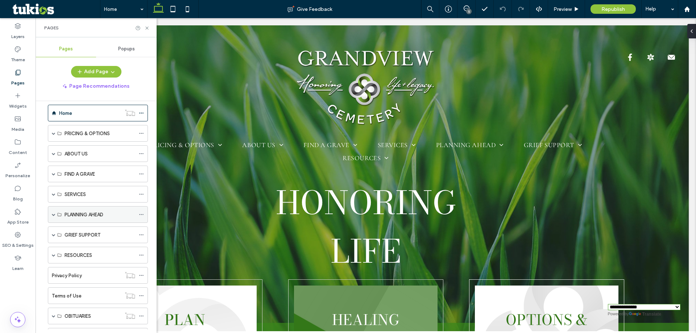
scroll to position [42, 0]
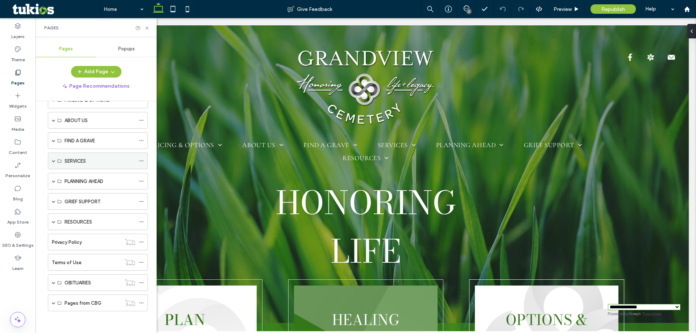
click at [54, 163] on span at bounding box center [54, 161] width 4 height 16
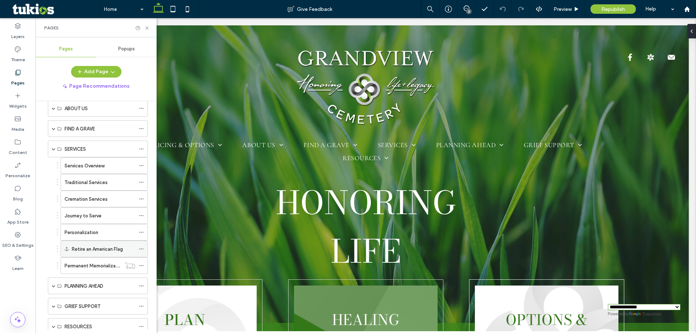
scroll to position [50, 0]
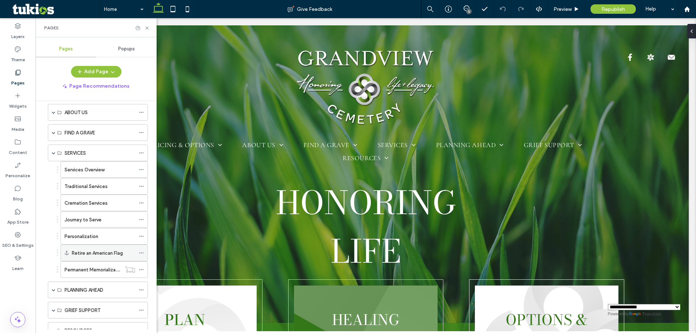
click at [113, 251] on label "Retire an American Flag" at bounding box center [97, 253] width 51 height 13
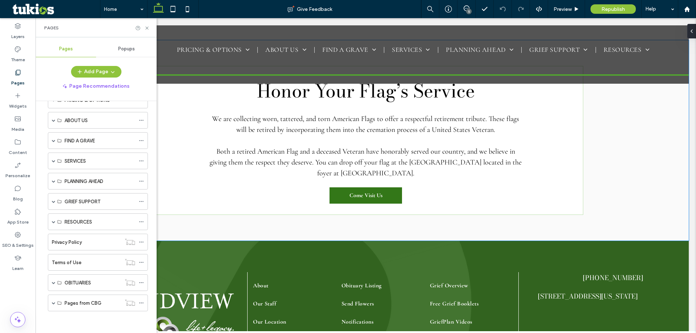
scroll to position [142, 0]
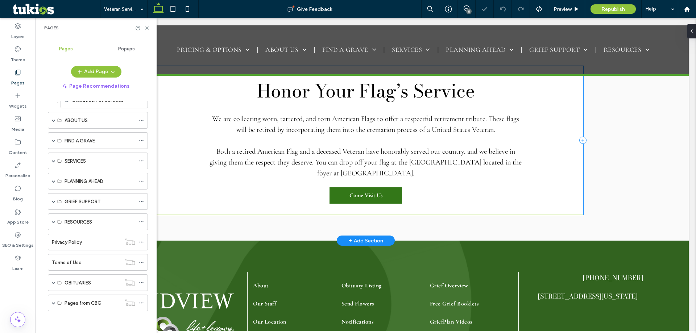
select select "Language Translate Widget"
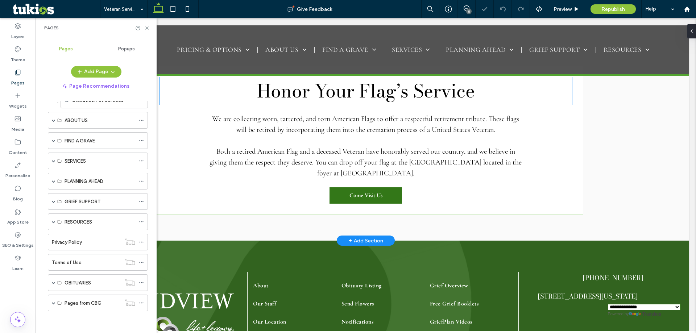
click at [185, 105] on h2 "Honor Your Flag’s Service" at bounding box center [366, 91] width 413 height 28
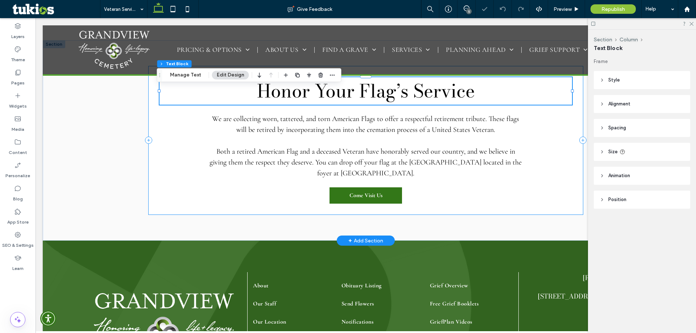
click at [157, 129] on div "Honor Your Flag’s Service We are collecting worn, tattered, and torn American F…" at bounding box center [365, 140] width 435 height 149
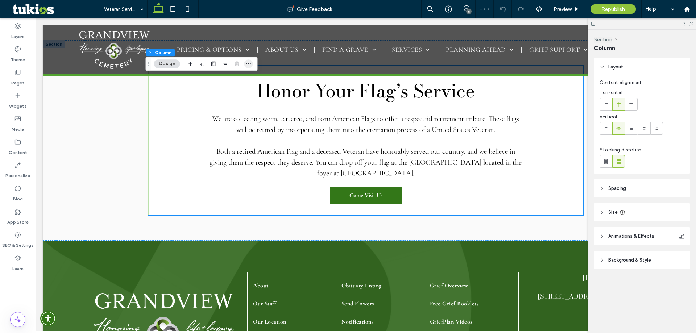
click at [250, 63] on use "button" at bounding box center [248, 63] width 5 height 1
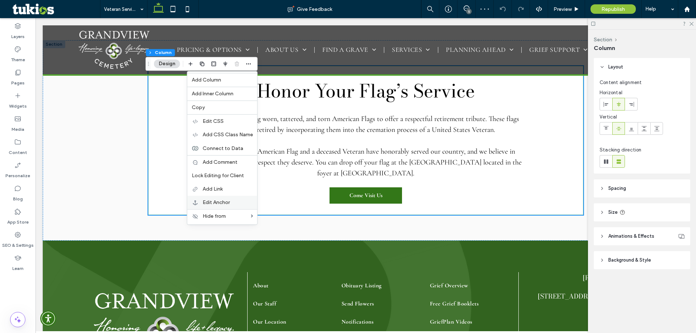
click at [224, 201] on span "Edit Anchor" at bounding box center [216, 202] width 27 height 6
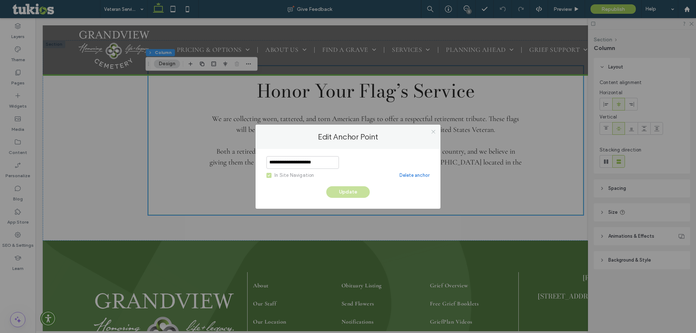
click at [435, 131] on icon at bounding box center [433, 131] width 5 height 5
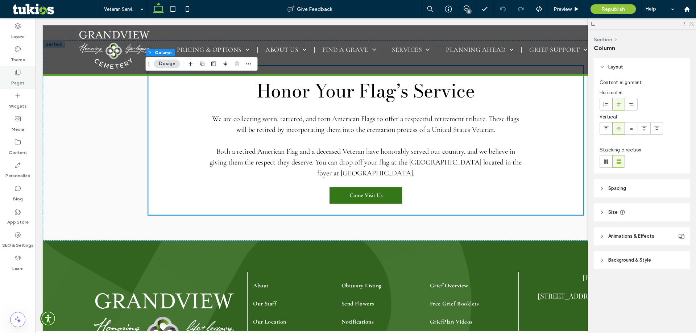
click at [26, 77] on div "Pages" at bounding box center [18, 77] width 36 height 23
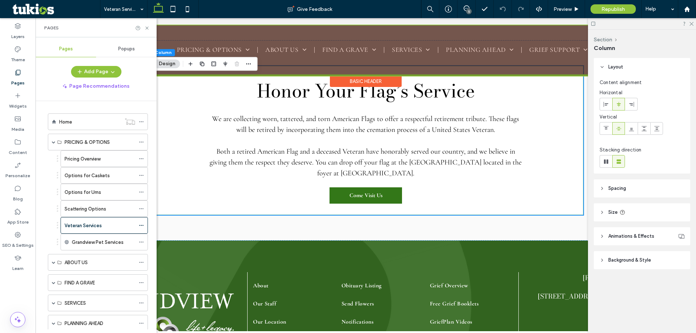
click at [228, 48] on div at bounding box center [366, 50] width 646 height 50
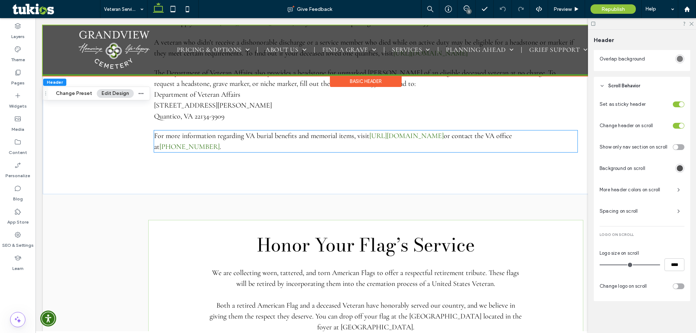
scroll to position [889, 0]
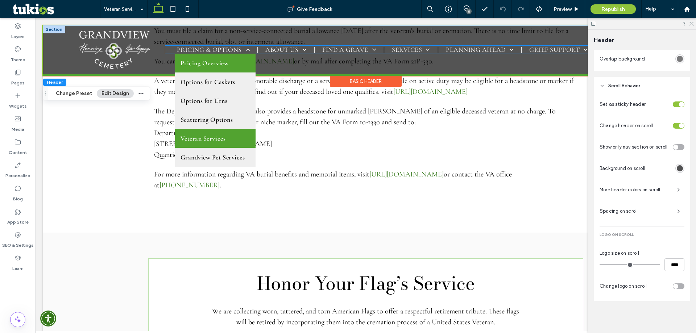
click at [214, 60] on span "Pricing Overview" at bounding box center [205, 63] width 48 height 8
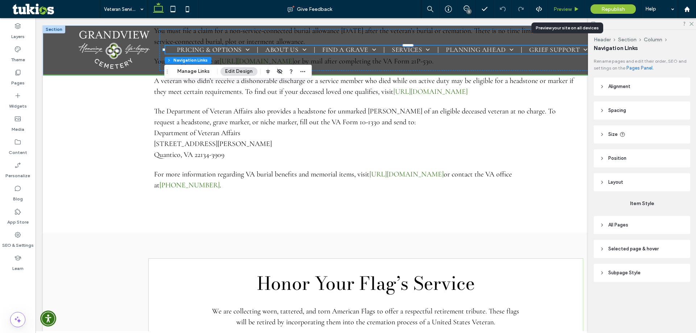
click at [566, 4] on div "Preview" at bounding box center [566, 9] width 37 height 18
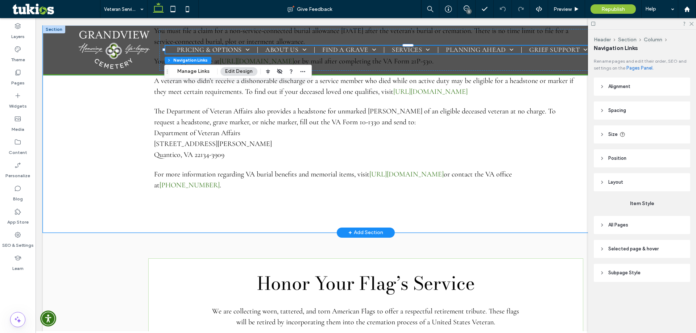
drag, startPoint x: 116, startPoint y: 117, endPoint x: 122, endPoint y: 111, distance: 8.2
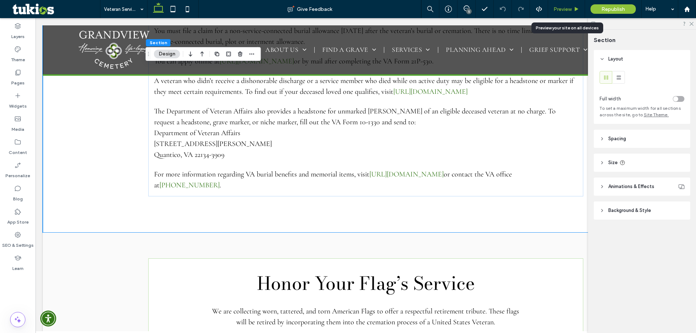
click at [575, 12] on icon at bounding box center [576, 9] width 5 height 5
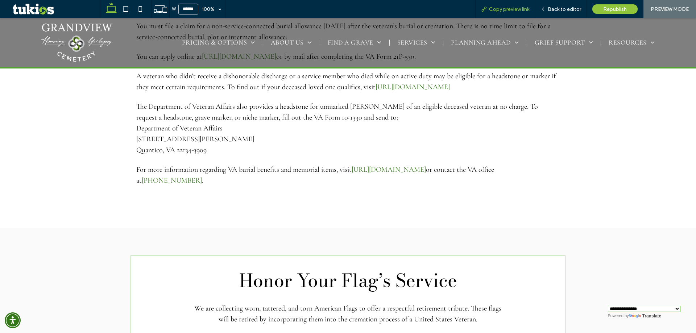
scroll to position [893, 0]
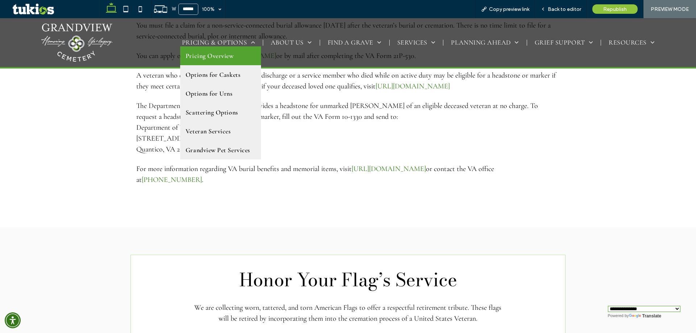
click at [214, 54] on span "Pricing Overview" at bounding box center [210, 56] width 48 height 8
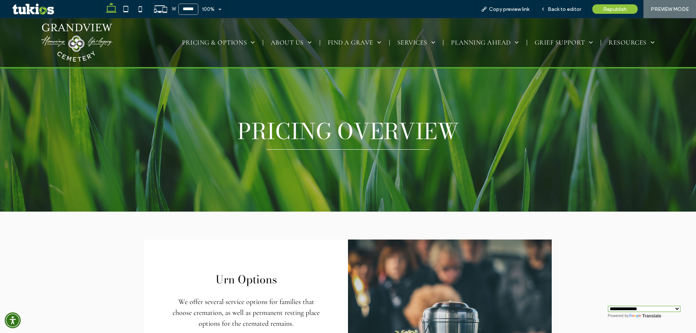
click at [72, 33] on img at bounding box center [76, 43] width 71 height 38
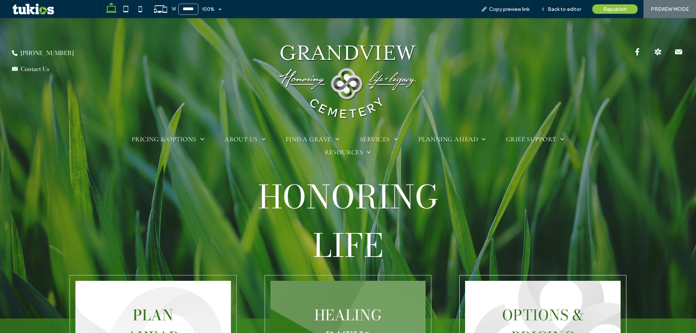
select select "Language Translate Widget"
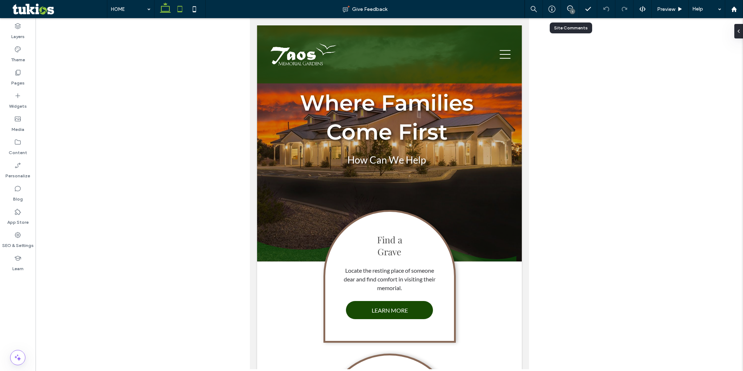
click at [164, 7] on icon at bounding box center [165, 9] width 15 height 15
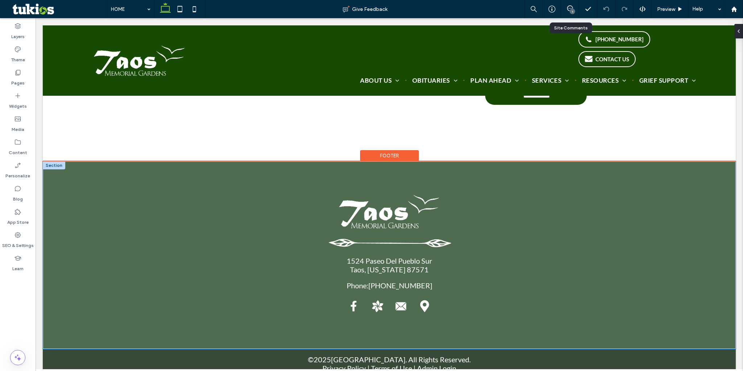
scroll to position [1878, 0]
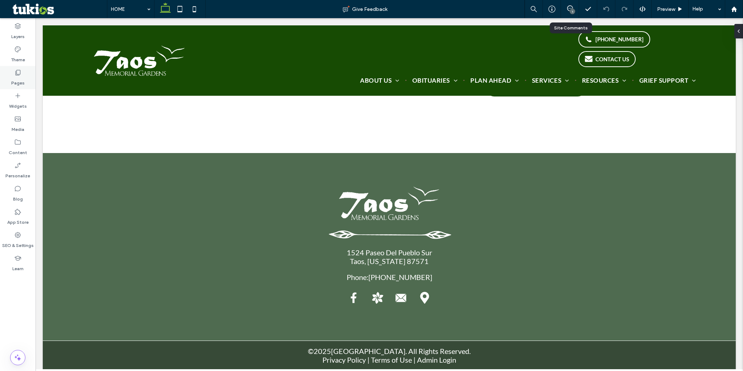
click at [24, 74] on div "Pages" at bounding box center [18, 77] width 36 height 23
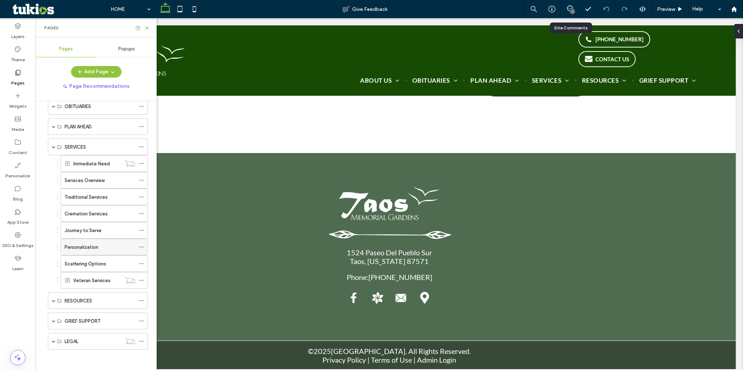
scroll to position [123, 0]
click at [92, 282] on label "Veteran Services" at bounding box center [91, 280] width 37 height 13
click at [143, 280] on icon at bounding box center [141, 279] width 5 height 5
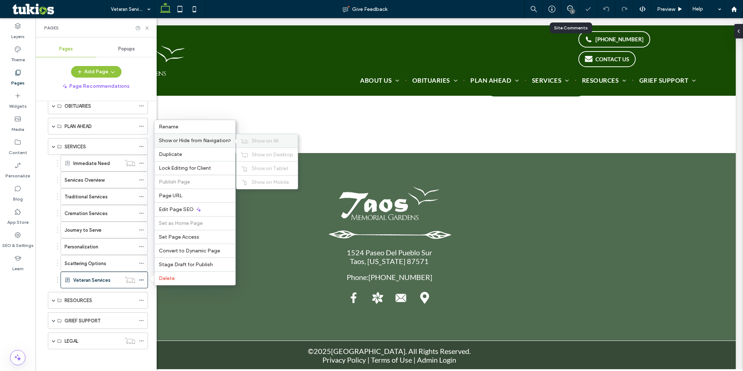
click at [256, 142] on span "Show on All" at bounding box center [265, 141] width 27 height 6
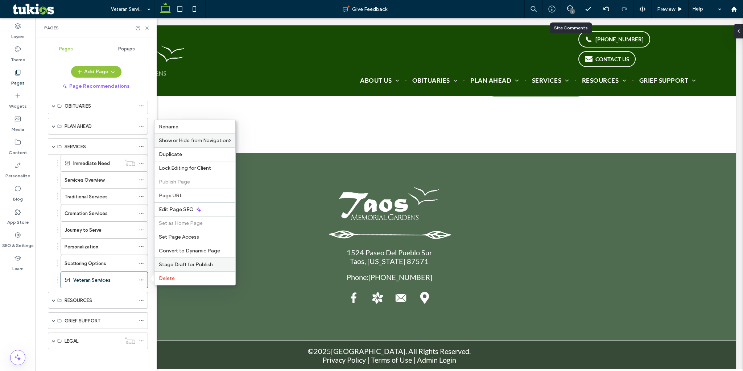
click at [209, 263] on span "Stage Draft for Publish" at bounding box center [186, 264] width 54 height 6
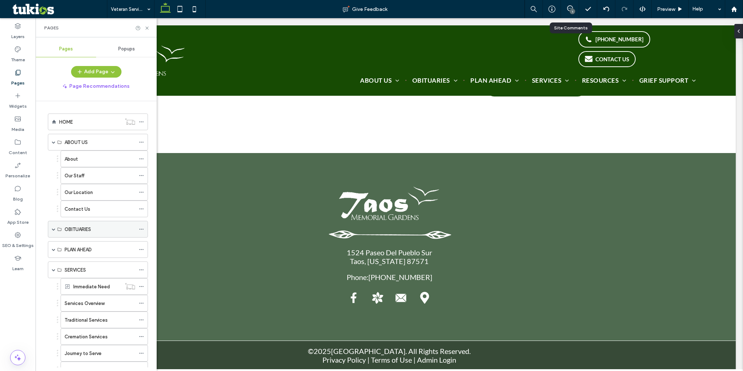
click at [141, 231] on icon at bounding box center [141, 229] width 5 height 5
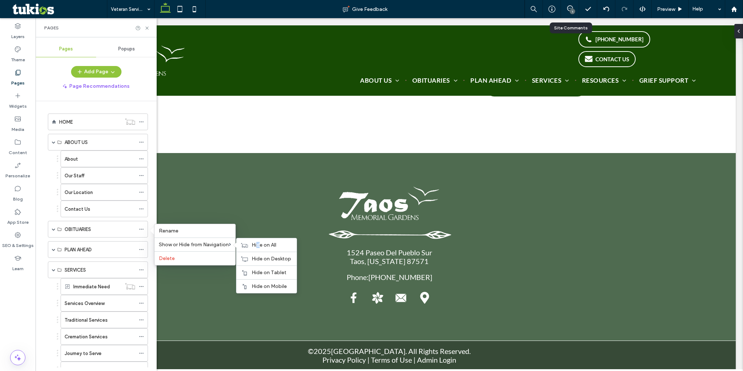
drag, startPoint x: 260, startPoint y: 244, endPoint x: 242, endPoint y: 238, distance: 18.9
click at [259, 244] on span "Hide on All" at bounding box center [264, 245] width 25 height 6
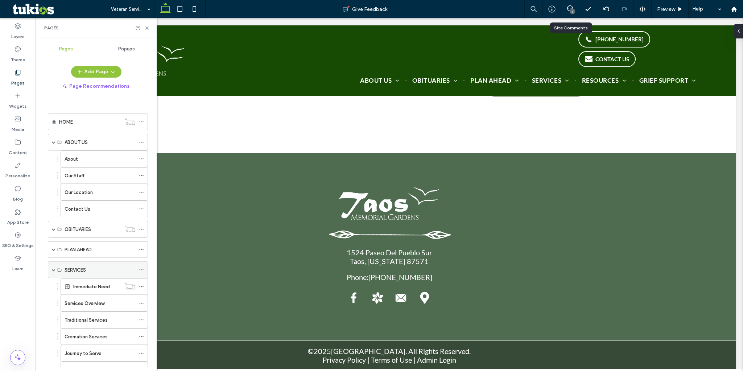
click at [52, 269] on span at bounding box center [54, 270] width 4 height 4
click at [54, 143] on span at bounding box center [54, 142] width 4 height 4
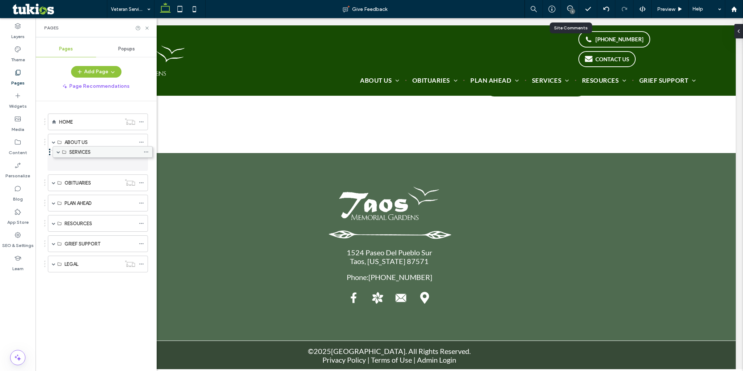
drag, startPoint x: 88, startPoint y: 205, endPoint x: 93, endPoint y: 156, distance: 48.8
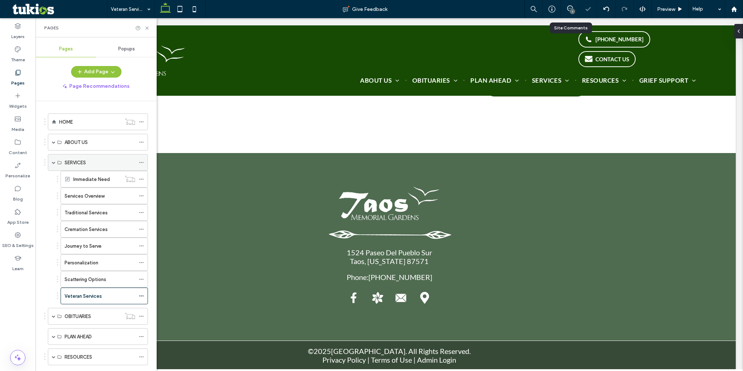
click at [53, 163] on span at bounding box center [54, 163] width 4 height 4
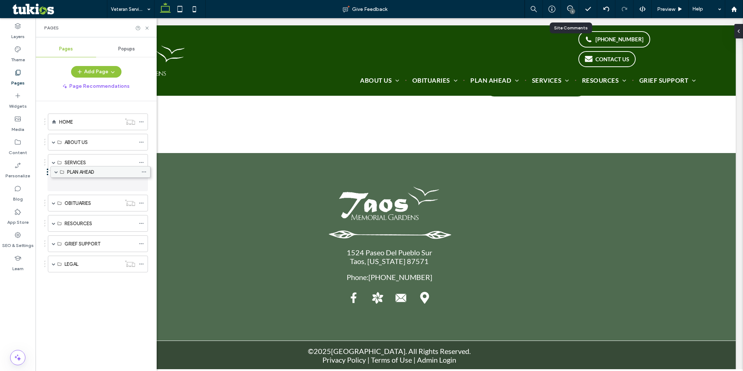
drag, startPoint x: 97, startPoint y: 203, endPoint x: 99, endPoint y: 175, distance: 28.8
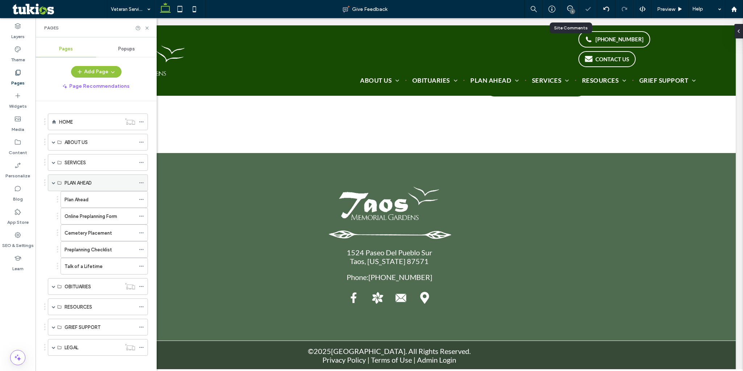
click at [55, 181] on span at bounding box center [54, 183] width 4 height 4
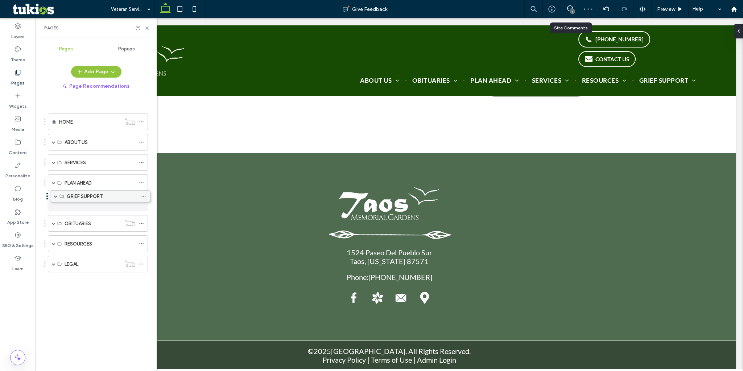
drag, startPoint x: 90, startPoint y: 241, endPoint x: 91, endPoint y: 195, distance: 46.5
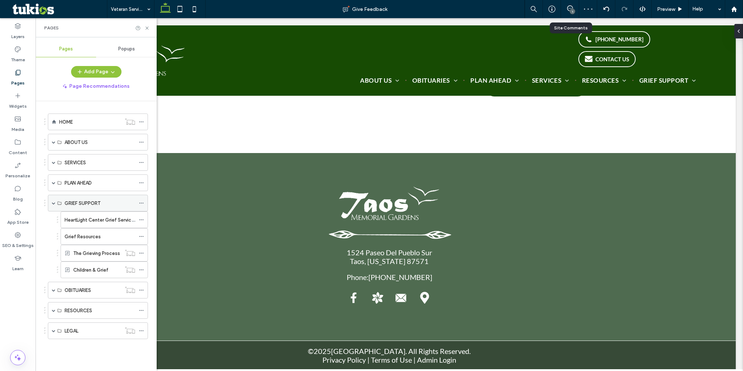
click at [53, 199] on span at bounding box center [54, 203] width 4 height 16
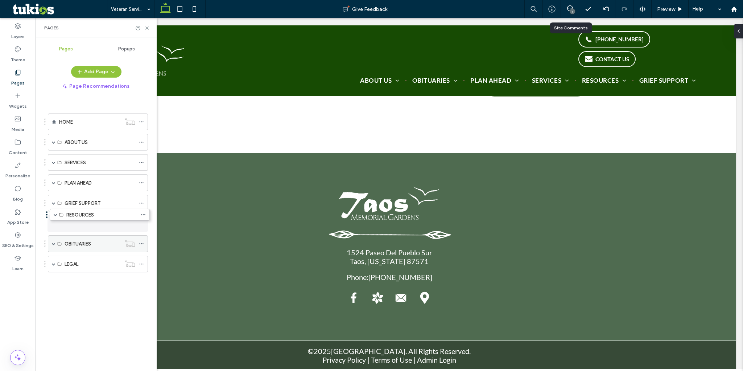
drag, startPoint x: 94, startPoint y: 244, endPoint x: 95, endPoint y: 218, distance: 25.8
click at [52, 223] on span at bounding box center [54, 224] width 4 height 4
click at [100, 75] on button "Add Page" at bounding box center [96, 72] width 50 height 12
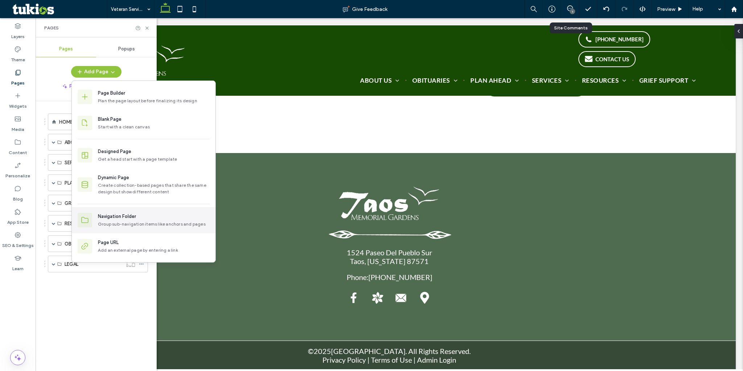
click at [144, 224] on div "Group sub-navigation items like anchors and pages" at bounding box center [154, 224] width 112 height 7
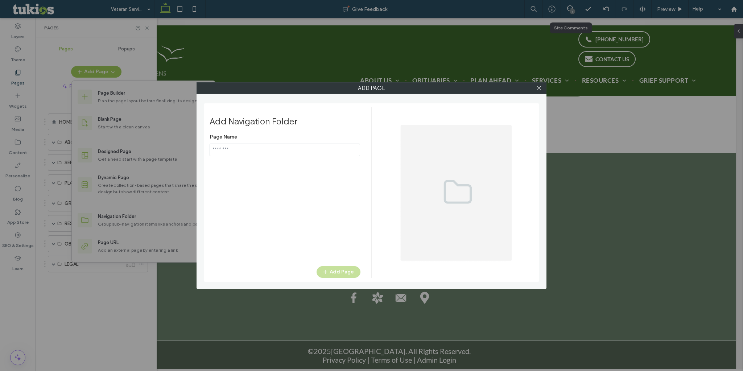
click at [246, 147] on input "notEmpty" at bounding box center [285, 150] width 150 height 13
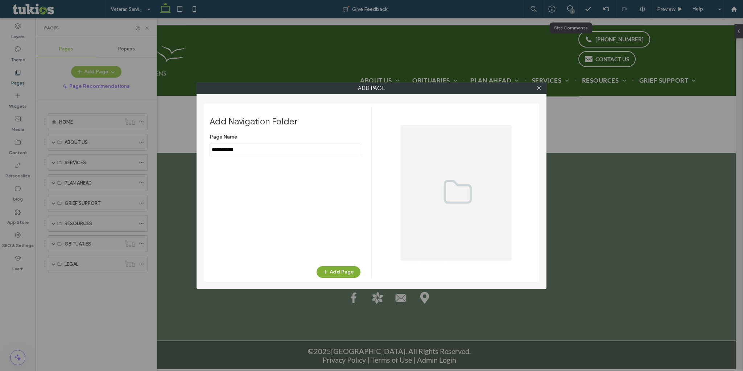
type input "**********"
click at [336, 272] on button "Add Page" at bounding box center [339, 272] width 44 height 12
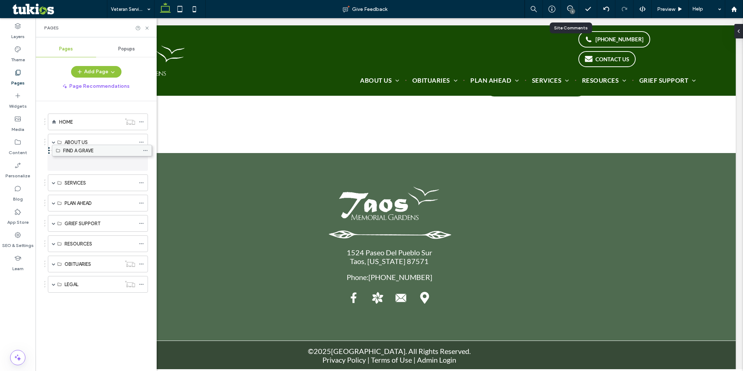
drag, startPoint x: 88, startPoint y: 284, endPoint x: 92, endPoint y: 153, distance: 131.3
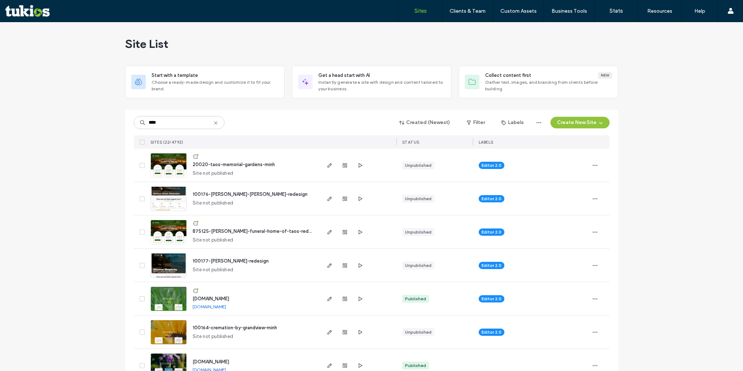
type input "****"
click at [253, 195] on span "100176-[PERSON_NAME]-[PERSON_NAME]-redesign" at bounding box center [250, 193] width 115 height 5
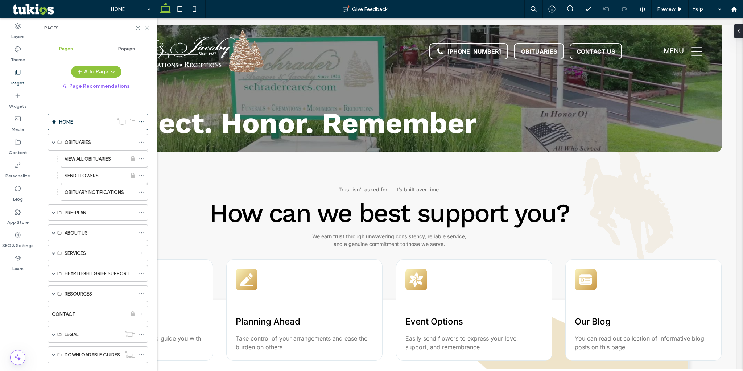
click at [147, 28] on icon at bounding box center [146, 27] width 5 height 5
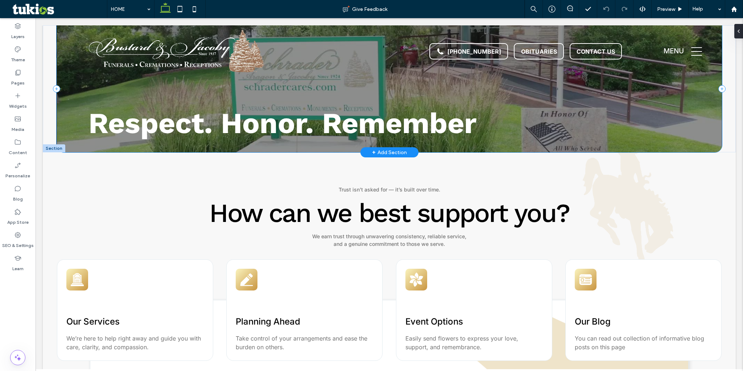
click at [61, 127] on div at bounding box center [389, 88] width 665 height 127
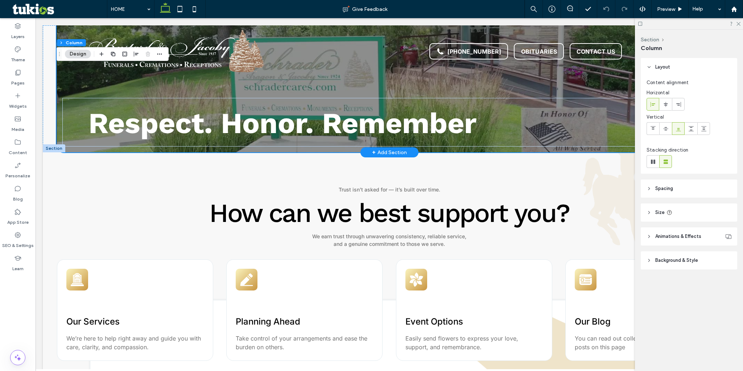
click at [690, 260] on span "Background & Style" at bounding box center [676, 260] width 43 height 7
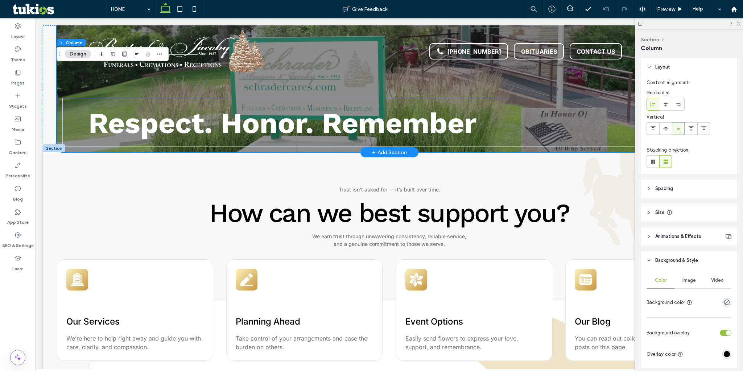
click at [712, 281] on span "Video" at bounding box center [717, 280] width 13 height 6
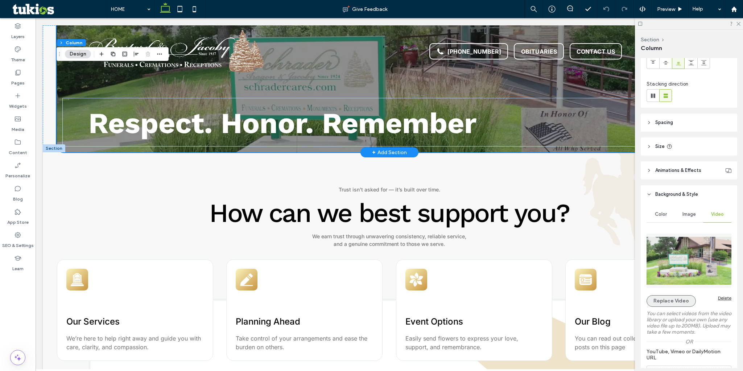
scroll to position [73, 0]
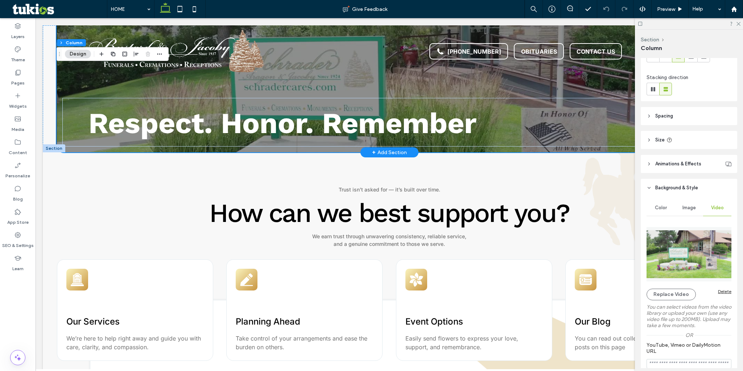
click at [721, 294] on div "Replace Video Delete" at bounding box center [689, 295] width 85 height 12
click at [721, 293] on div "Delete" at bounding box center [724, 291] width 13 height 5
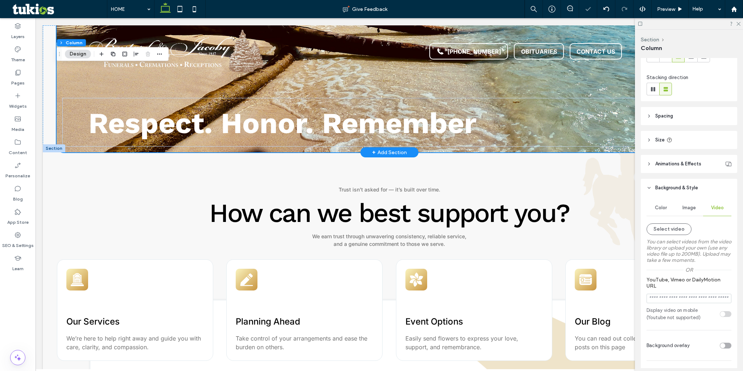
click at [686, 207] on span "Image" at bounding box center [688, 208] width 13 height 6
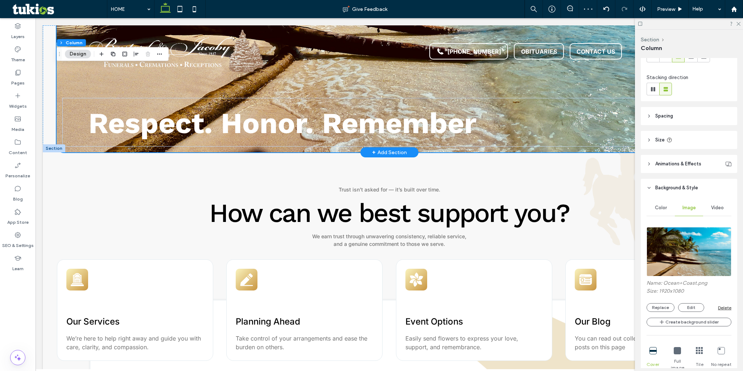
click at [721, 308] on div "Delete" at bounding box center [724, 307] width 13 height 5
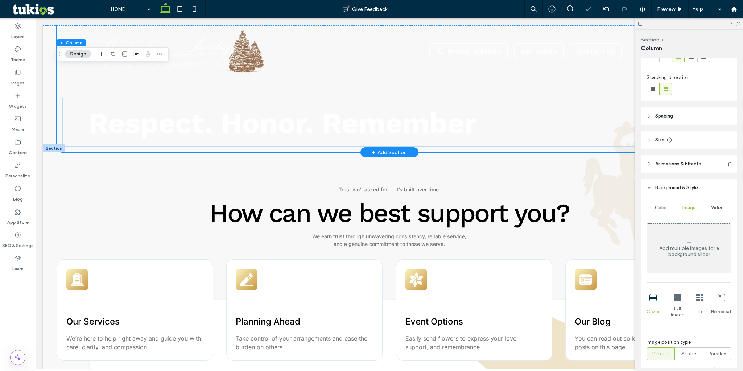
click at [715, 207] on span "Video" at bounding box center [717, 208] width 13 height 6
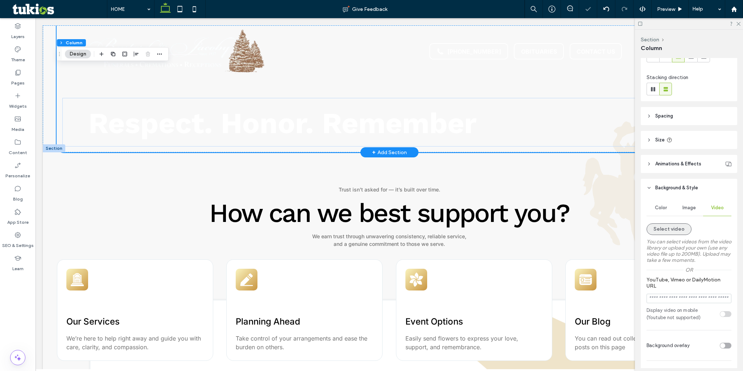
click at [670, 229] on button "Select video" at bounding box center [669, 229] width 45 height 12
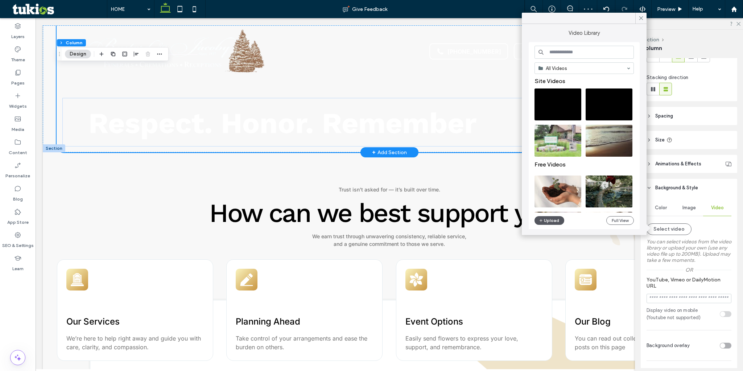
click at [553, 220] on button "Upload" at bounding box center [549, 220] width 30 height 9
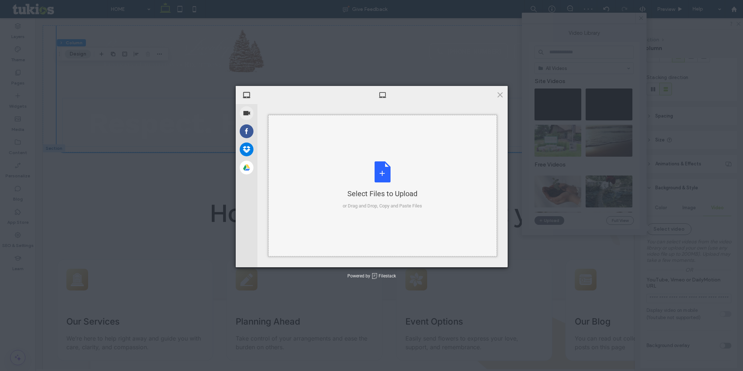
click at [396, 177] on div "Select Files to Upload or Drag and Drop, Copy and Paste Files" at bounding box center [382, 185] width 79 height 48
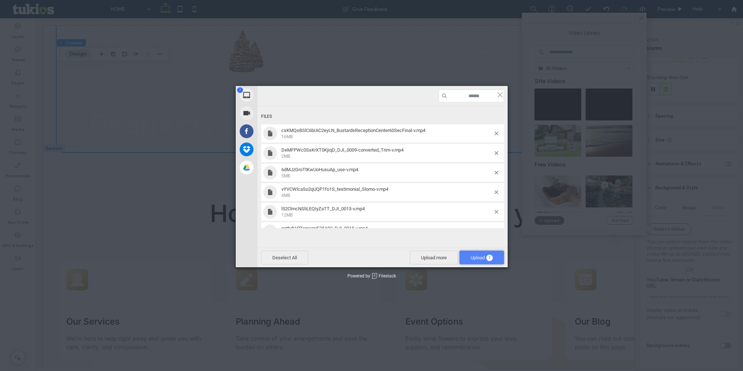
click at [471, 255] on span "Upload 7" at bounding box center [481, 258] width 45 height 14
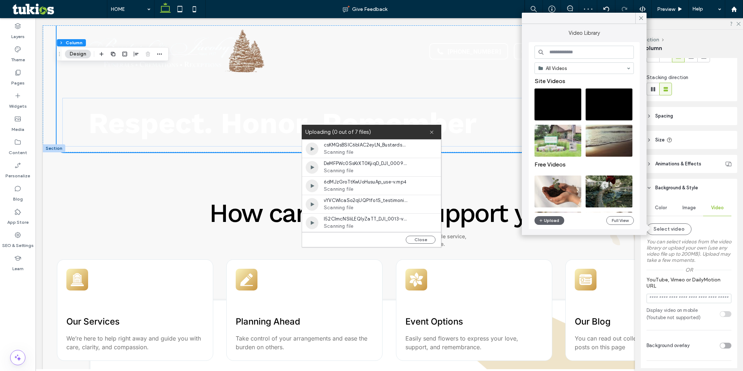
drag, startPoint x: 432, startPoint y: 132, endPoint x: 437, endPoint y: 131, distance: 5.2
click at [432, 131] on use at bounding box center [431, 132] width 3 height 3
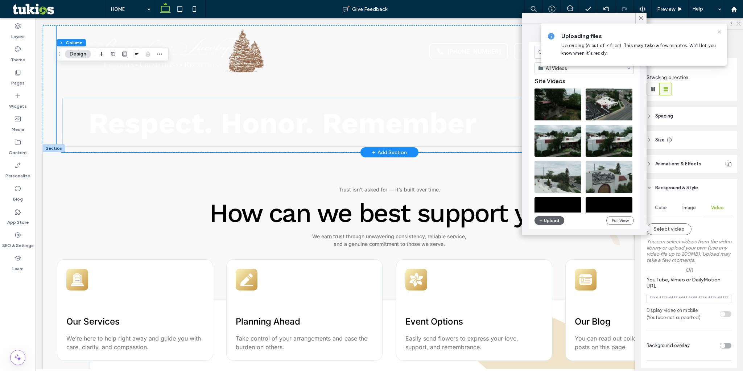
click at [720, 32] on icon at bounding box center [720, 32] width 6 height 6
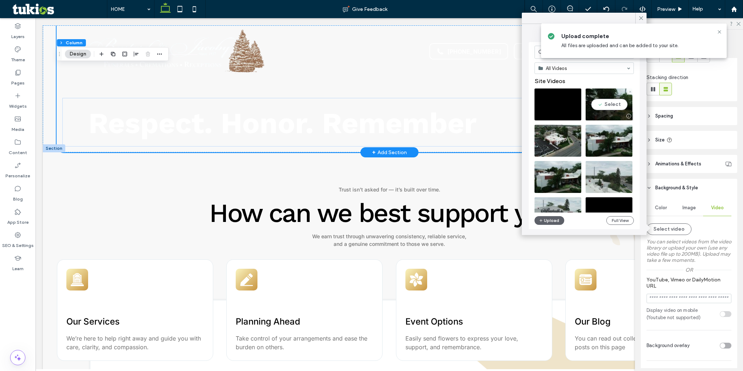
click at [611, 107] on video at bounding box center [609, 104] width 47 height 32
type input "**********"
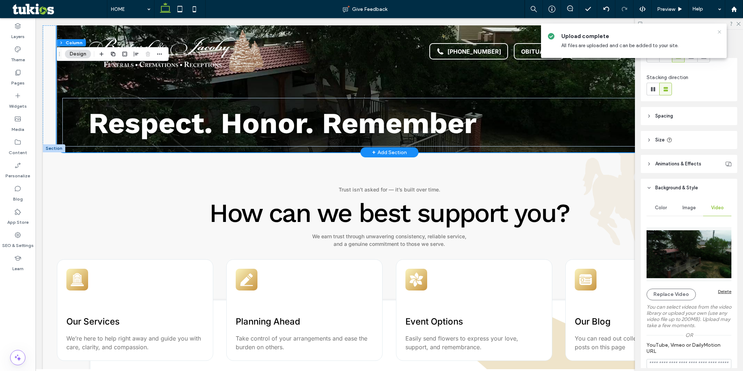
click at [720, 32] on icon at bounding box center [720, 32] width 6 height 6
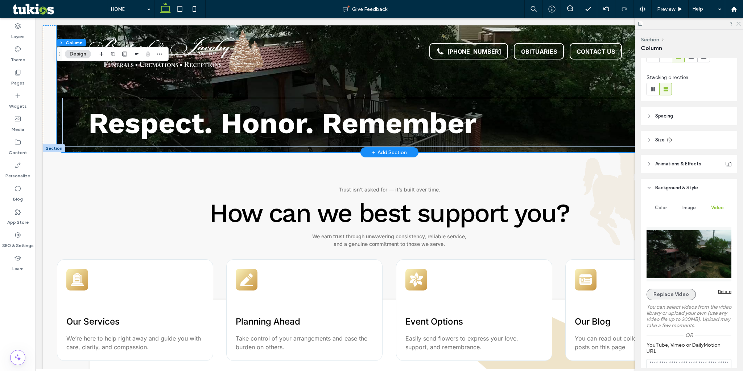
click at [678, 295] on button "Replace Video" at bounding box center [671, 295] width 49 height 12
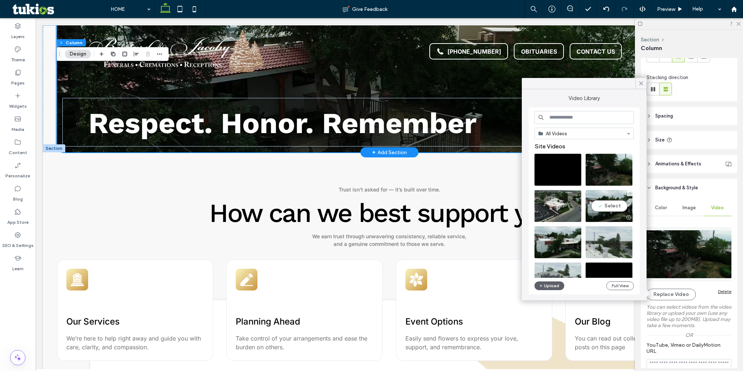
click at [616, 212] on video at bounding box center [609, 206] width 47 height 32
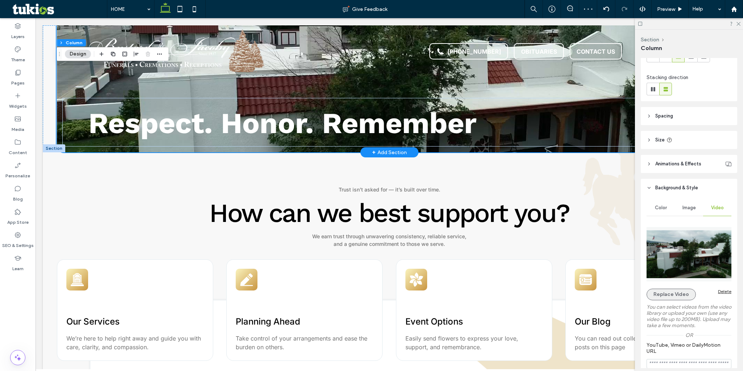
click at [667, 296] on button "Replace Video" at bounding box center [671, 295] width 49 height 12
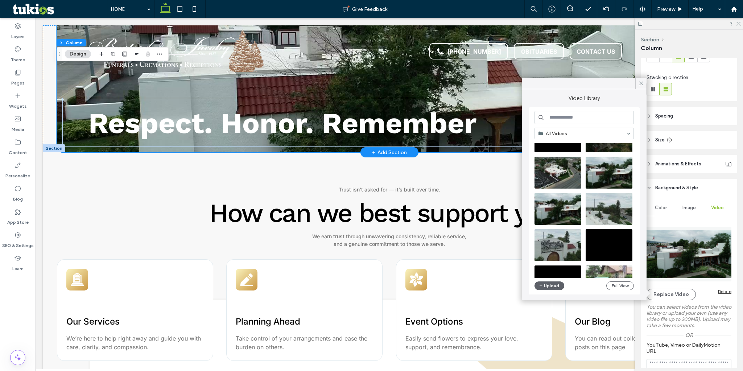
scroll to position [36, 0]
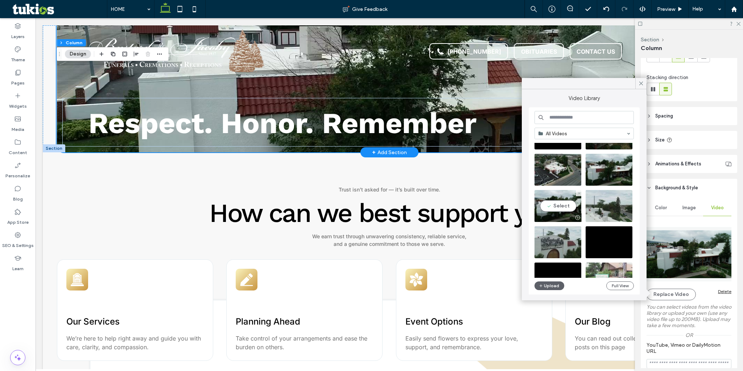
click at [561, 202] on video at bounding box center [557, 206] width 47 height 32
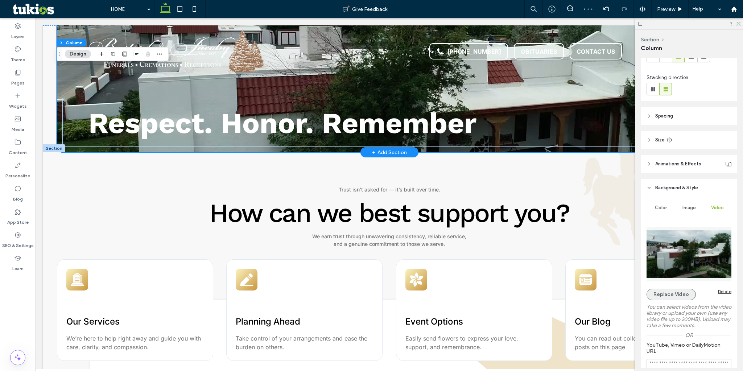
click at [669, 294] on button "Replace Video" at bounding box center [671, 295] width 49 height 12
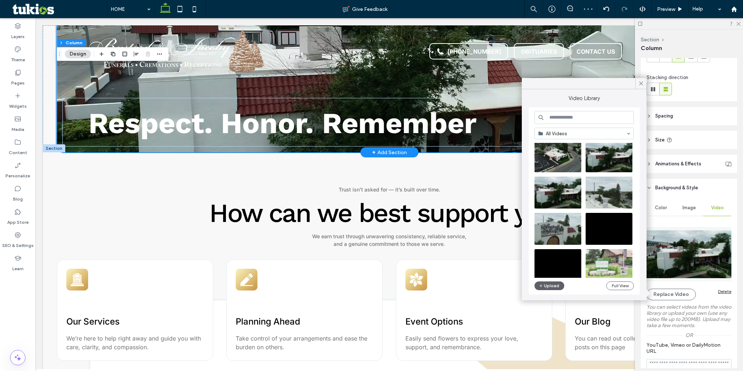
scroll to position [73, 0]
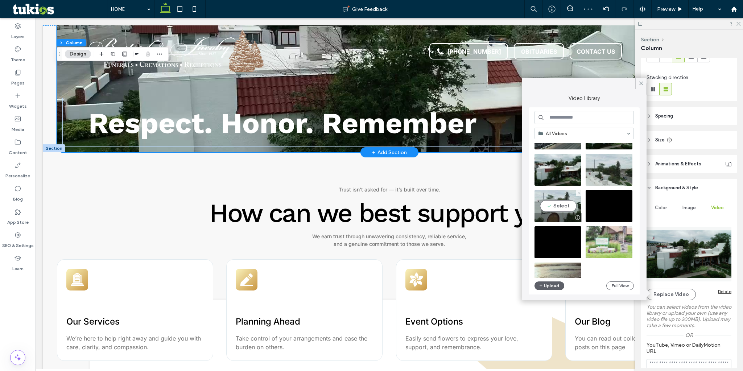
click at [567, 202] on video at bounding box center [557, 206] width 47 height 32
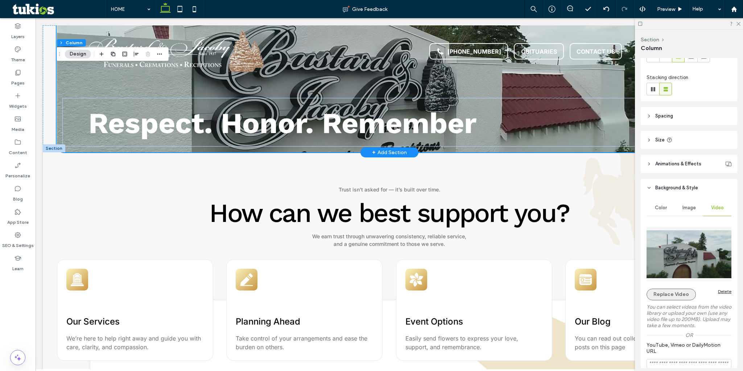
click at [677, 292] on button "Replace Video" at bounding box center [671, 295] width 49 height 12
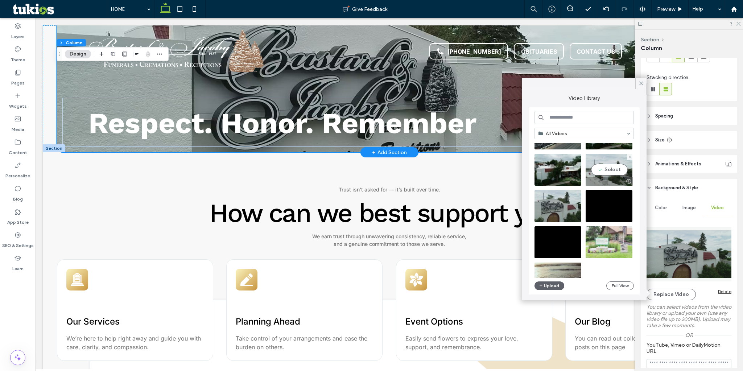
click at [608, 167] on video at bounding box center [609, 170] width 47 height 32
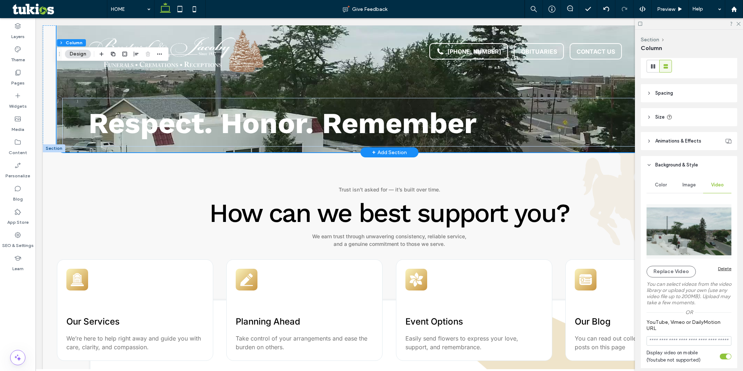
scroll to position [218, 0]
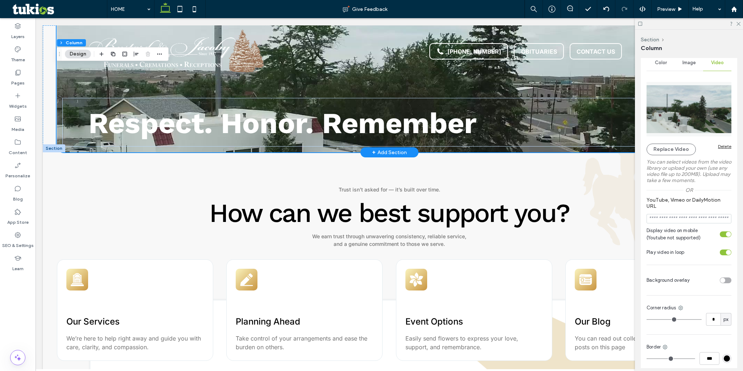
click at [738, 22] on icon at bounding box center [738, 23] width 5 height 5
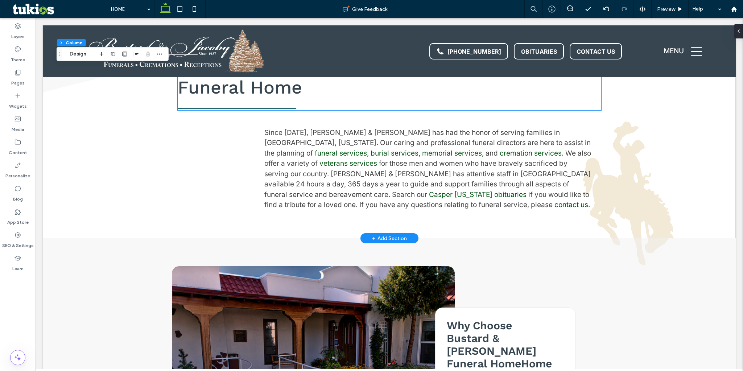
scroll to position [326, 0]
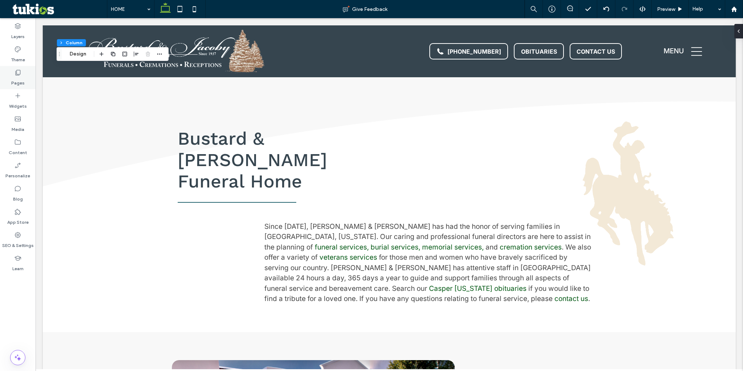
click at [14, 78] on label "Pages" at bounding box center [17, 81] width 13 height 10
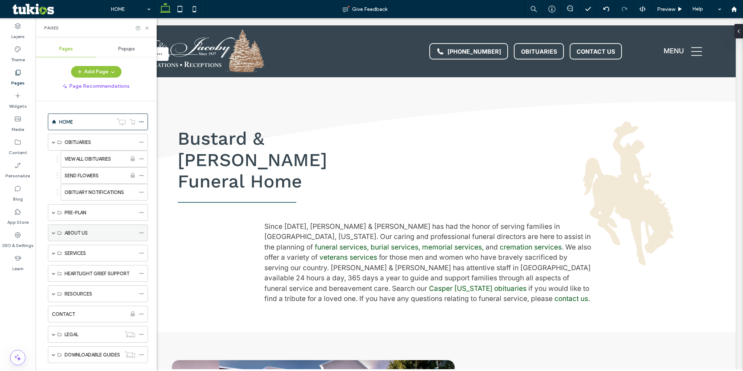
click at [53, 232] on span at bounding box center [54, 233] width 4 height 4
click at [97, 269] on label "OUR LOCATION" at bounding box center [82, 266] width 35 height 13
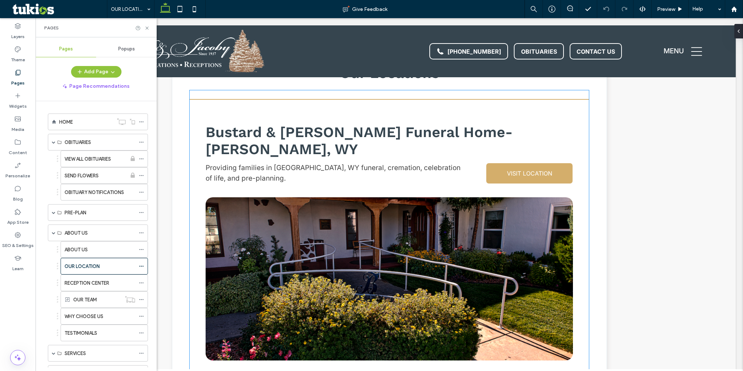
scroll to position [363, 0]
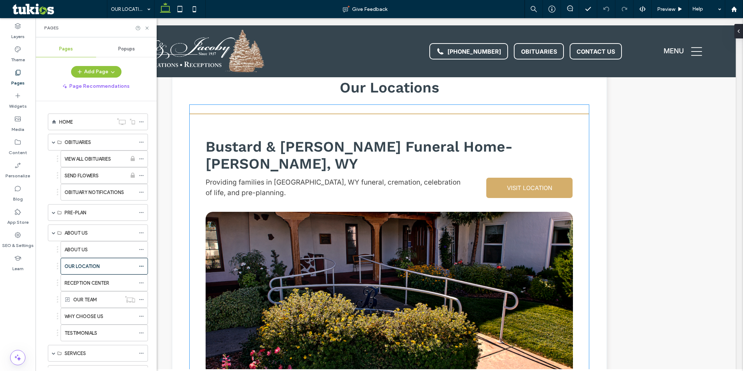
click at [444, 264] on img at bounding box center [389, 293] width 367 height 163
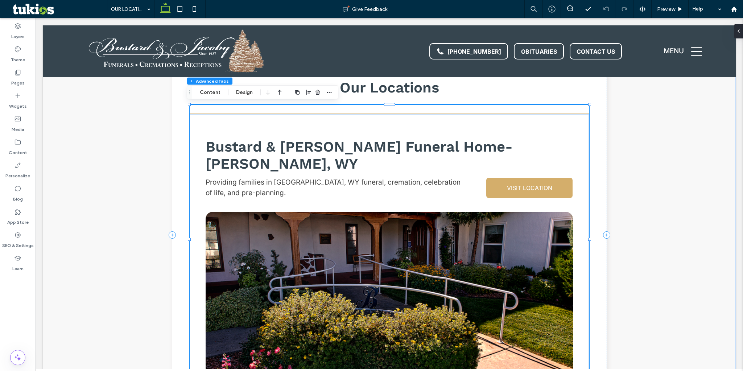
click at [444, 264] on img at bounding box center [389, 293] width 367 height 163
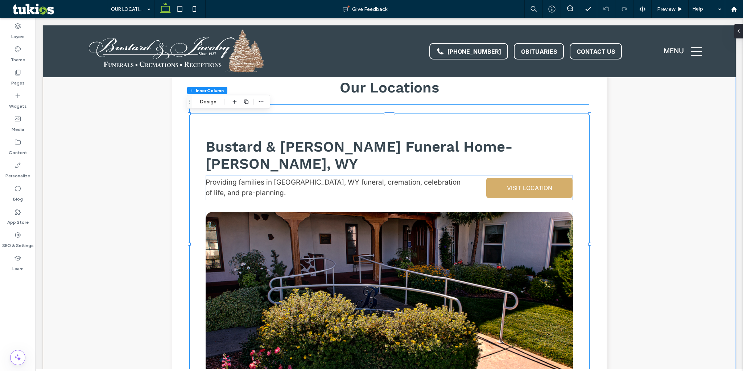
click at [444, 264] on img at bounding box center [389, 293] width 367 height 163
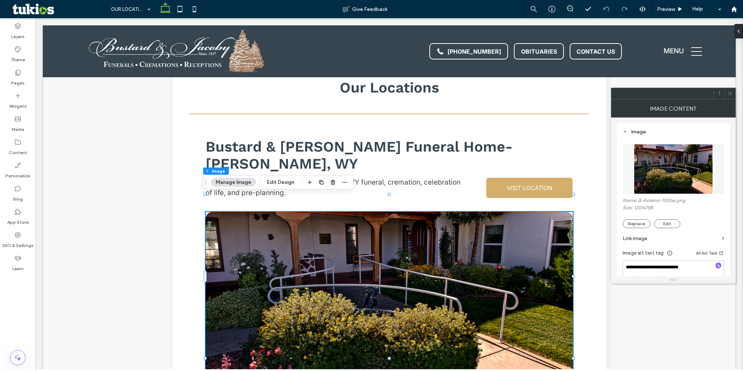
click at [731, 92] on icon at bounding box center [729, 93] width 5 height 5
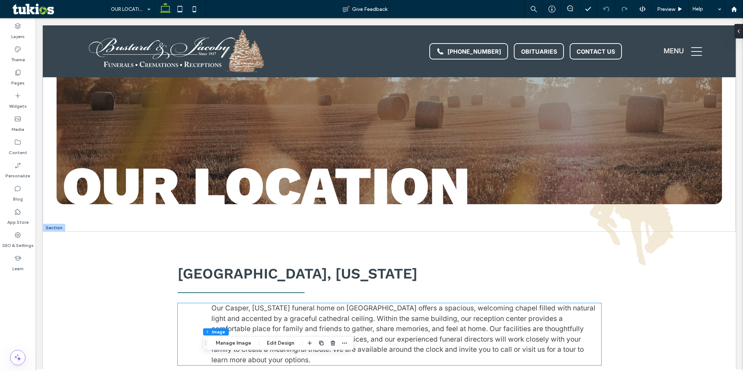
scroll to position [0, 0]
